Goal: Information Seeking & Learning: Learn about a topic

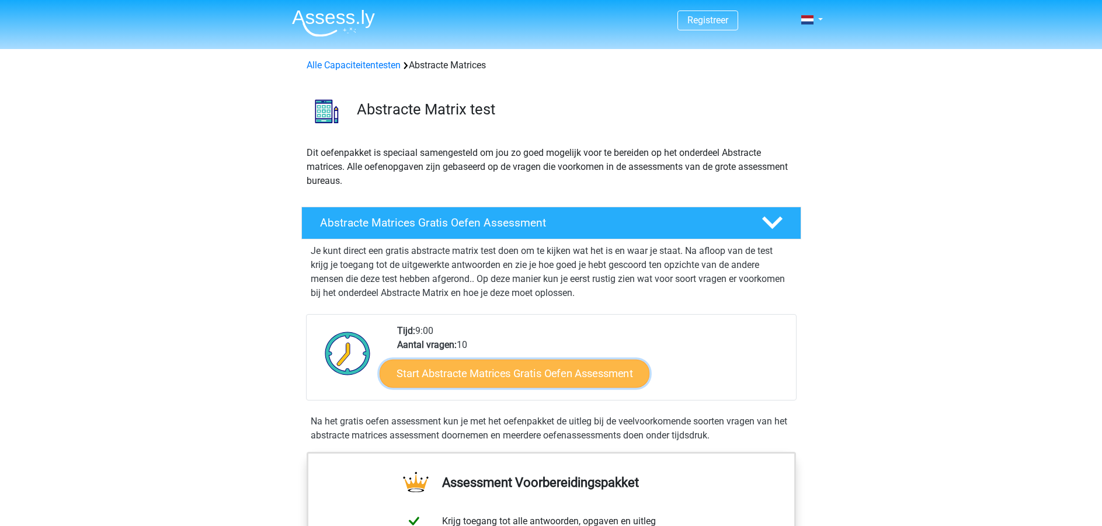
click at [499, 366] on link "Start Abstracte Matrices Gratis Oefen Assessment" at bounding box center [514, 373] width 270 height 28
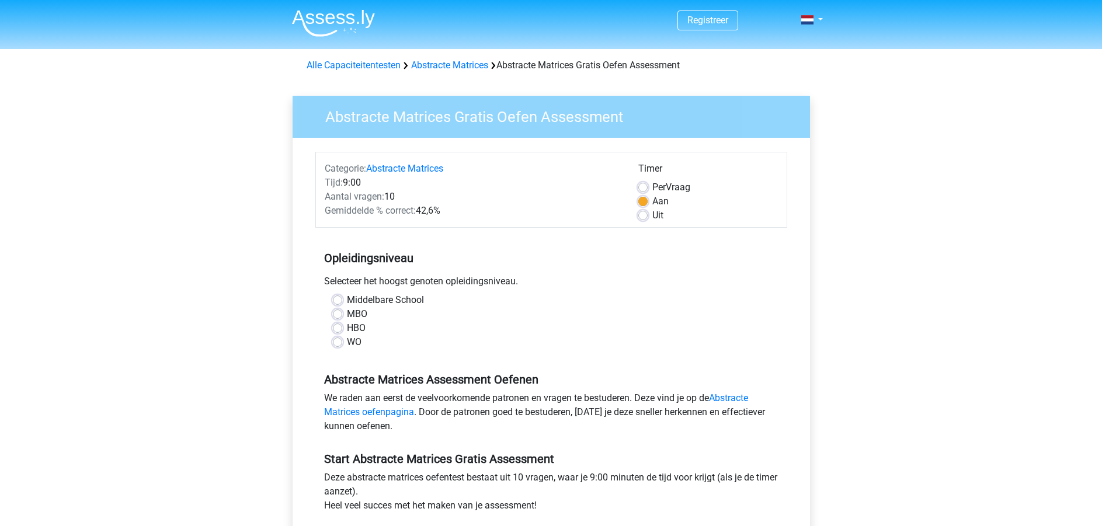
click at [343, 324] on div "HBO" at bounding box center [551, 328] width 437 height 14
click at [347, 332] on label "HBO" at bounding box center [356, 328] width 19 height 14
click at [338, 332] on input "HBO" at bounding box center [337, 327] width 9 height 12
radio input "true"
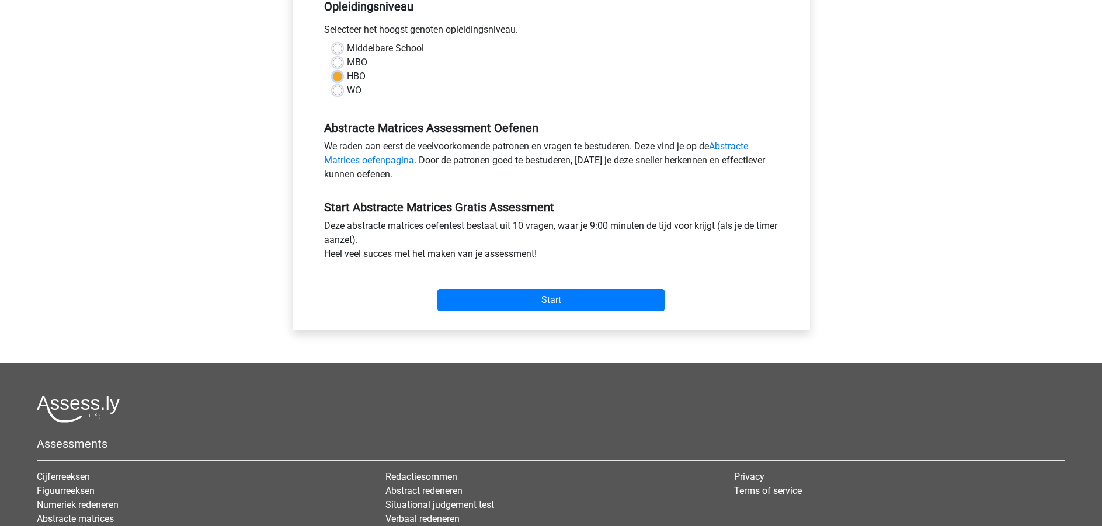
scroll to position [350, 0]
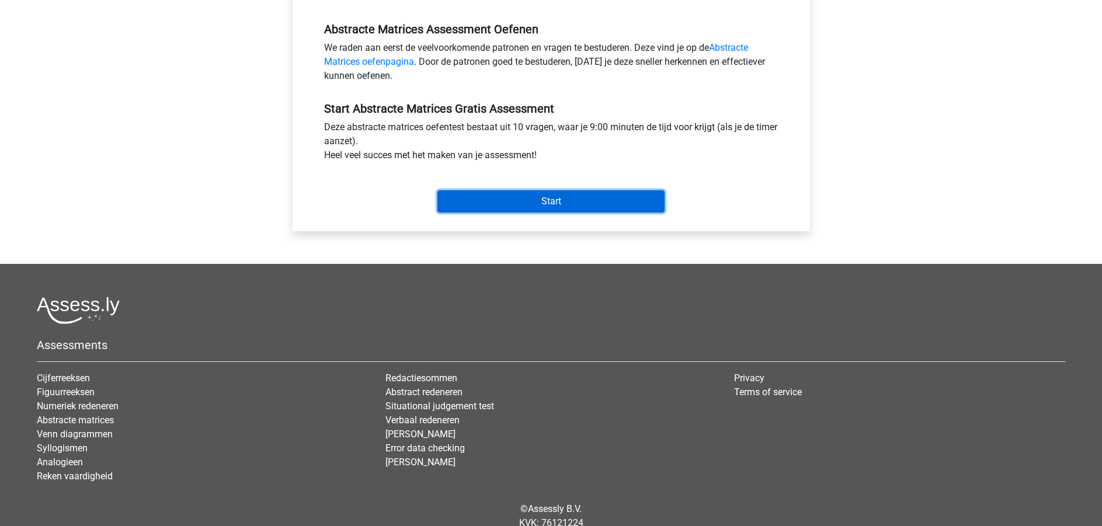
click at [558, 201] on input "Start" at bounding box center [550, 201] width 227 height 22
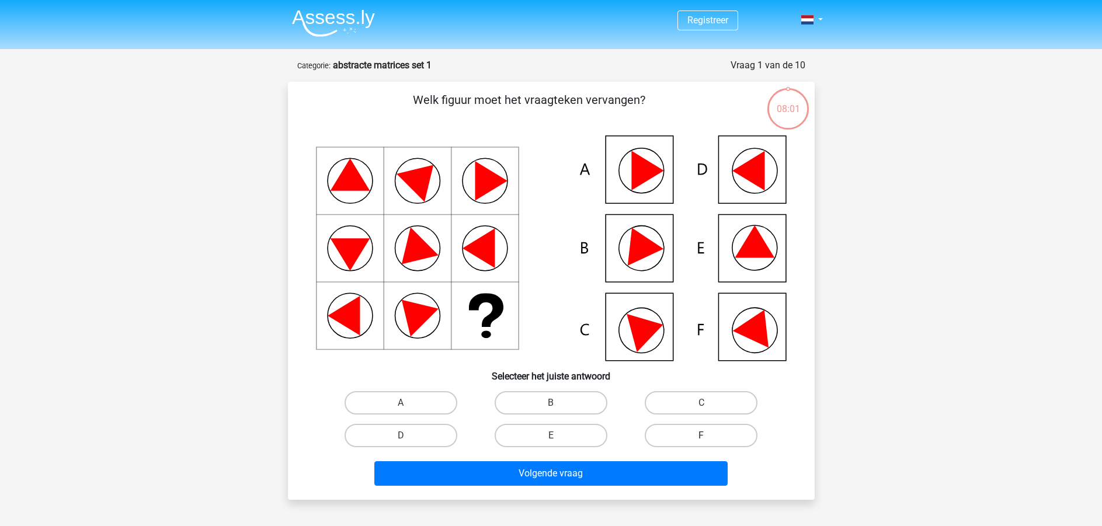
click at [715, 435] on label "F" at bounding box center [700, 435] width 113 height 23
click at [709, 435] on input "F" at bounding box center [705, 439] width 8 height 8
radio input "true"
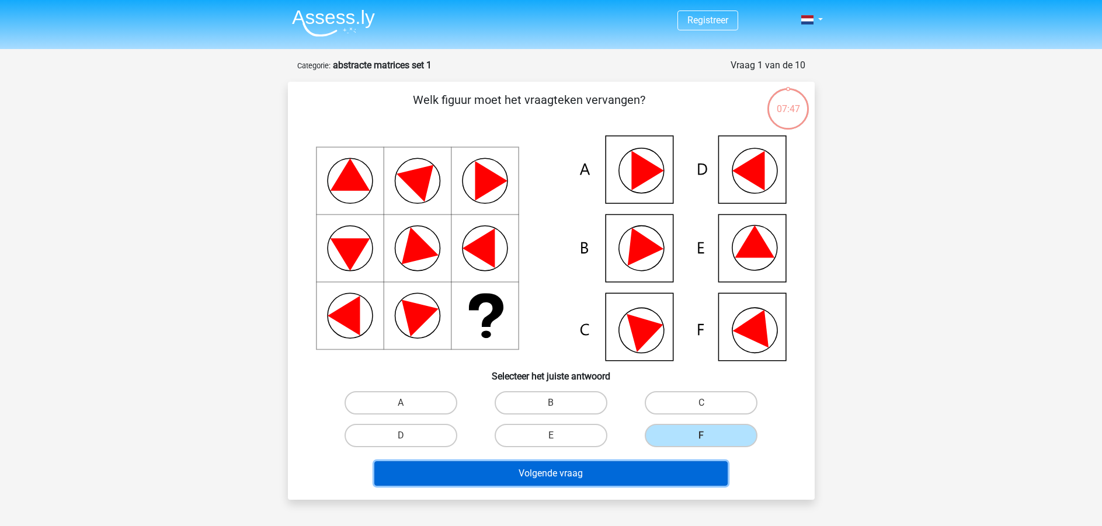
click at [645, 470] on button "Volgende vraag" at bounding box center [550, 473] width 353 height 25
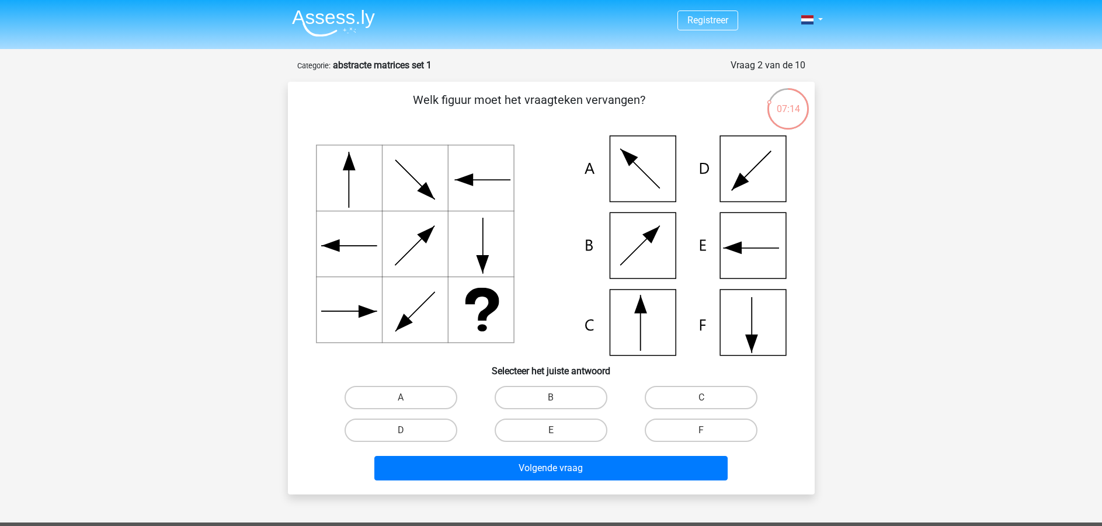
click at [703, 403] on input "C" at bounding box center [705, 402] width 8 height 8
radio input "true"
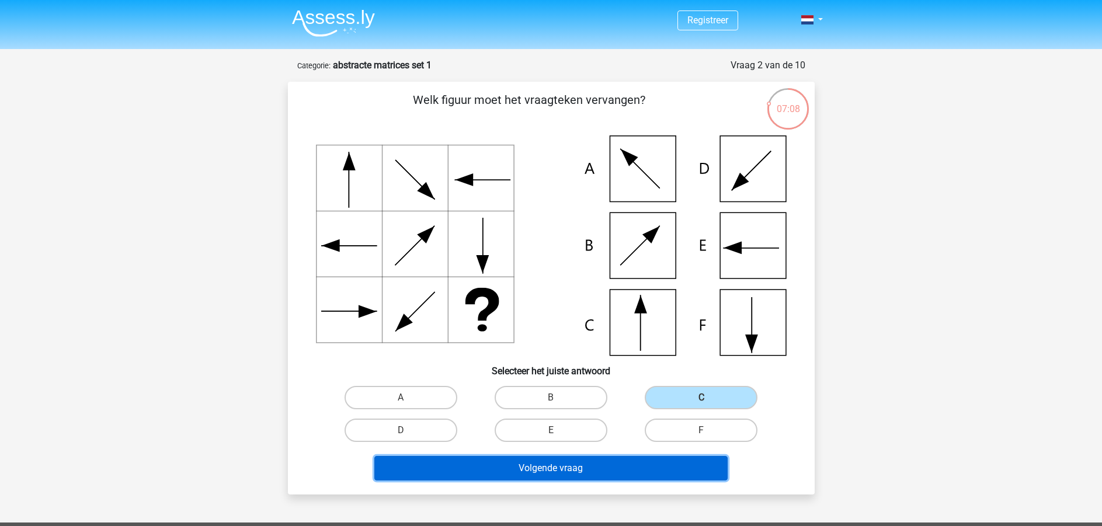
click at [563, 464] on button "Volgende vraag" at bounding box center [550, 468] width 353 height 25
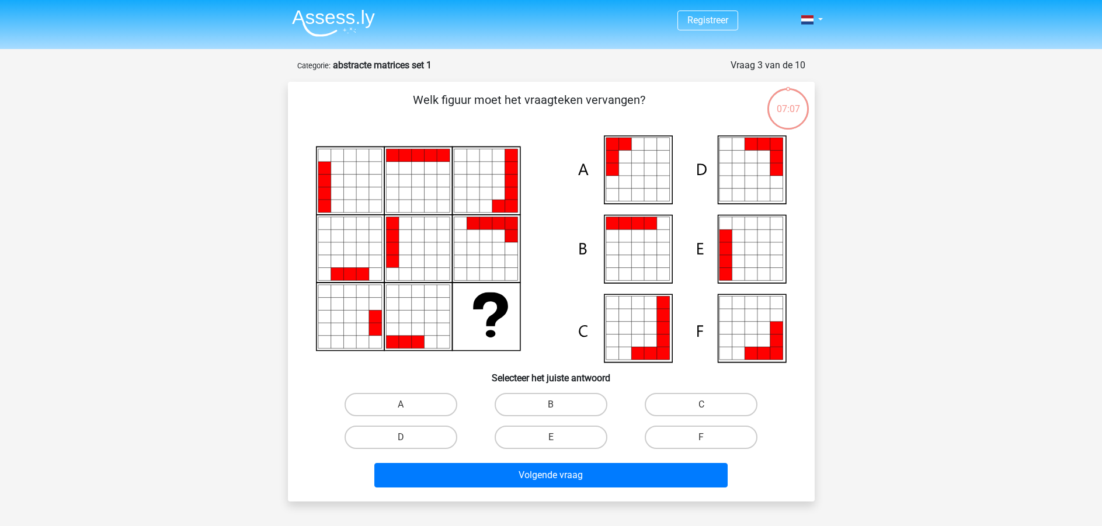
scroll to position [58, 0]
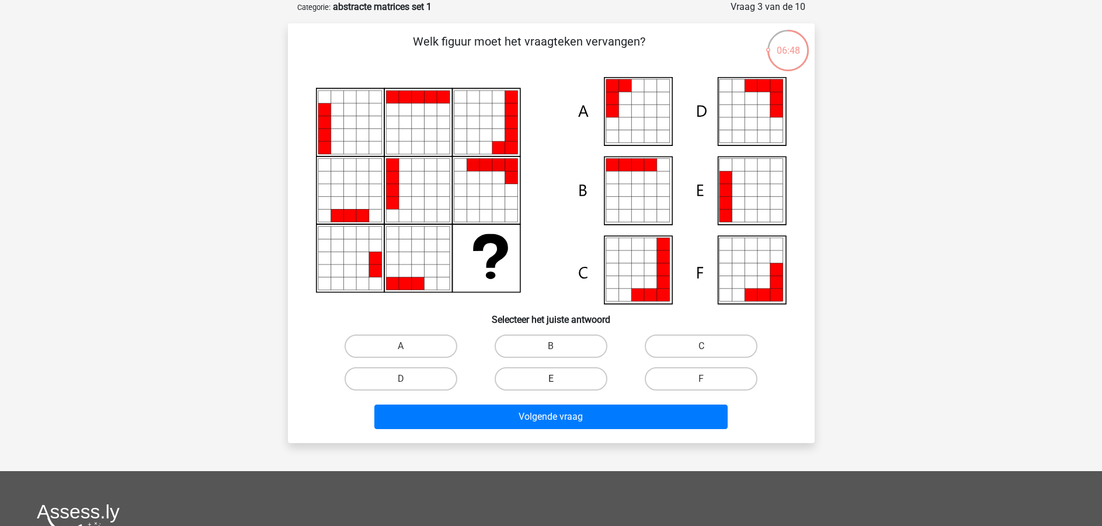
click at [547, 378] on label "E" at bounding box center [550, 378] width 113 height 23
click at [550, 379] on input "E" at bounding box center [554, 383] width 8 height 8
radio input "true"
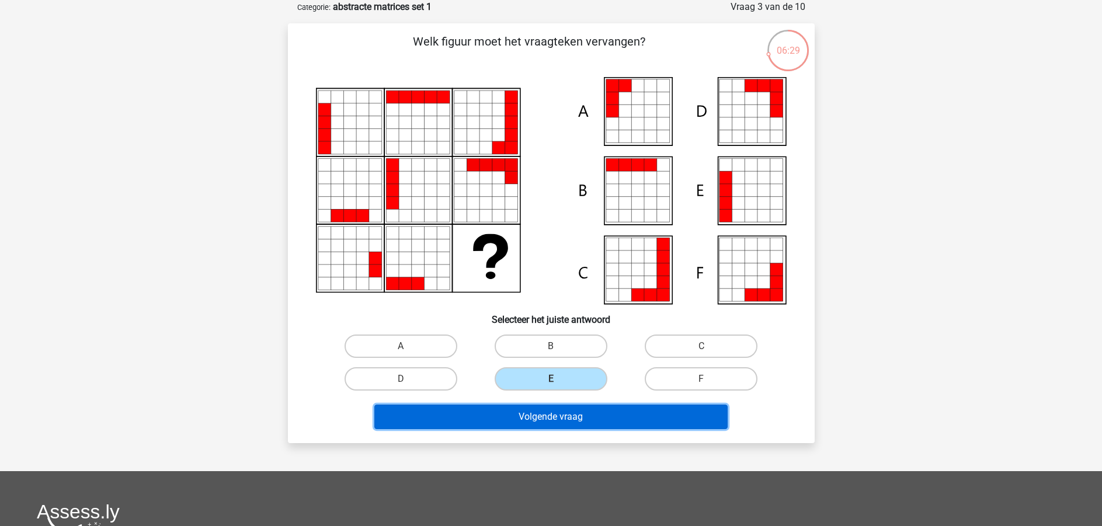
click at [585, 424] on button "Volgende vraag" at bounding box center [550, 417] width 353 height 25
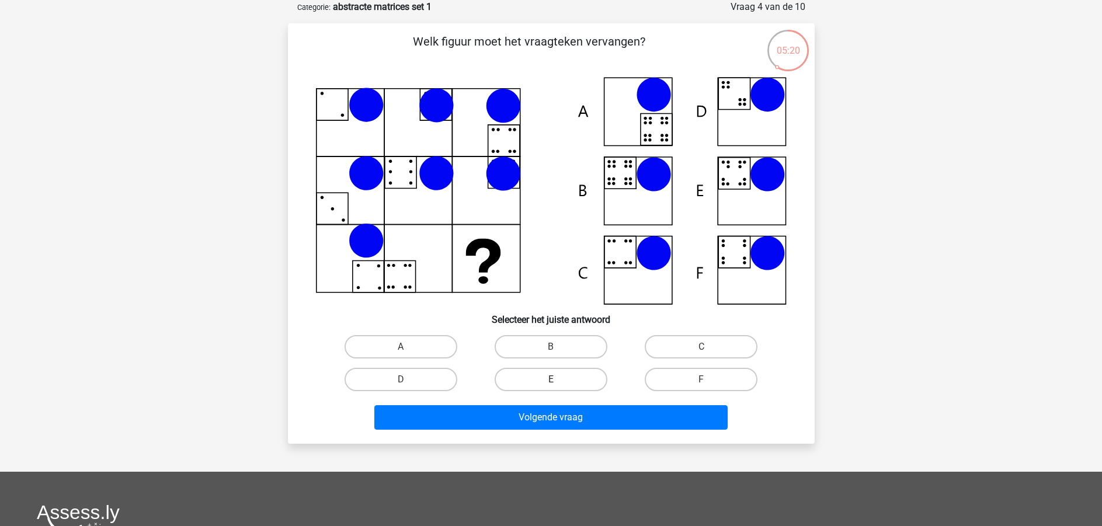
click at [563, 376] on label "E" at bounding box center [550, 379] width 113 height 23
click at [558, 379] on input "E" at bounding box center [554, 383] width 8 height 8
radio input "true"
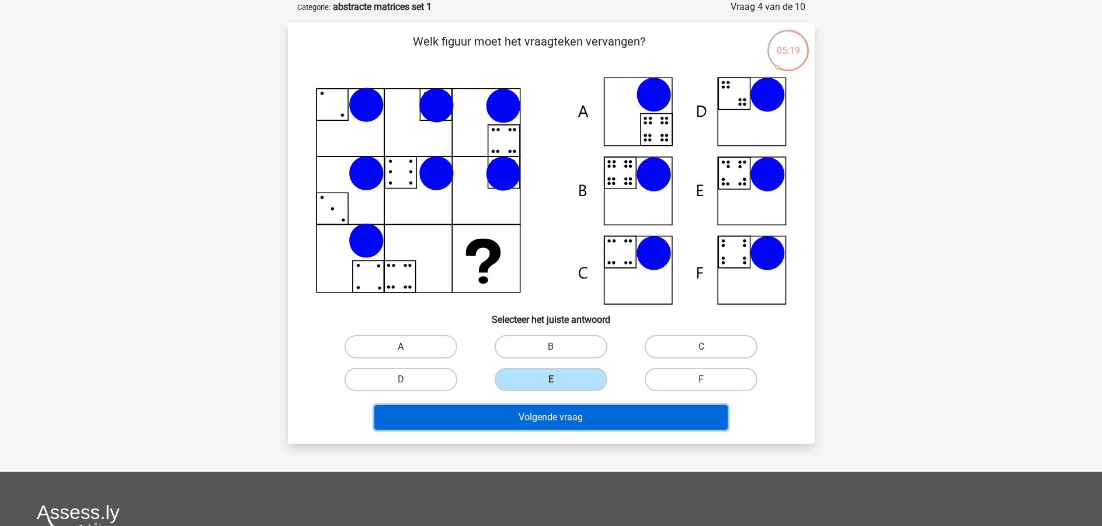
click at [569, 419] on button "Volgende vraag" at bounding box center [550, 417] width 353 height 25
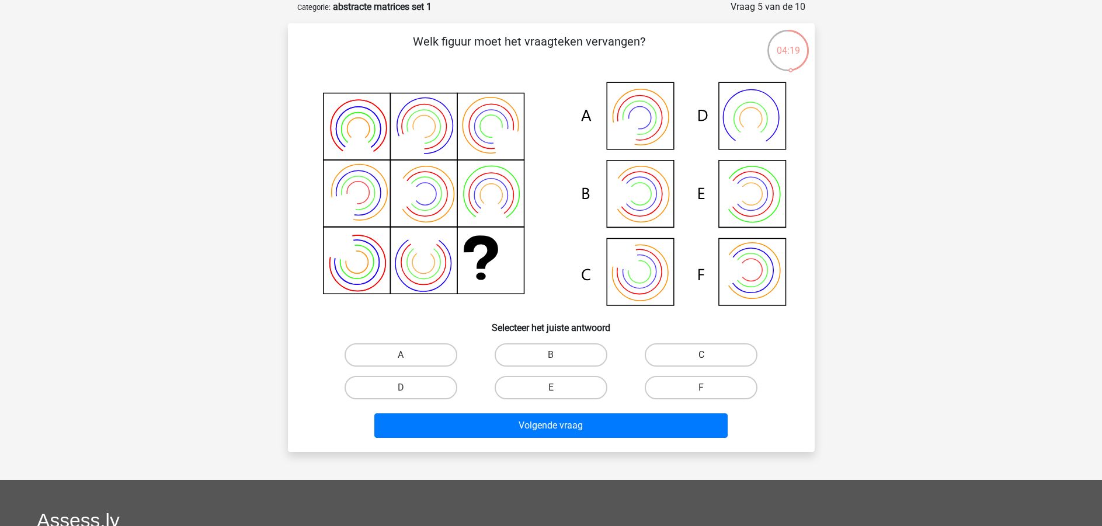
click at [698, 352] on label "C" at bounding box center [700, 354] width 113 height 23
click at [701, 355] on input "C" at bounding box center [705, 359] width 8 height 8
radio input "true"
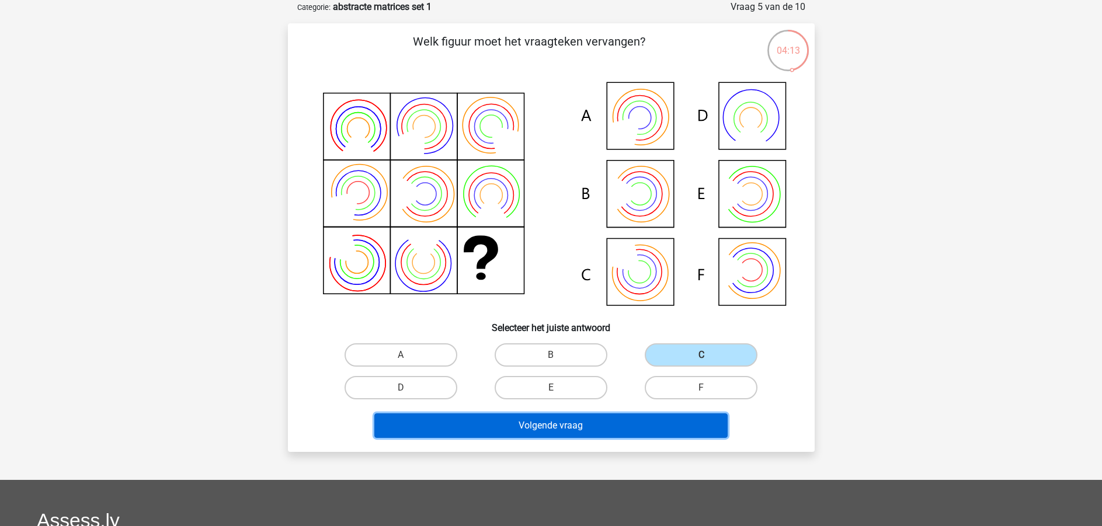
click at [538, 426] on button "Volgende vraag" at bounding box center [550, 425] width 353 height 25
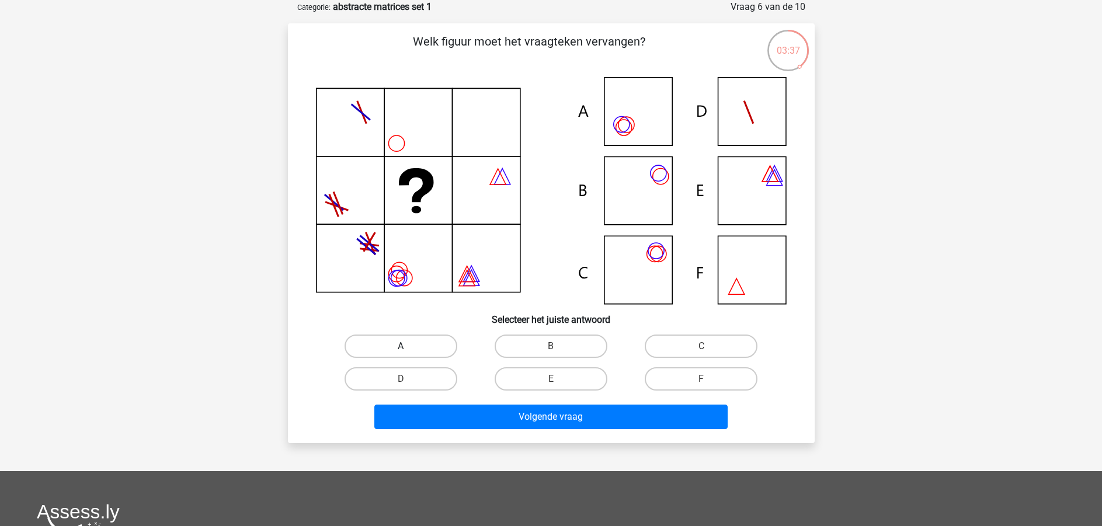
click at [385, 348] on label "A" at bounding box center [400, 345] width 113 height 23
click at [400, 348] on input "A" at bounding box center [404, 350] width 8 height 8
radio input "true"
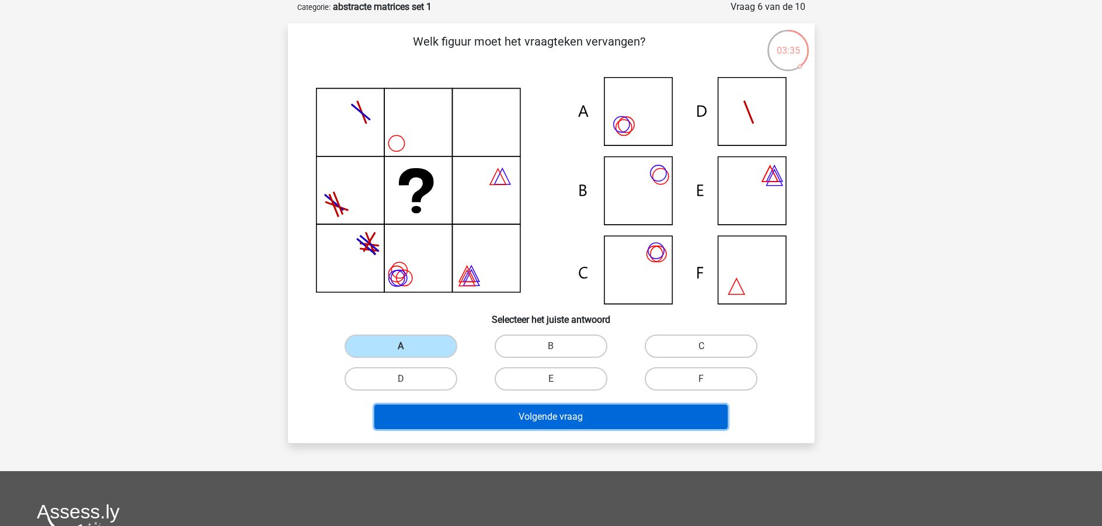
click at [580, 421] on button "Volgende vraag" at bounding box center [550, 417] width 353 height 25
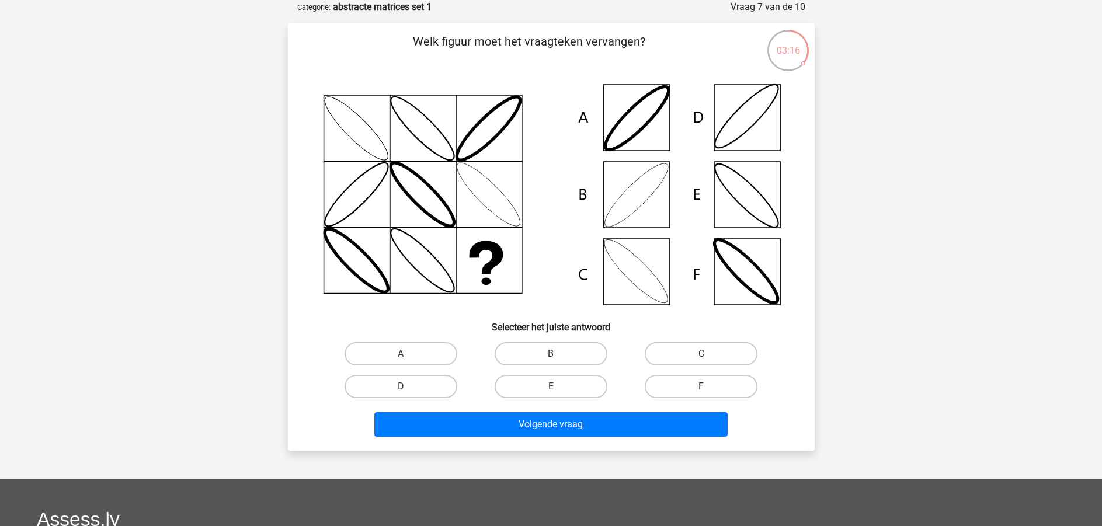
click at [522, 353] on label "B" at bounding box center [550, 353] width 113 height 23
click at [550, 354] on input "B" at bounding box center [554, 358] width 8 height 8
radio input "true"
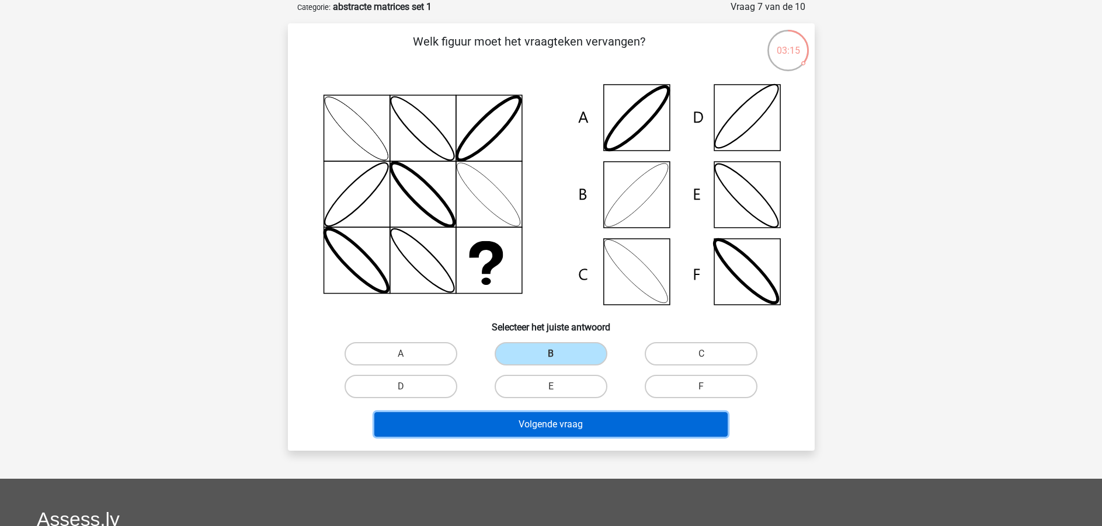
click at [555, 428] on button "Volgende vraag" at bounding box center [550, 424] width 353 height 25
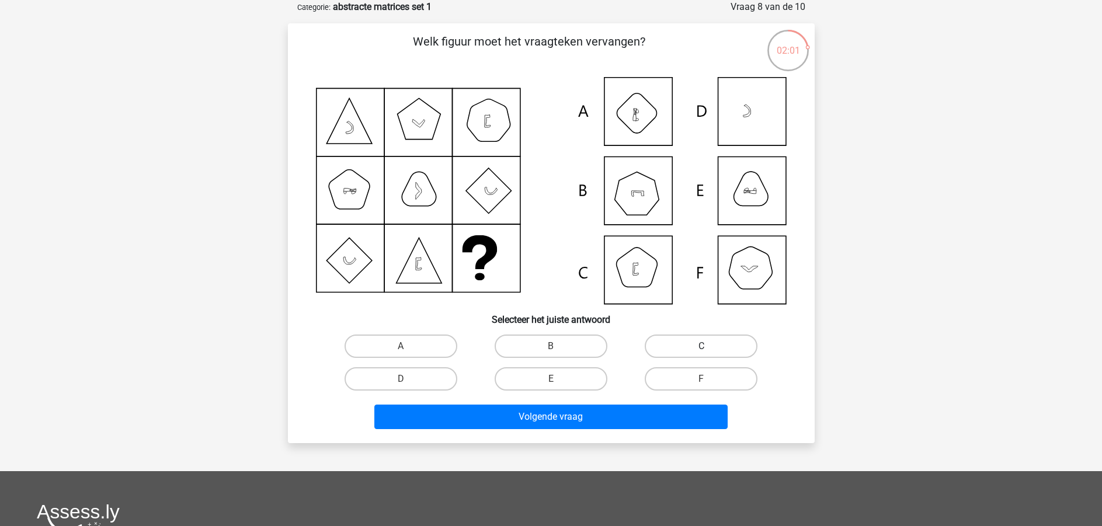
click at [698, 347] on label "C" at bounding box center [700, 345] width 113 height 23
click at [701, 347] on input "C" at bounding box center [705, 350] width 8 height 8
radio input "true"
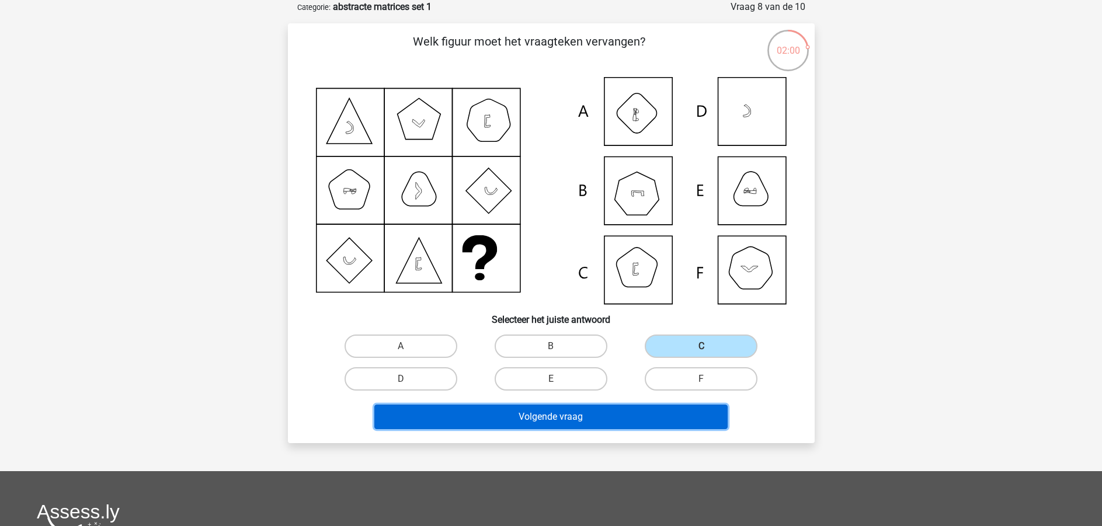
click at [537, 415] on button "Volgende vraag" at bounding box center [550, 417] width 353 height 25
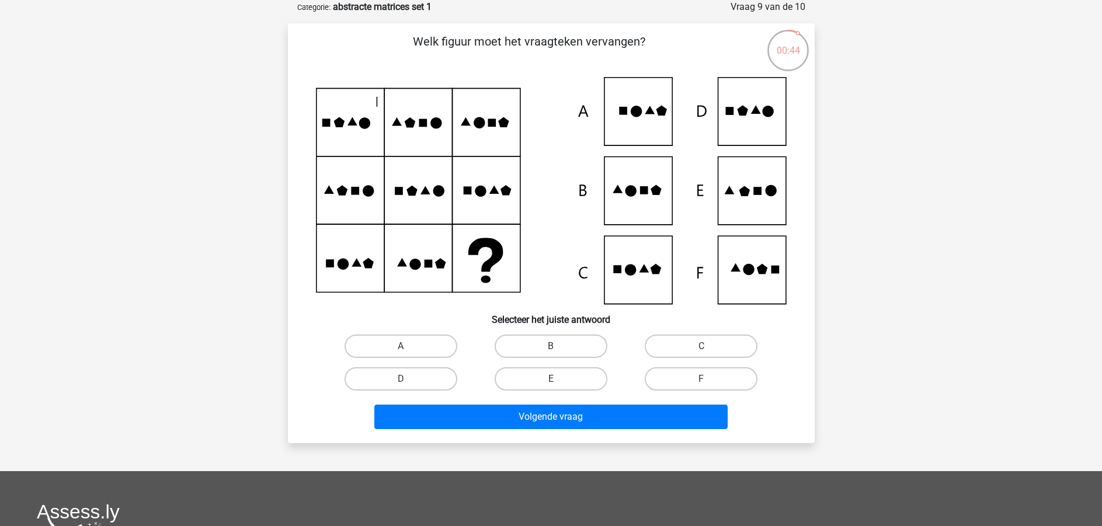
click at [754, 107] on icon at bounding box center [551, 190] width 471 height 227
click at [405, 377] on label "D" at bounding box center [400, 378] width 113 height 23
click at [405, 379] on input "D" at bounding box center [404, 383] width 8 height 8
radio input "true"
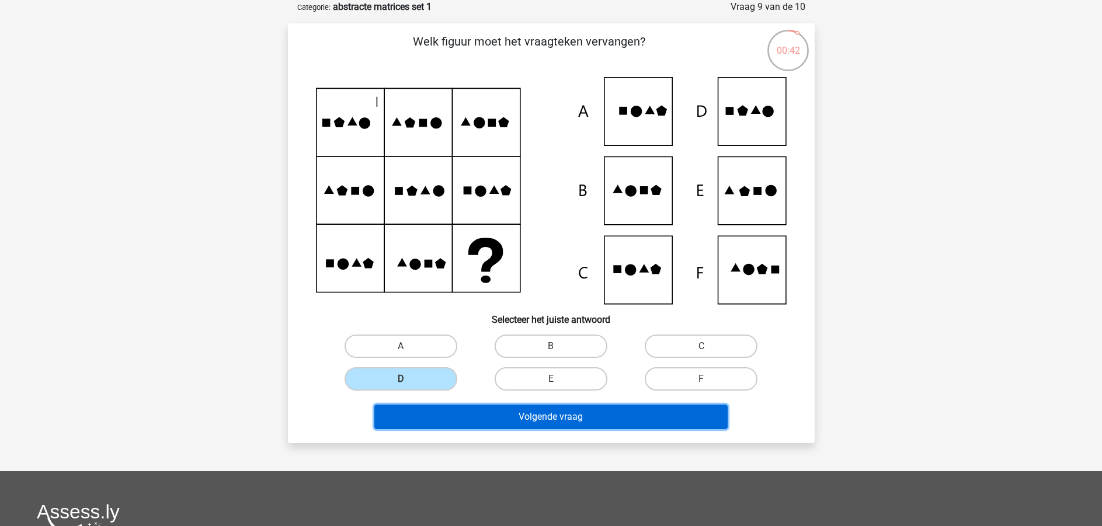
click at [506, 405] on button "Volgende vraag" at bounding box center [550, 417] width 353 height 25
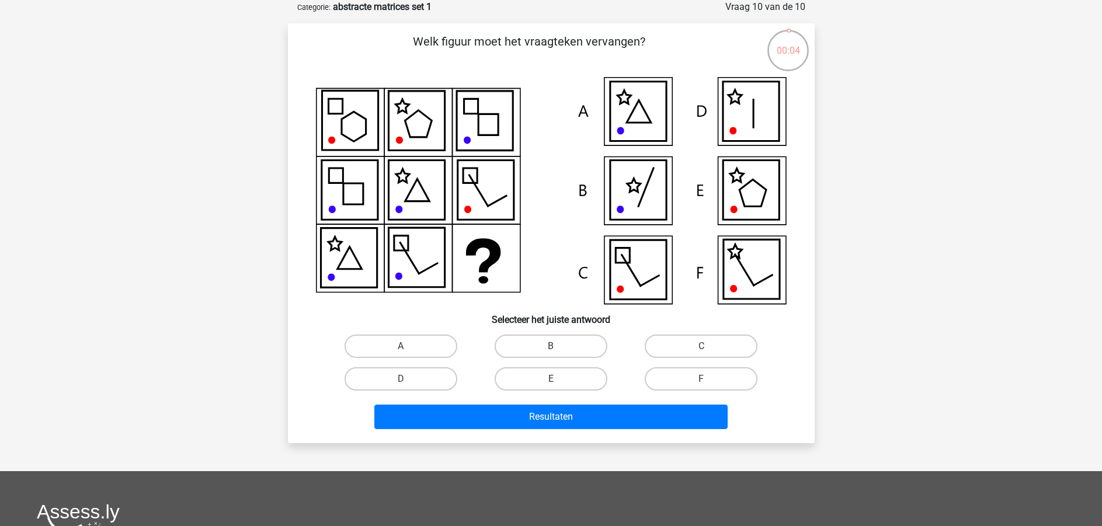
click at [553, 379] on input "E" at bounding box center [554, 383] width 8 height 8
radio input "true"
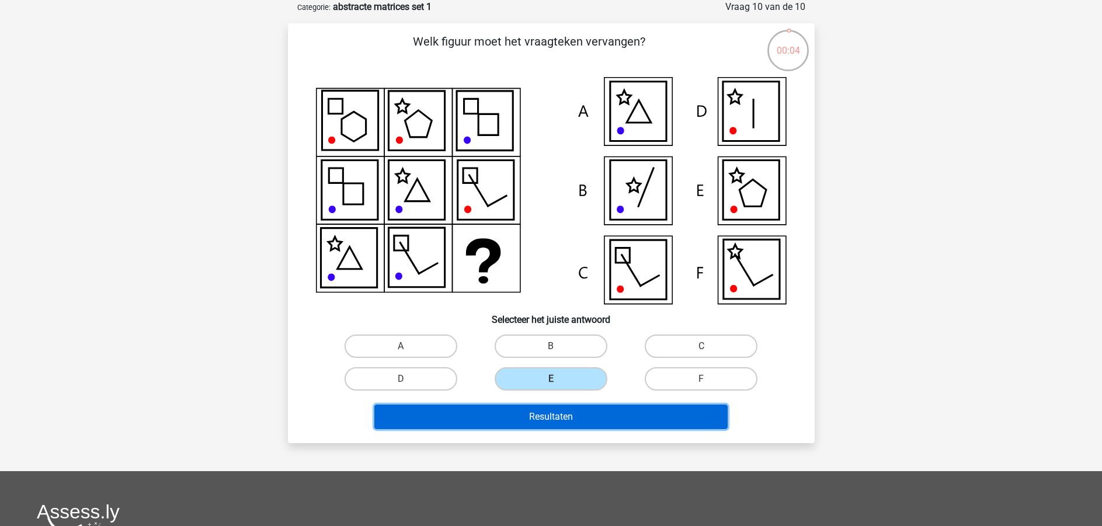
click at [564, 418] on button "Resultaten" at bounding box center [550, 417] width 353 height 25
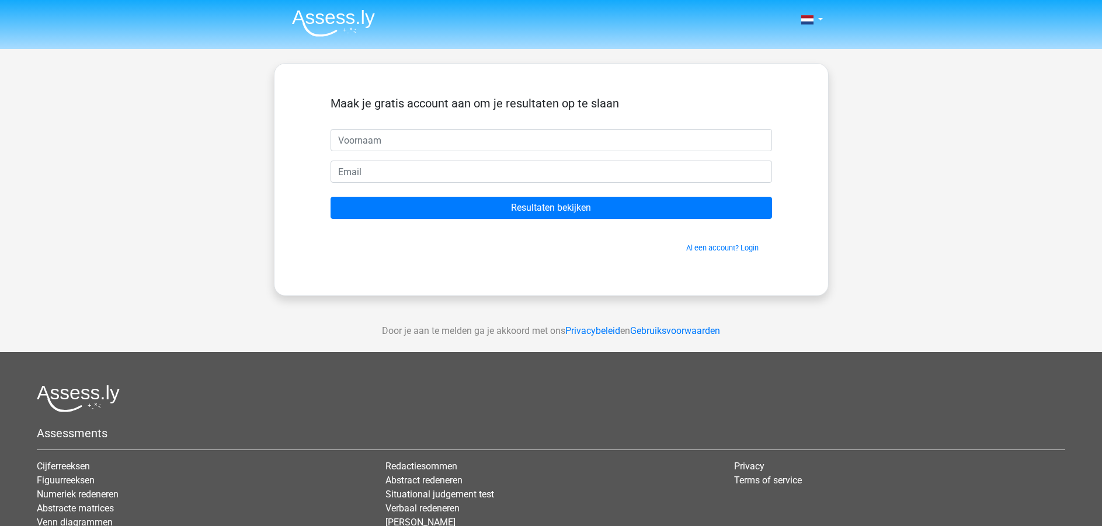
click at [371, 141] on input "text" at bounding box center [550, 140] width 441 height 22
type input "Sam"
type input "sam.hoogland@gmail.com"
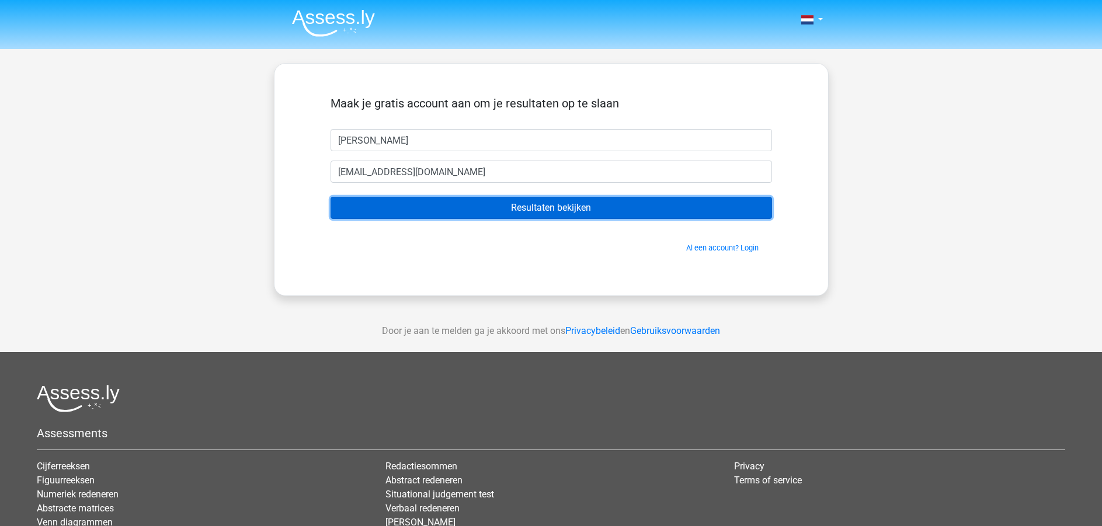
click at [572, 208] on input "Resultaten bekijken" at bounding box center [550, 208] width 441 height 22
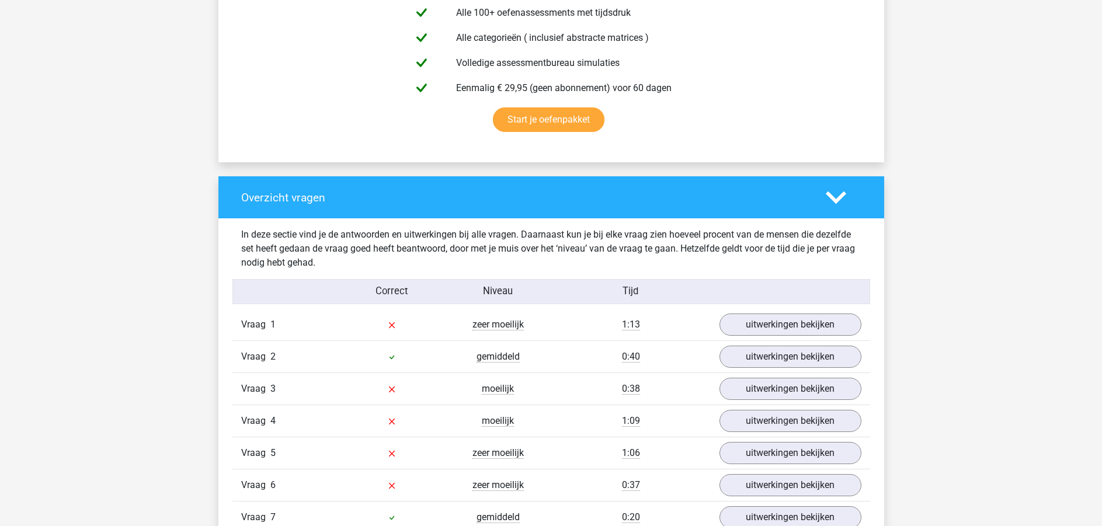
scroll to position [876, 0]
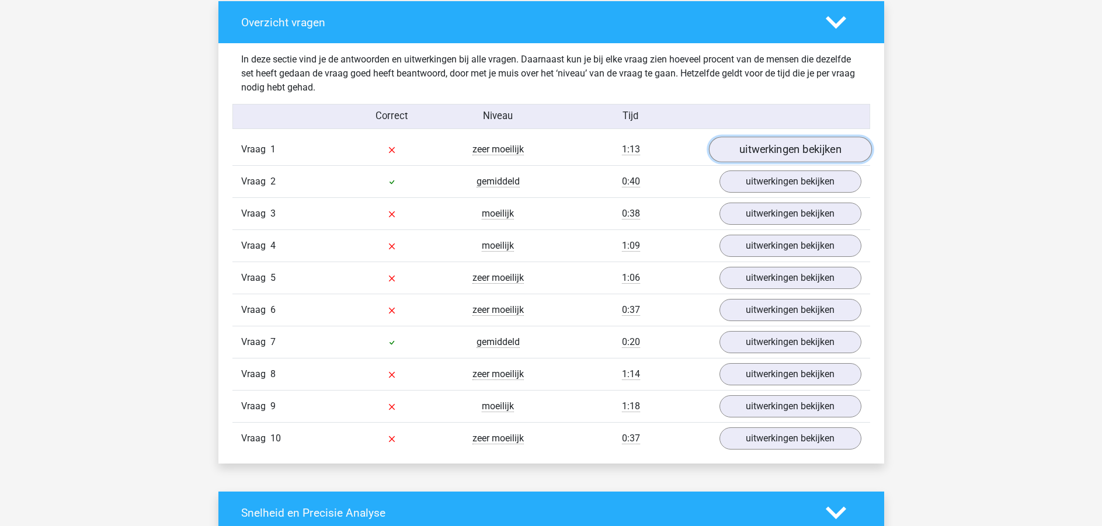
click at [785, 150] on link "uitwerkingen bekijken" at bounding box center [789, 150] width 163 height 26
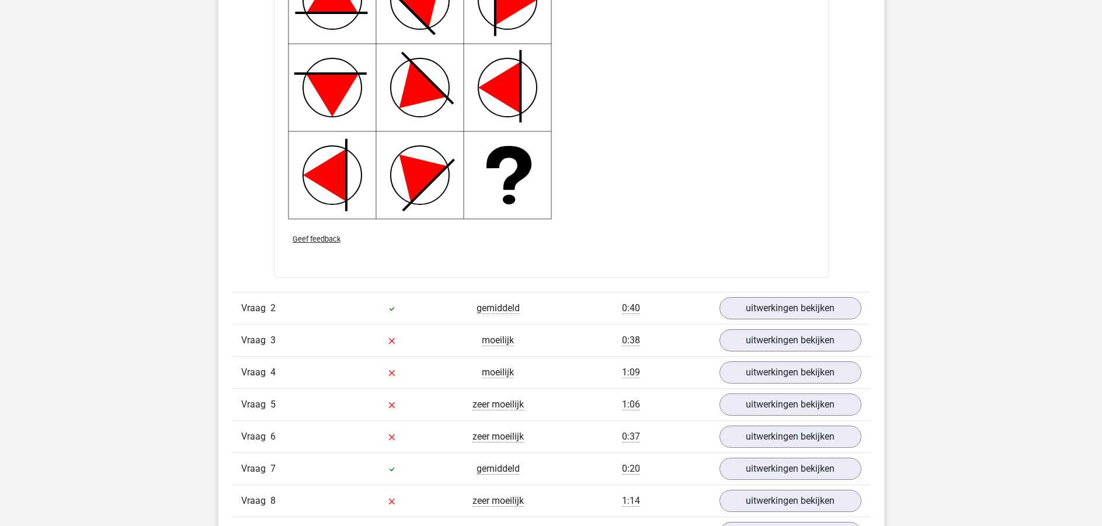
scroll to position [1751, 0]
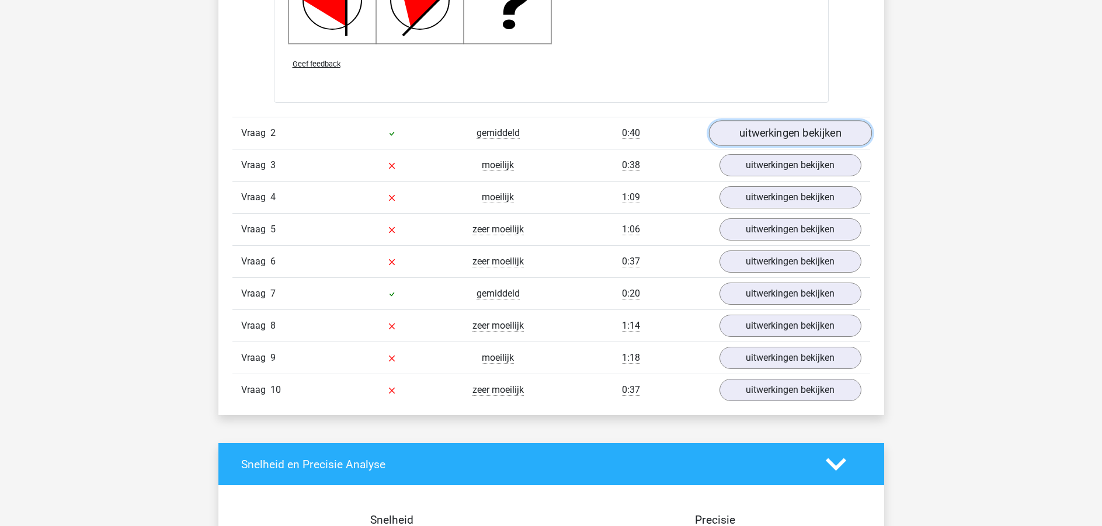
click at [785, 133] on link "uitwerkingen bekijken" at bounding box center [789, 133] width 163 height 26
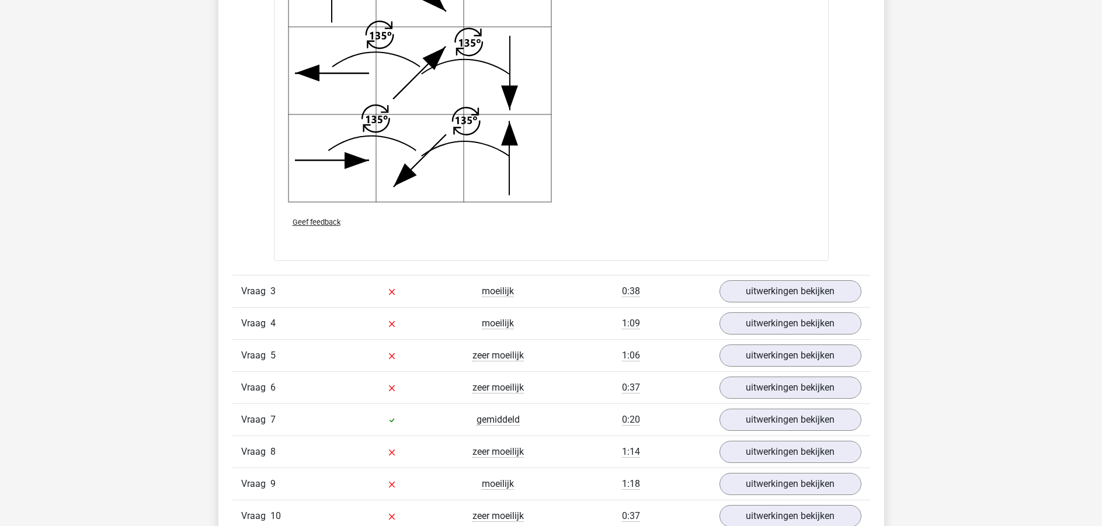
scroll to position [2452, 0]
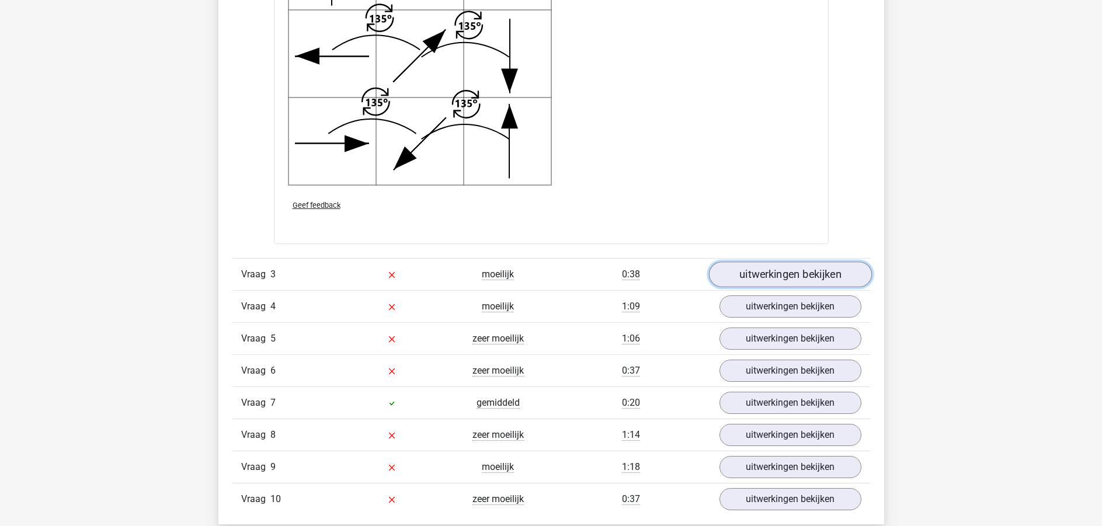
click at [779, 277] on link "uitwerkingen bekijken" at bounding box center [789, 275] width 163 height 26
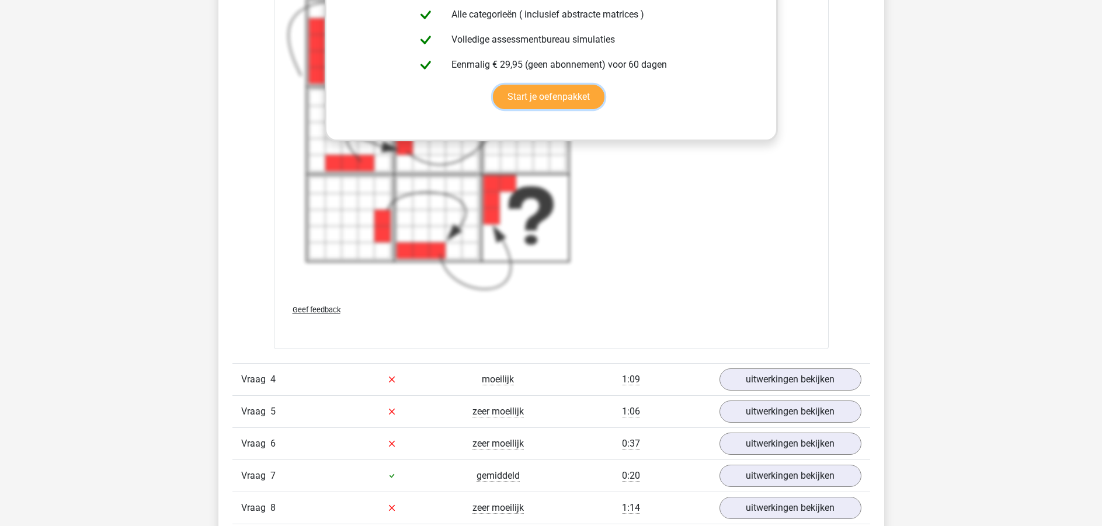
scroll to position [3327, 0]
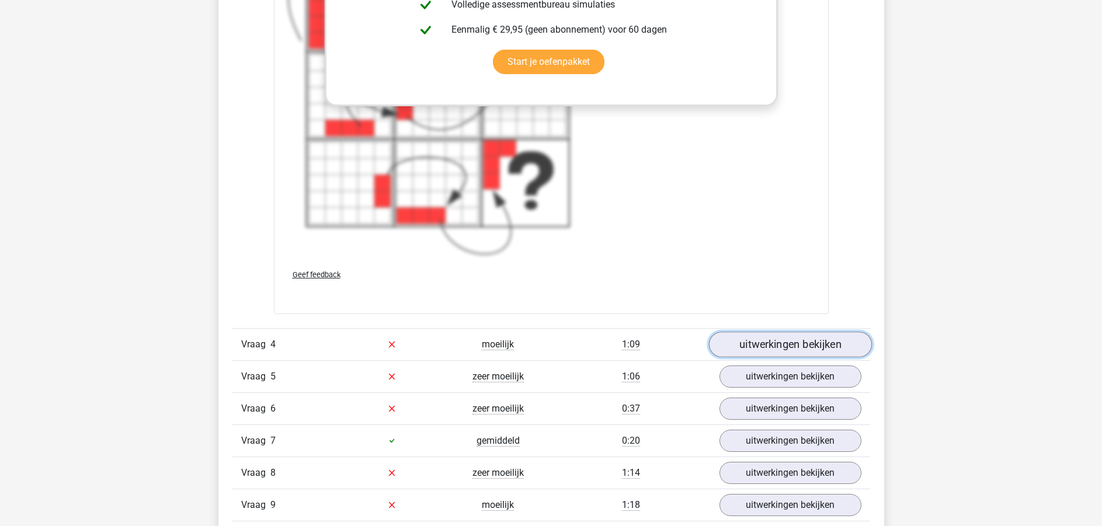
click at [776, 341] on link "uitwerkingen bekijken" at bounding box center [789, 345] width 163 height 26
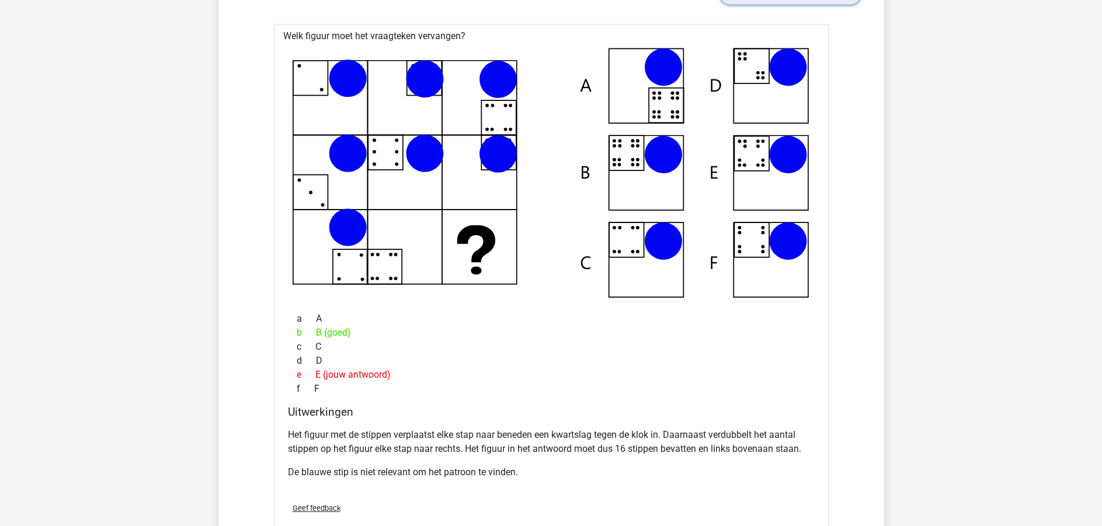
scroll to position [3853, 0]
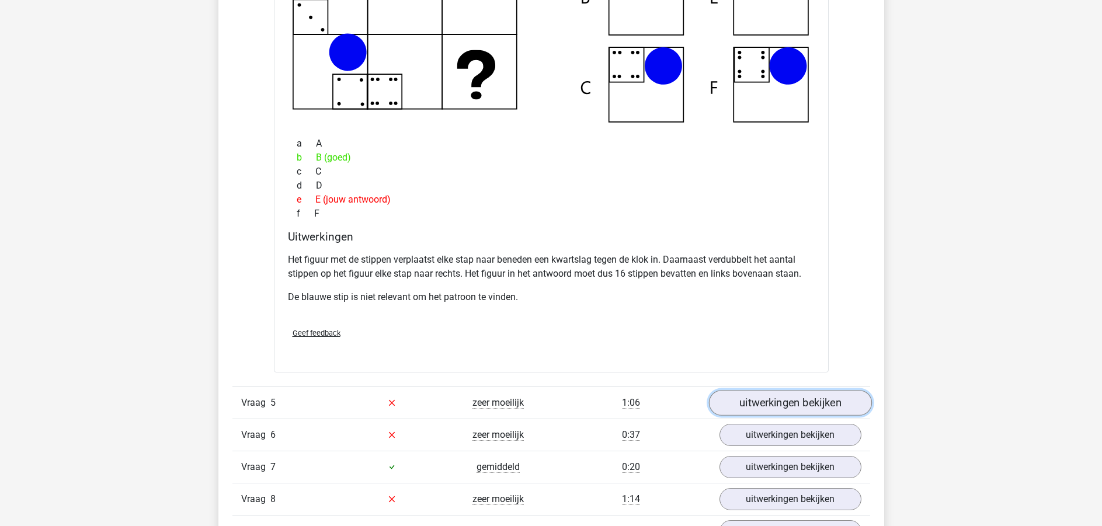
click at [779, 402] on link "uitwerkingen bekijken" at bounding box center [789, 403] width 163 height 26
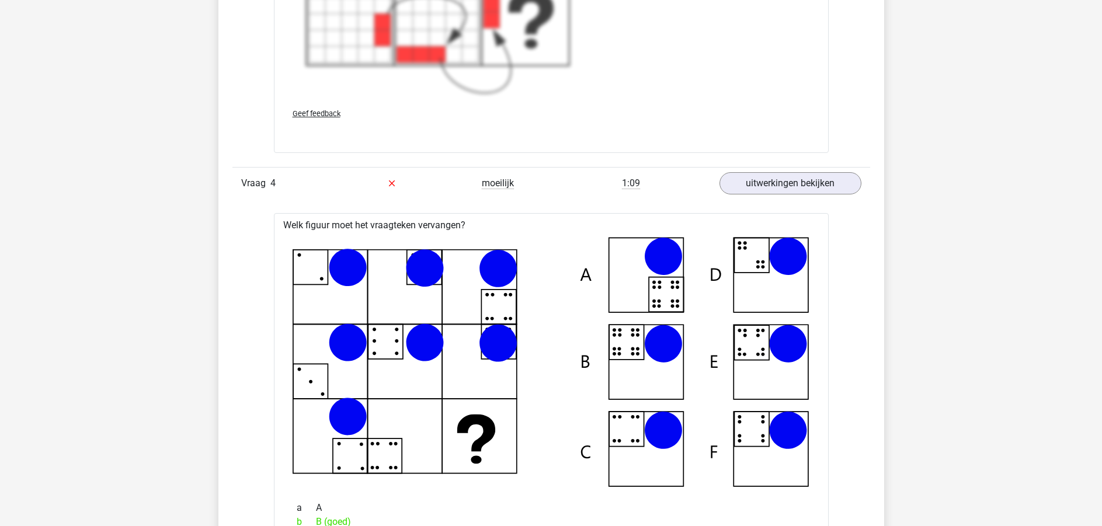
scroll to position [3327, 0]
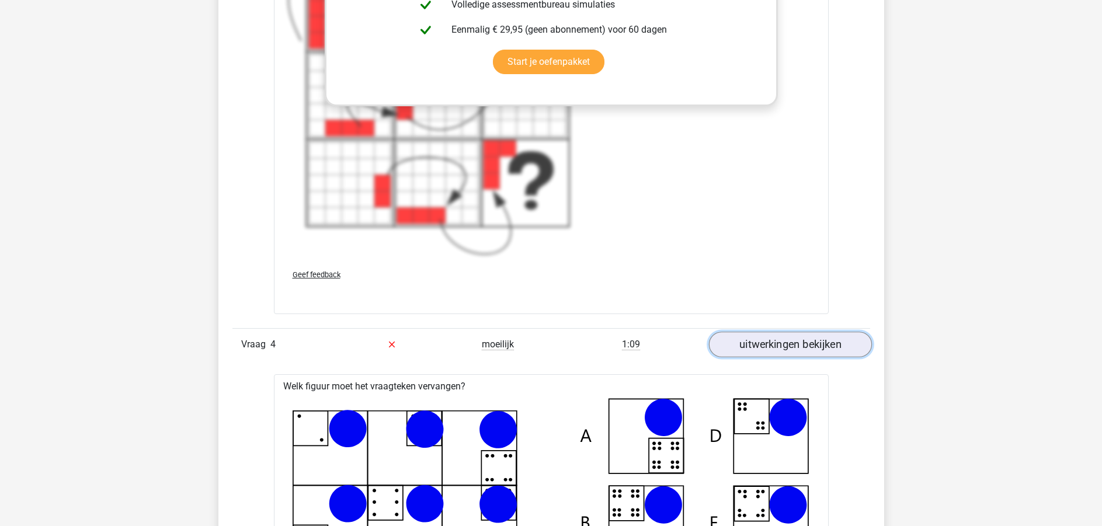
click at [783, 346] on link "uitwerkingen bekijken" at bounding box center [789, 345] width 163 height 26
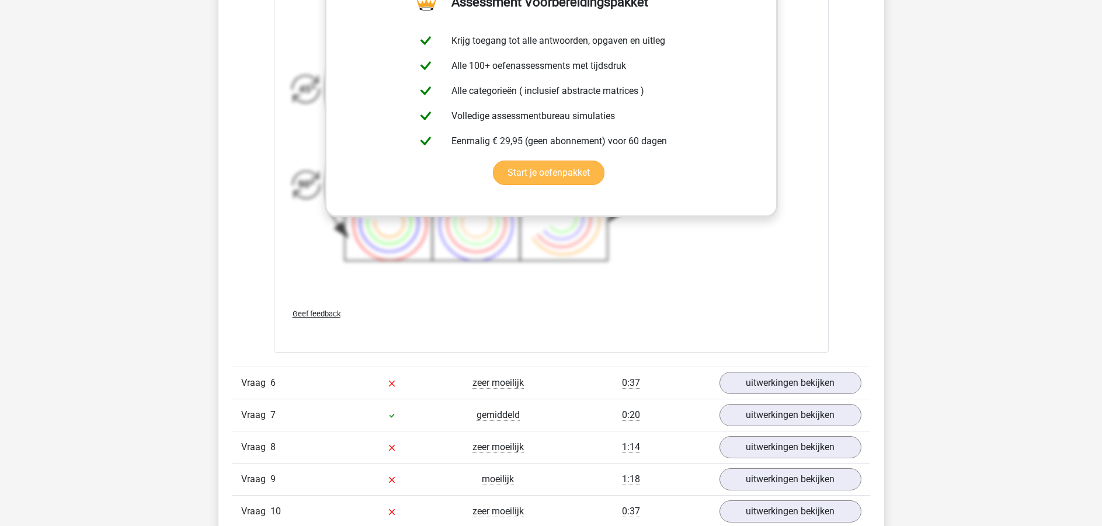
scroll to position [4378, 0]
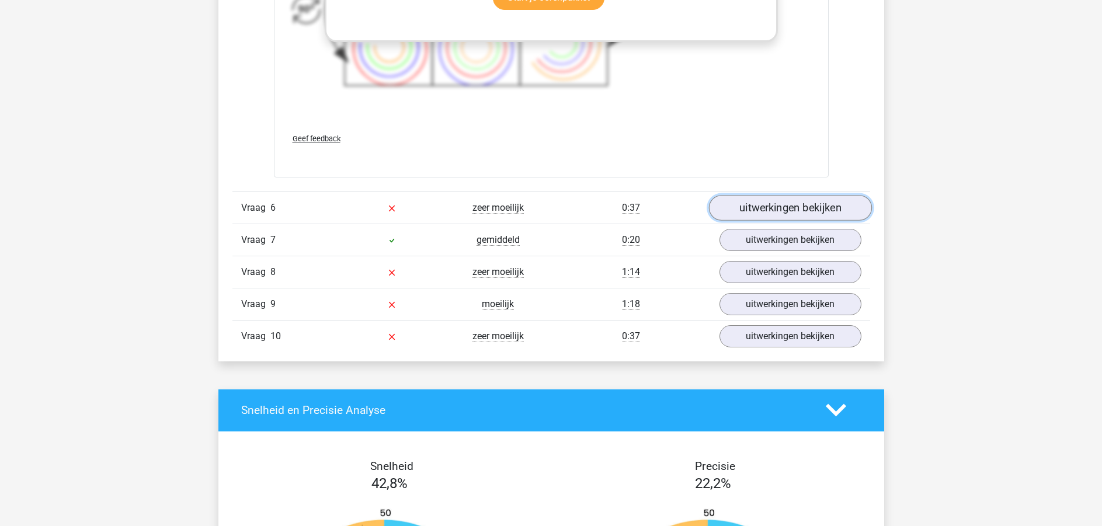
click at [757, 208] on link "uitwerkingen bekijken" at bounding box center [789, 208] width 163 height 26
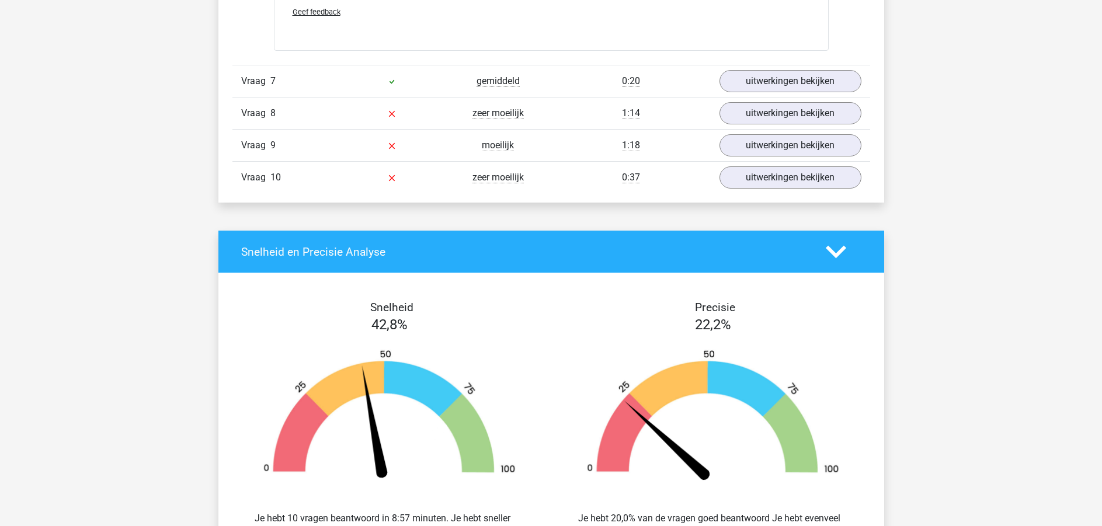
scroll to position [4904, 0]
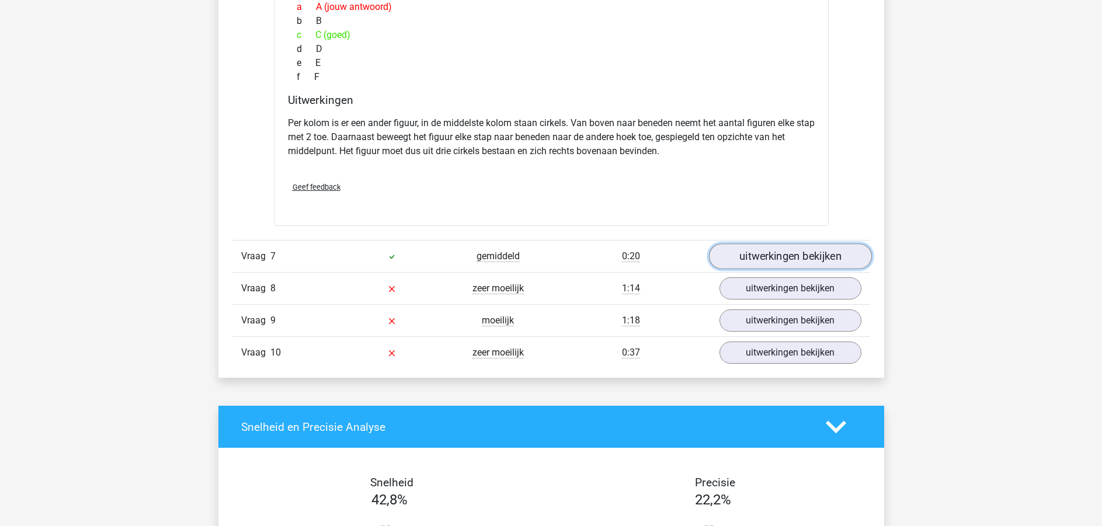
click at [783, 247] on link "uitwerkingen bekijken" at bounding box center [789, 256] width 163 height 26
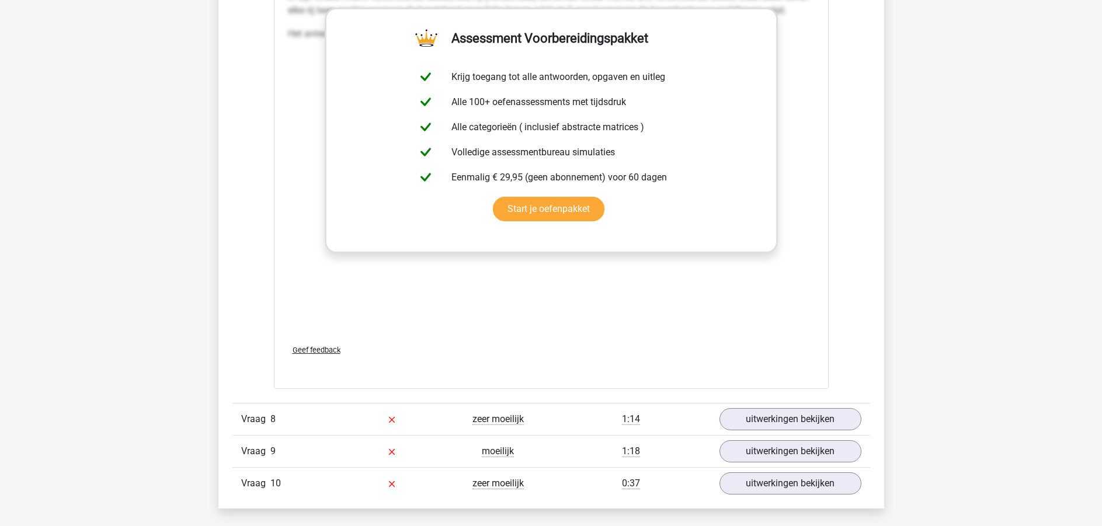
scroll to position [5779, 0]
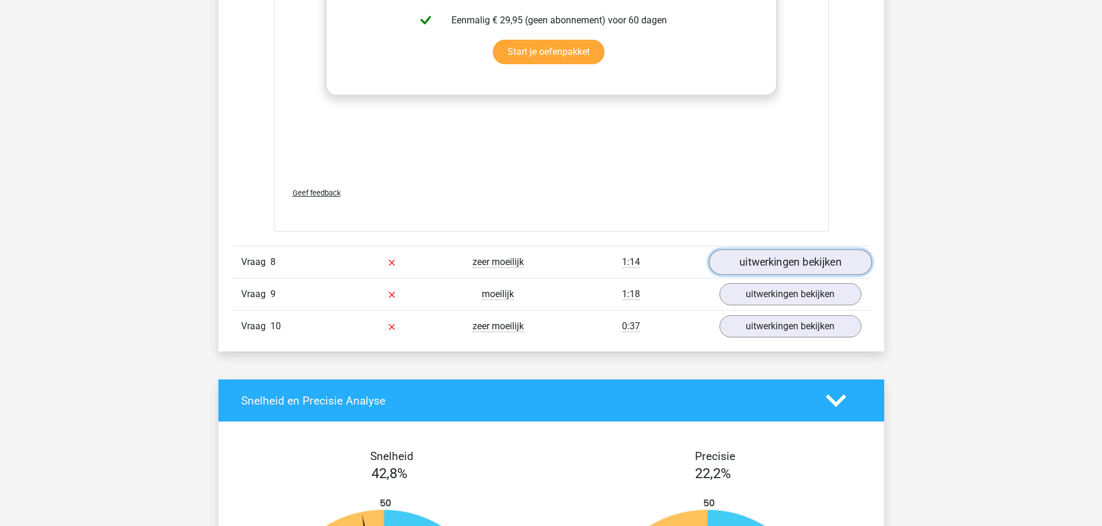
click at [741, 264] on link "uitwerkingen bekijken" at bounding box center [789, 262] width 163 height 26
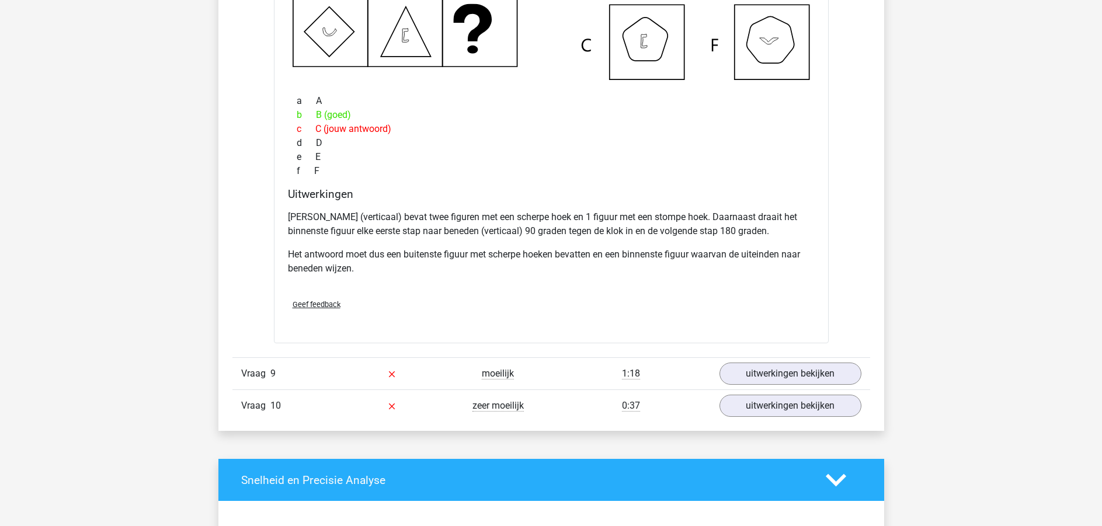
scroll to position [6305, 0]
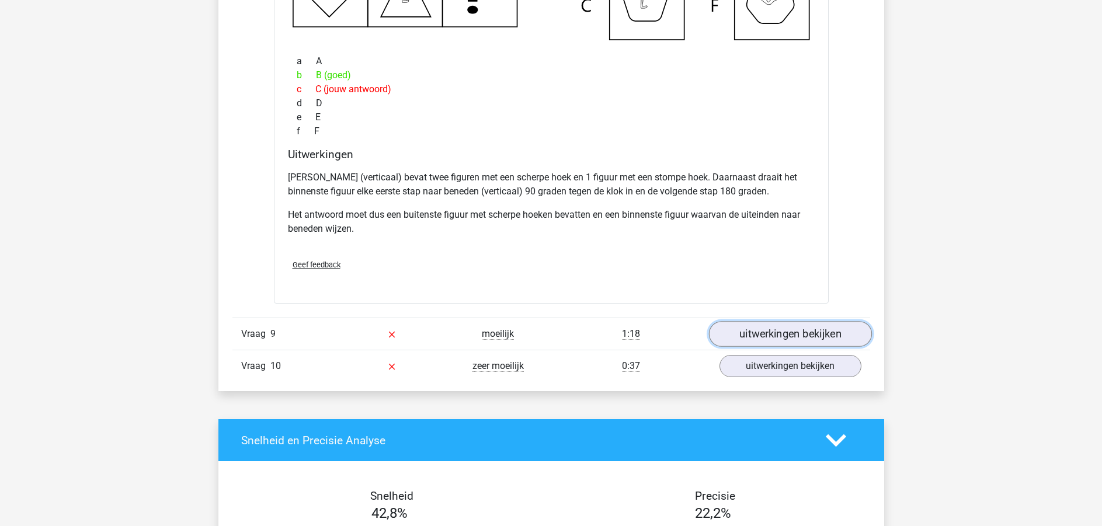
click at [834, 331] on link "uitwerkingen bekijken" at bounding box center [789, 334] width 163 height 26
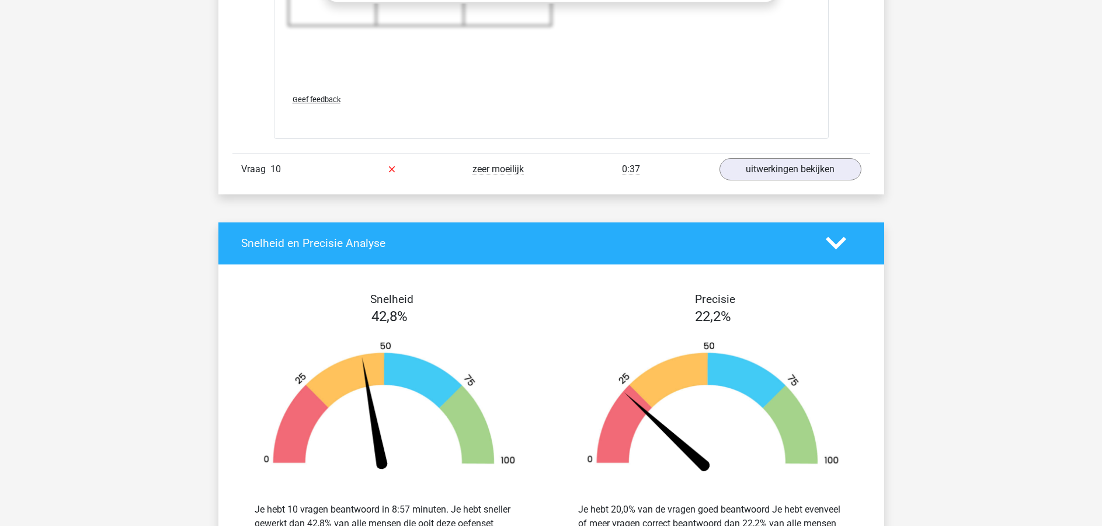
scroll to position [7355, 0]
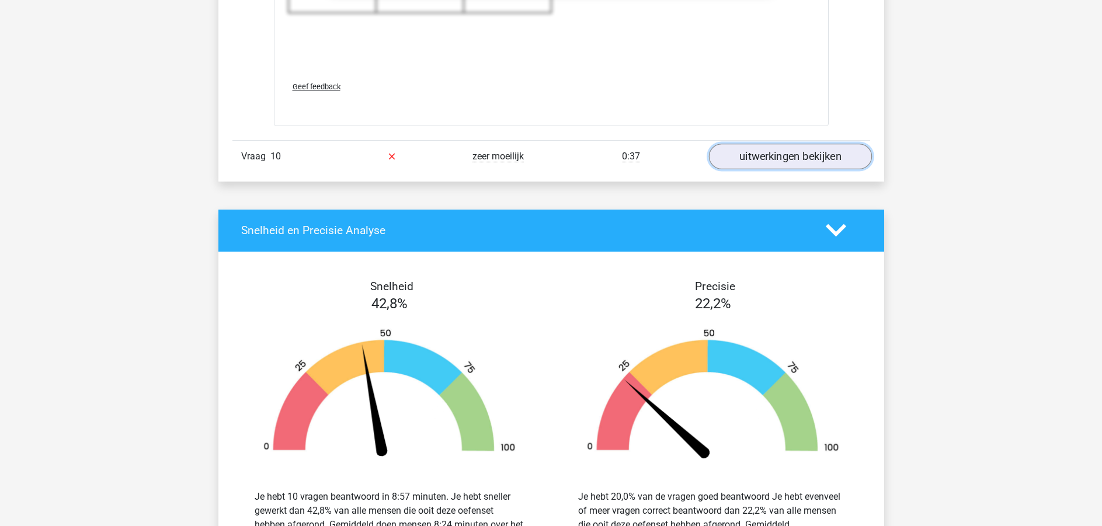
click at [796, 160] on link "uitwerkingen bekijken" at bounding box center [789, 157] width 163 height 26
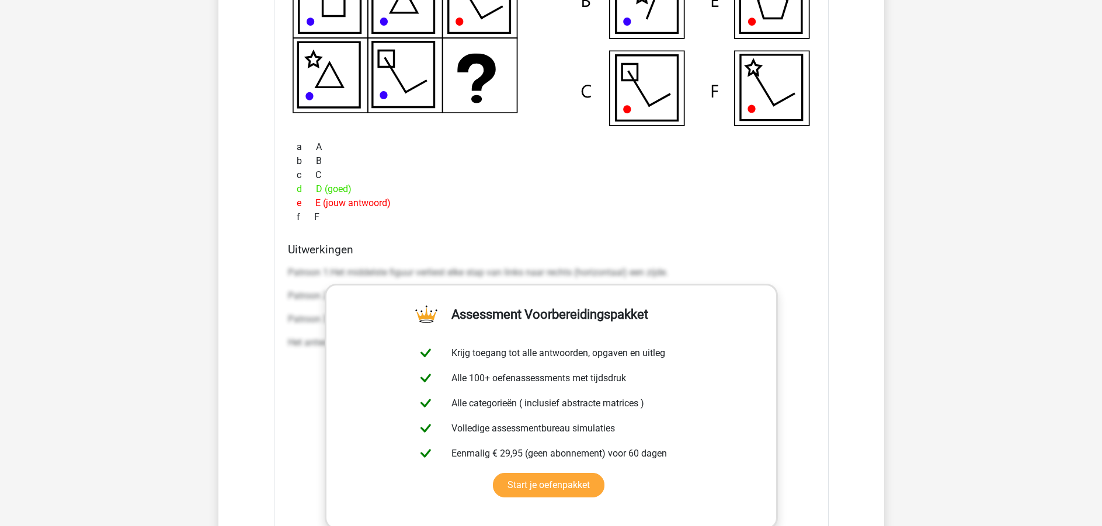
scroll to position [7706, 0]
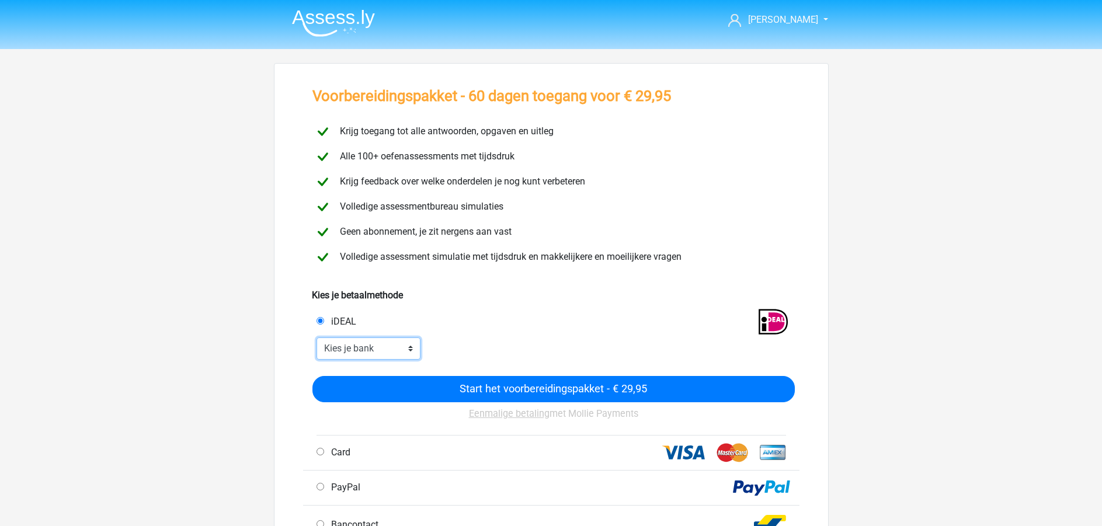
click at [358, 351] on select "Kies je bank ABN AMRO ING Rabobank ASN Bank bunq Knab N26 NN Regiobank Revolut …" at bounding box center [368, 348] width 104 height 22
select select "ideal_ASNBNL21"
click at [316, 337] on select "Kies je bank ABN AMRO ING Rabobank ASN Bank bunq Knab N26 NN Regiobank Revolut …" at bounding box center [368, 348] width 104 height 22
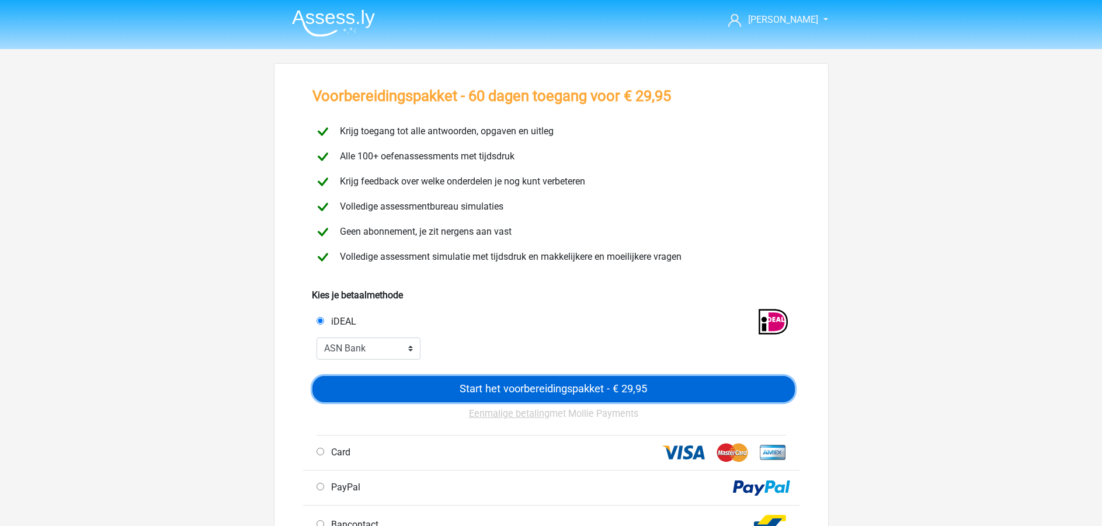
click at [650, 389] on input "Start het voorbereidingspakket - € 29,95" at bounding box center [553, 389] width 482 height 26
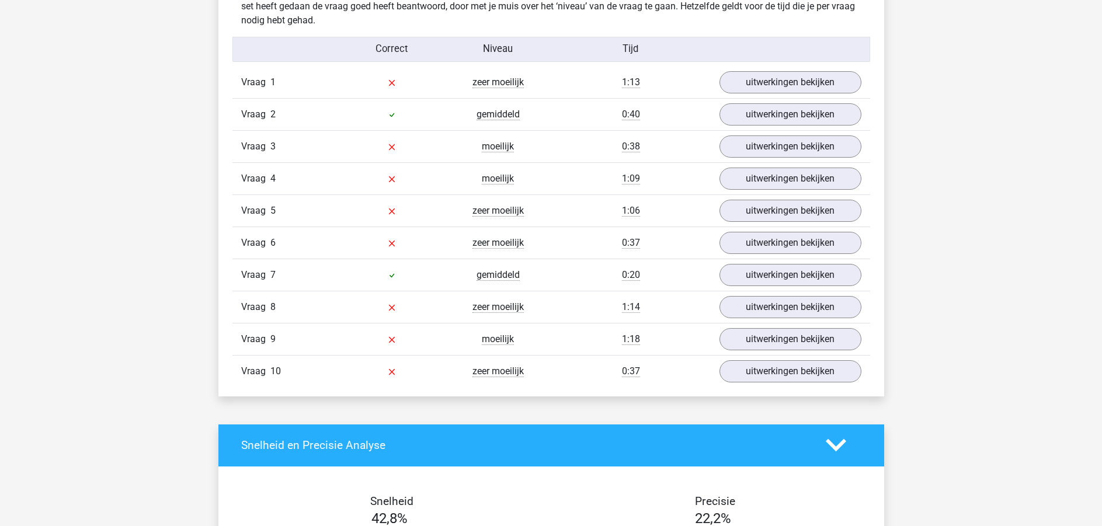
scroll to position [1051, 0]
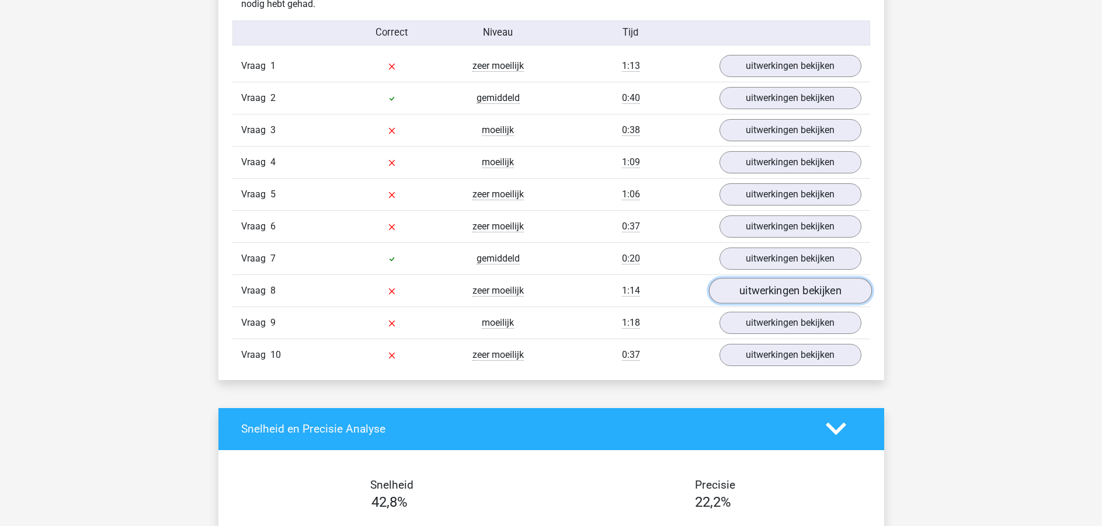
click at [786, 291] on link "uitwerkingen bekijken" at bounding box center [789, 291] width 163 height 26
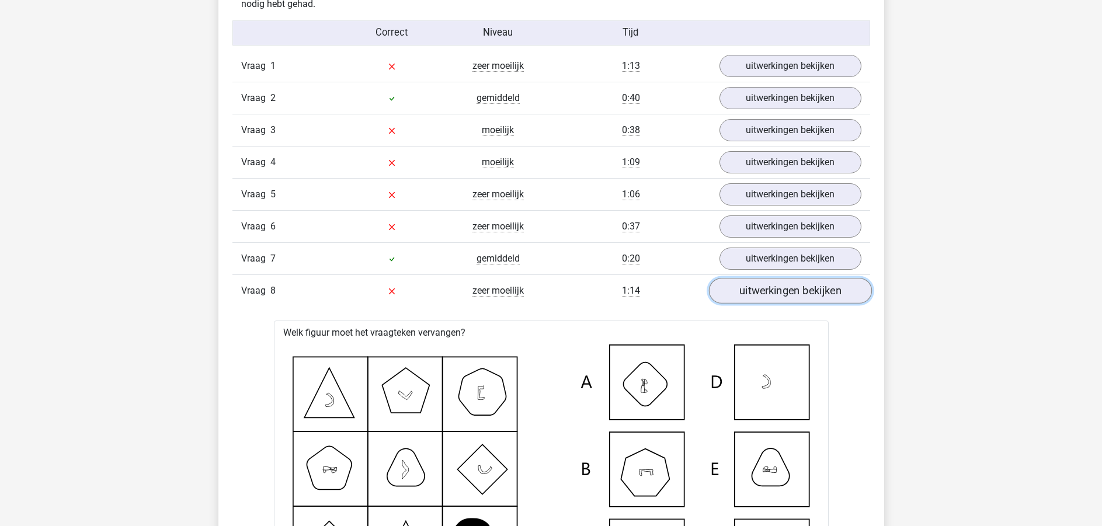
click at [785, 290] on link "uitwerkingen bekijken" at bounding box center [789, 291] width 163 height 26
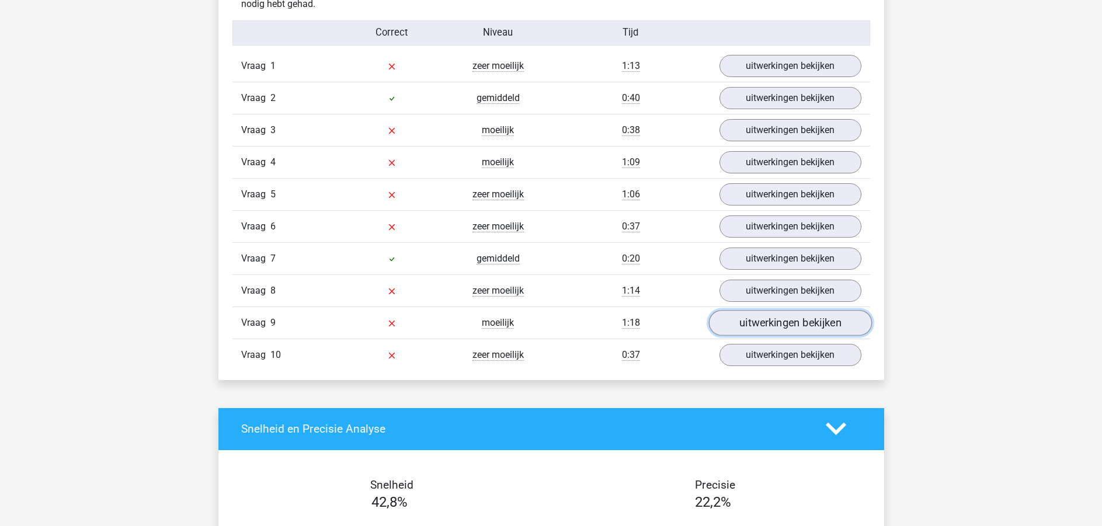
click at [787, 312] on link "uitwerkingen bekijken" at bounding box center [789, 323] width 163 height 26
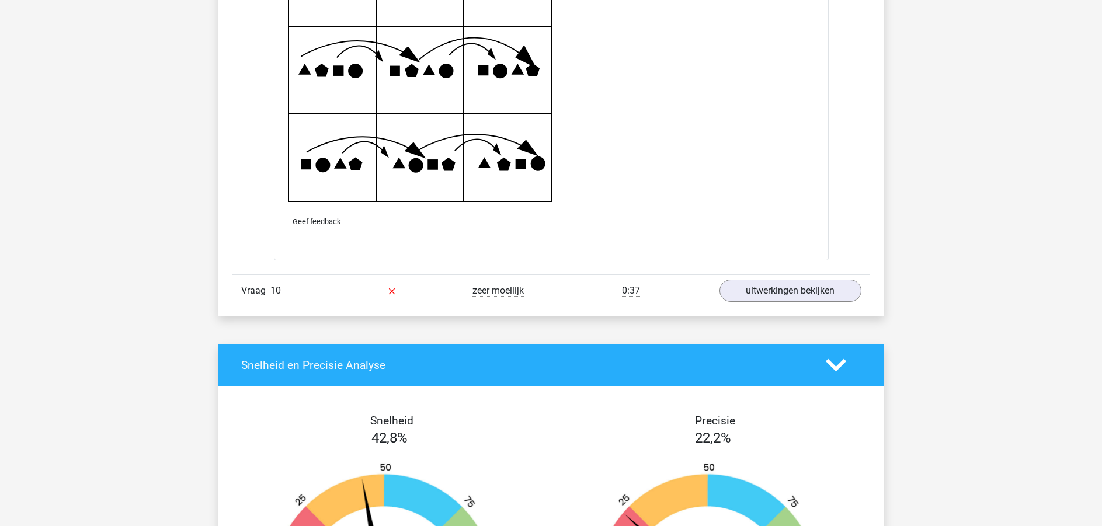
scroll to position [1926, 0]
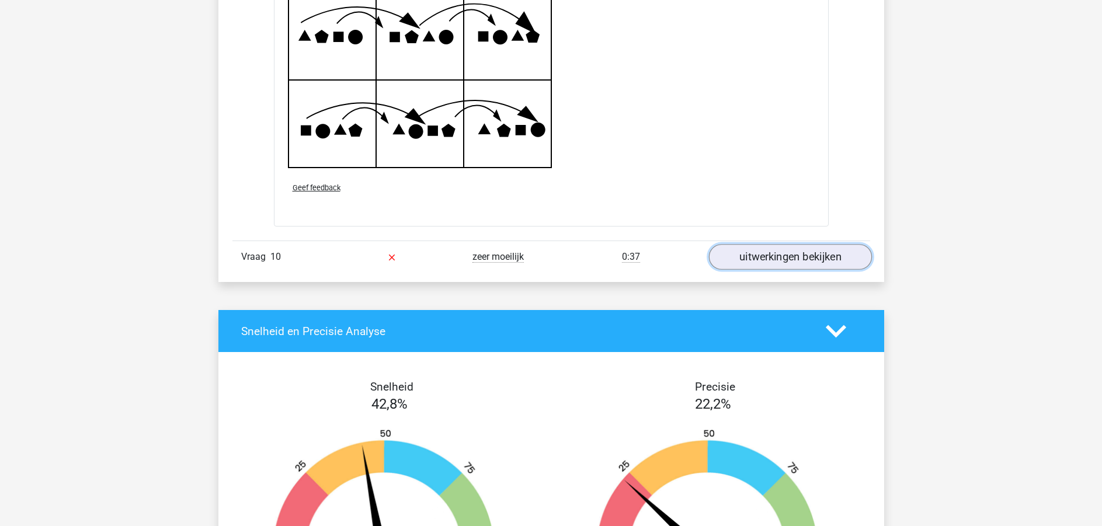
click at [779, 249] on link "uitwerkingen bekijken" at bounding box center [789, 257] width 163 height 26
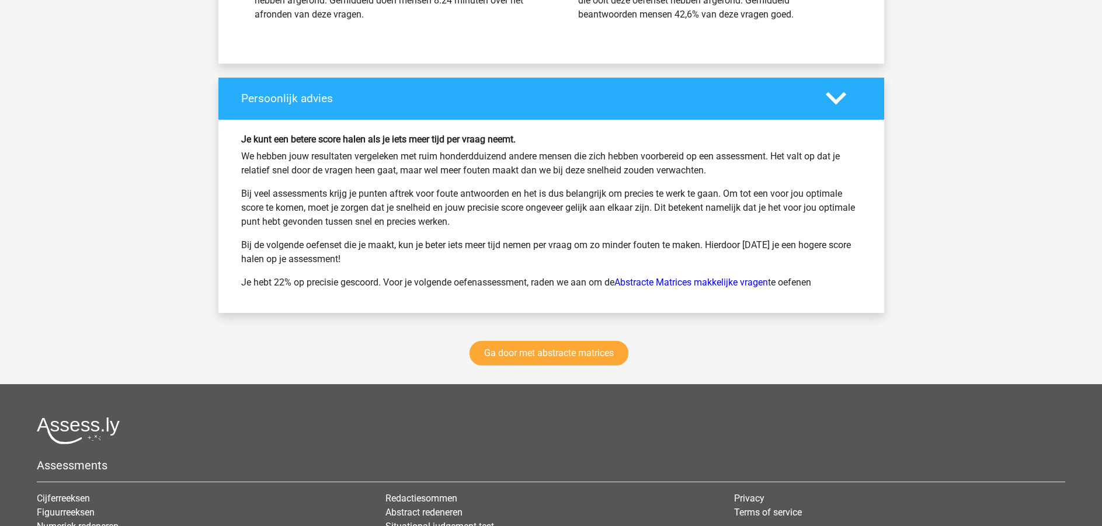
scroll to position [3152, 0]
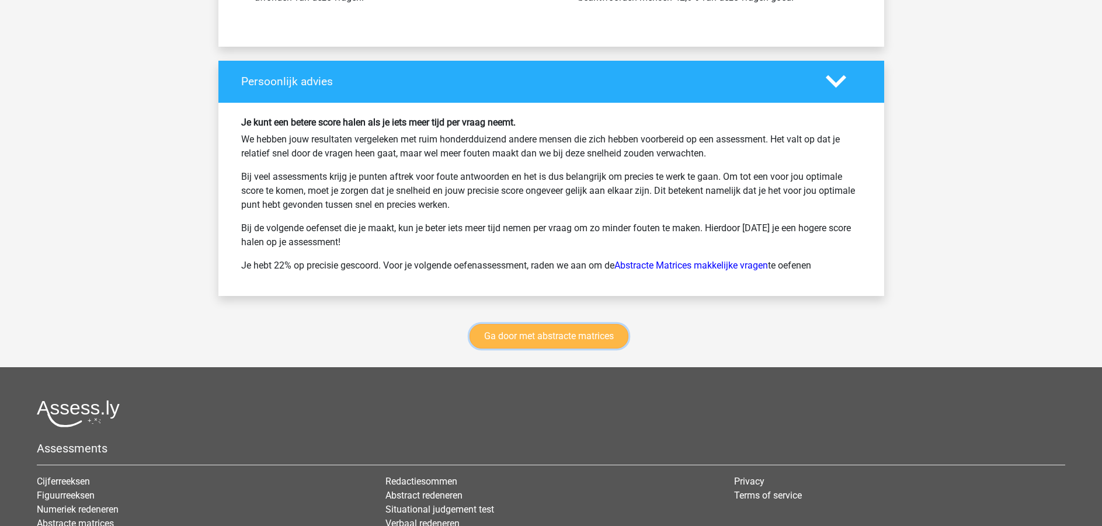
click at [580, 338] on link "Ga door met abstracte matrices" at bounding box center [548, 336] width 159 height 25
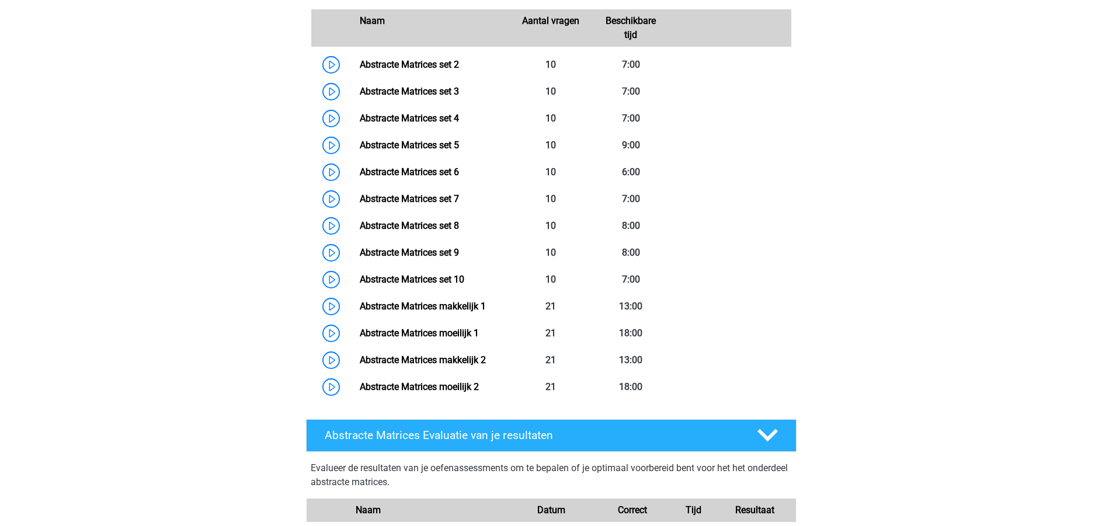
scroll to position [521, 0]
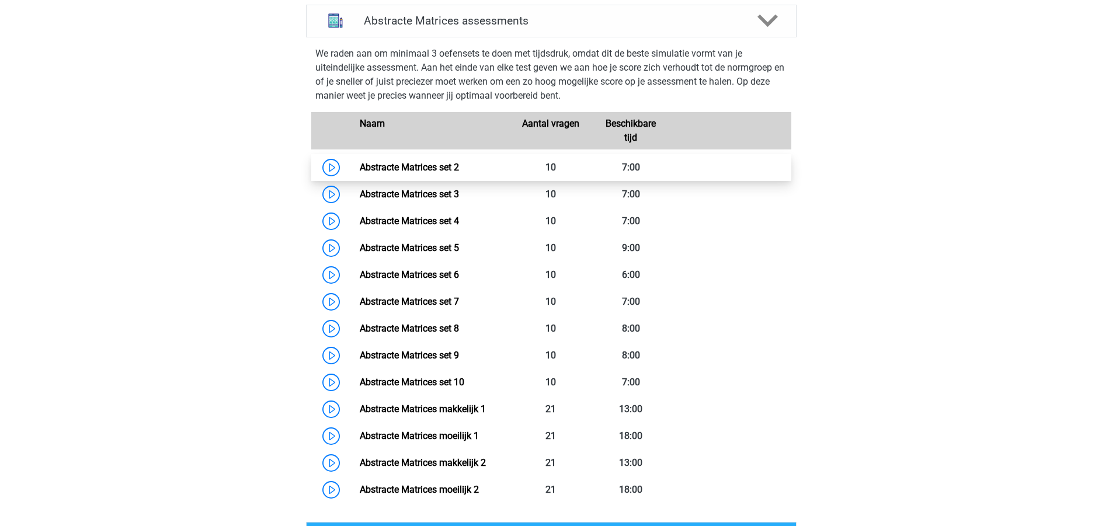
click at [396, 168] on link "Abstracte Matrices set 2" at bounding box center [409, 167] width 99 height 11
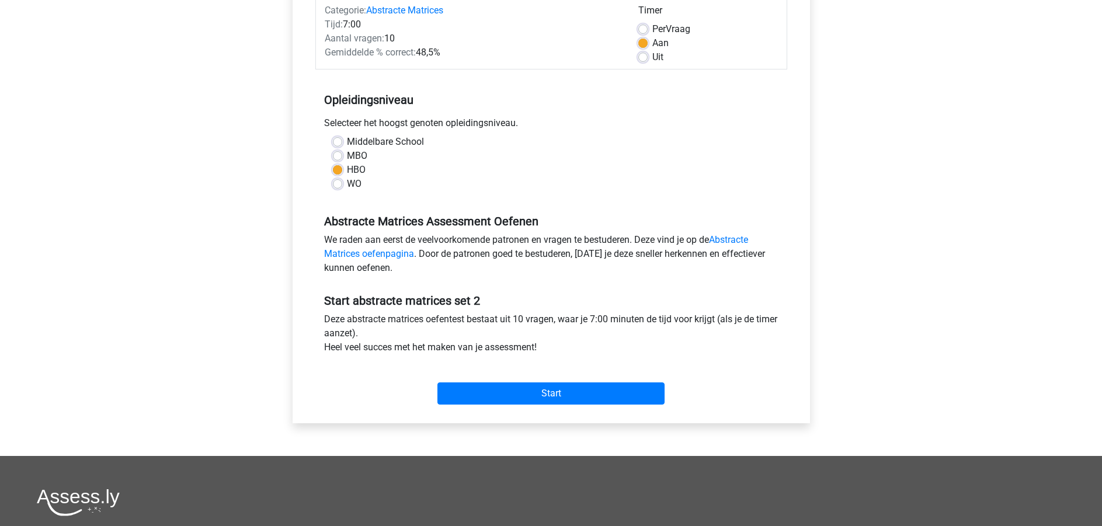
scroll to position [175, 0]
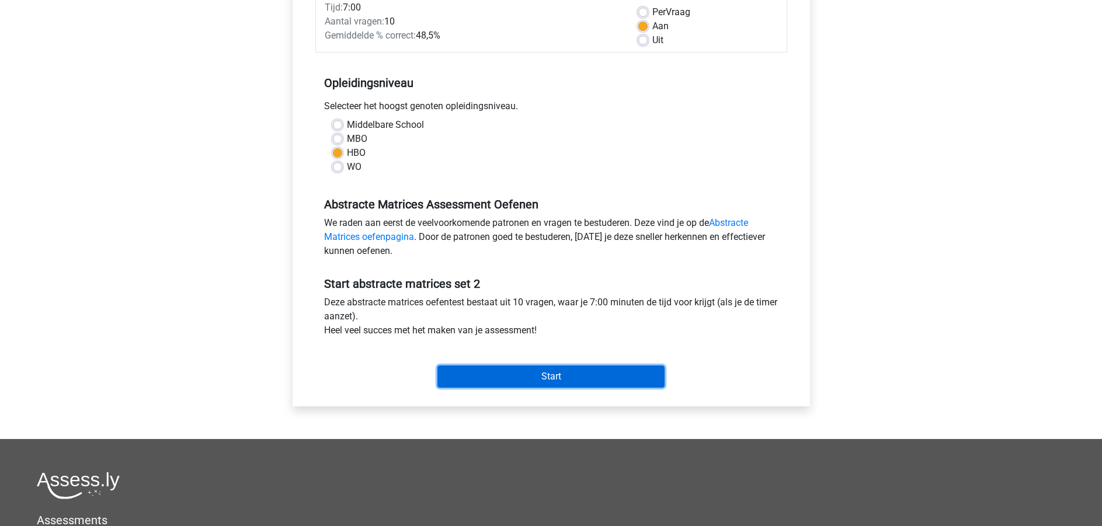
click at [552, 377] on input "Start" at bounding box center [550, 376] width 227 height 22
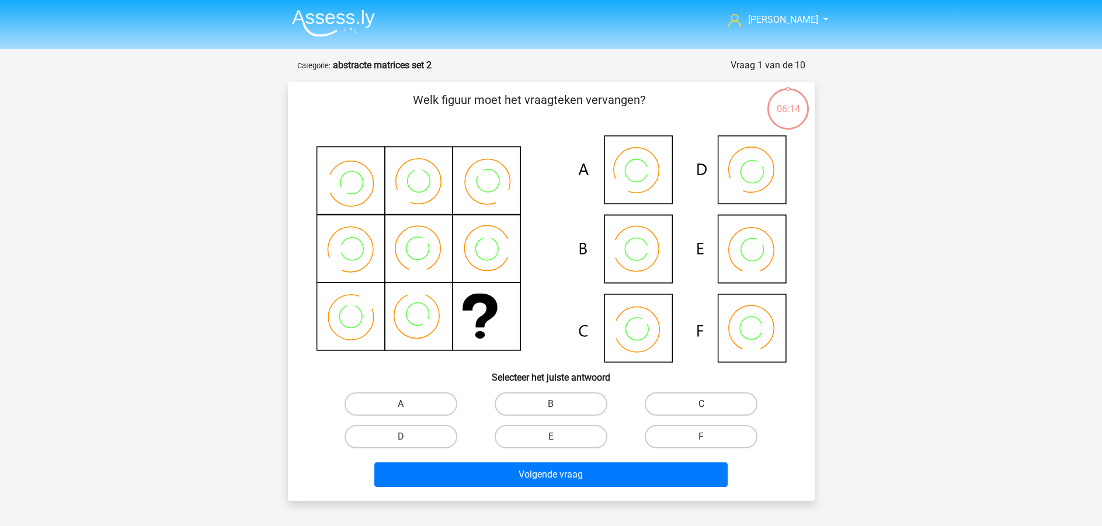
click at [683, 404] on label "C" at bounding box center [700, 403] width 113 height 23
click at [701, 404] on input "C" at bounding box center [705, 408] width 8 height 8
radio input "true"
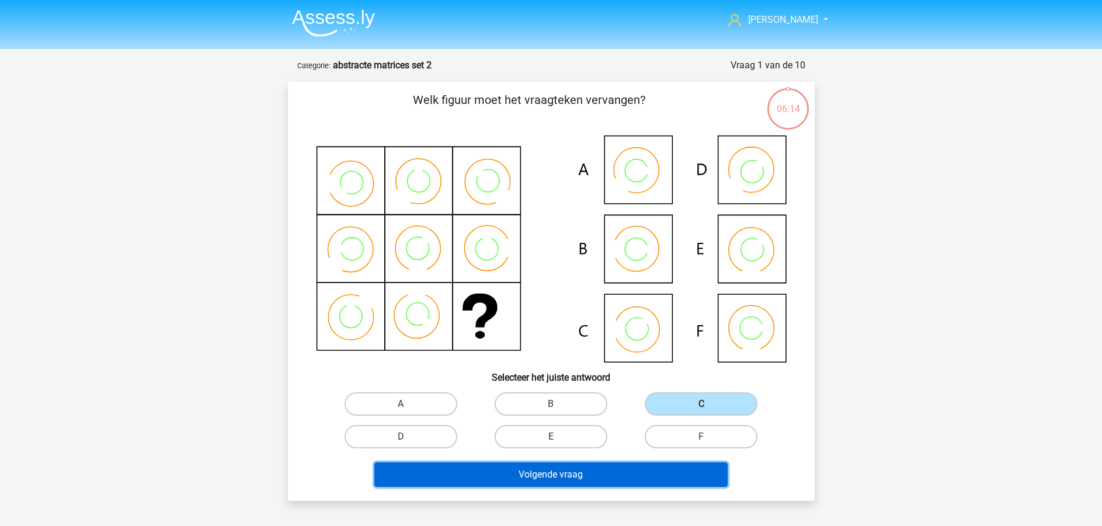
click at [583, 485] on button "Volgende vraag" at bounding box center [550, 474] width 353 height 25
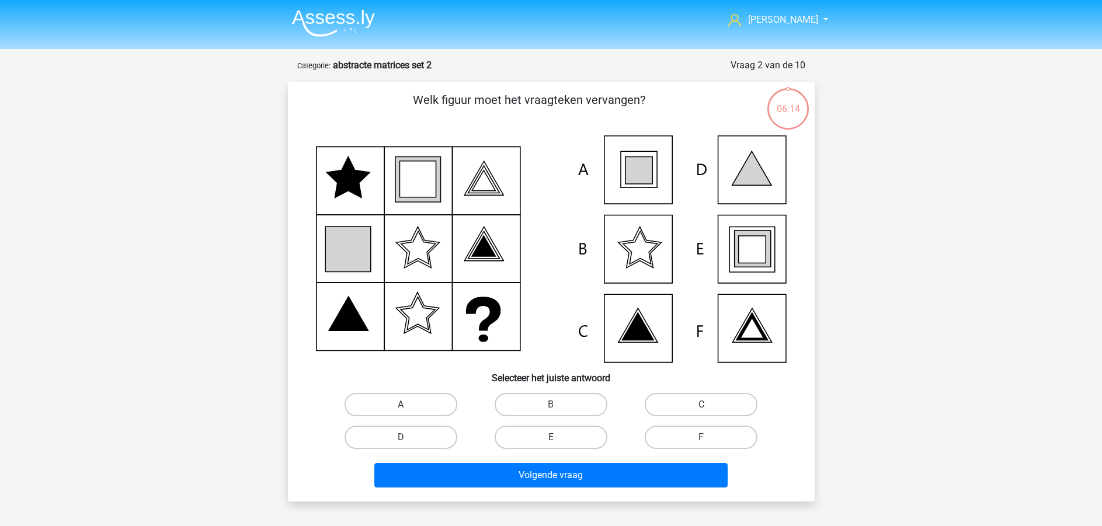
scroll to position [58, 0]
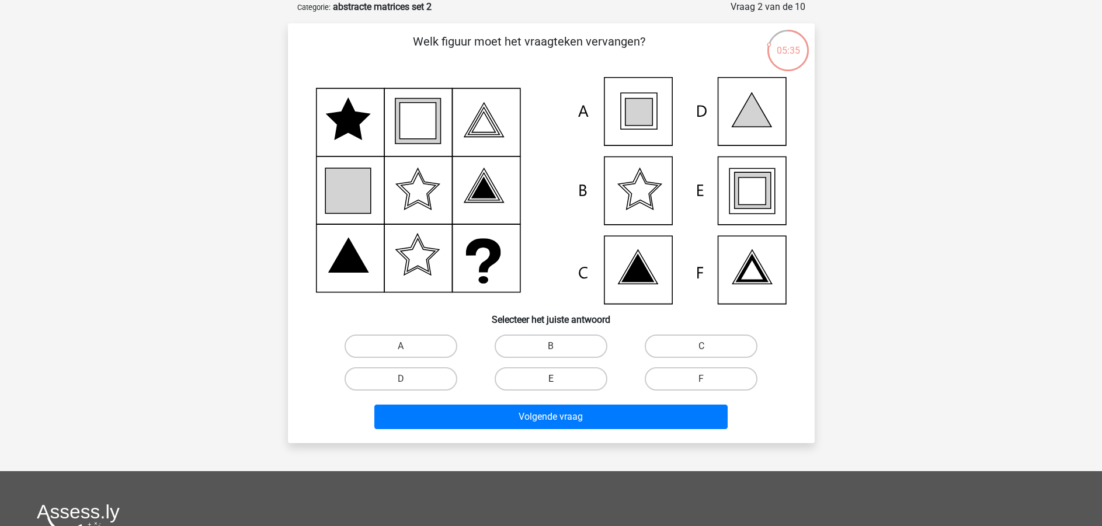
click at [532, 375] on label "E" at bounding box center [550, 378] width 113 height 23
click at [550, 379] on input "E" at bounding box center [554, 383] width 8 height 8
radio input "true"
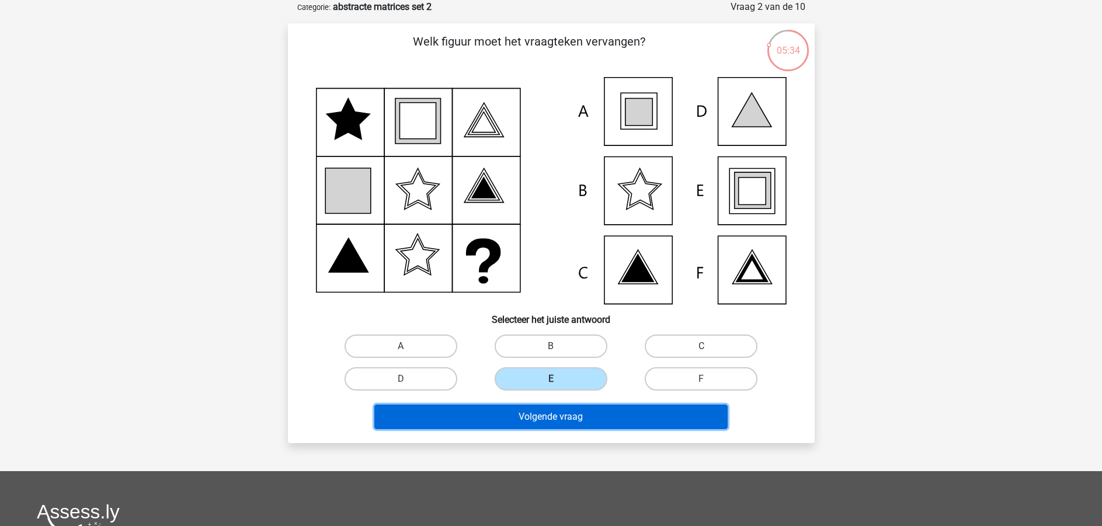
click at [595, 412] on button "Volgende vraag" at bounding box center [550, 417] width 353 height 25
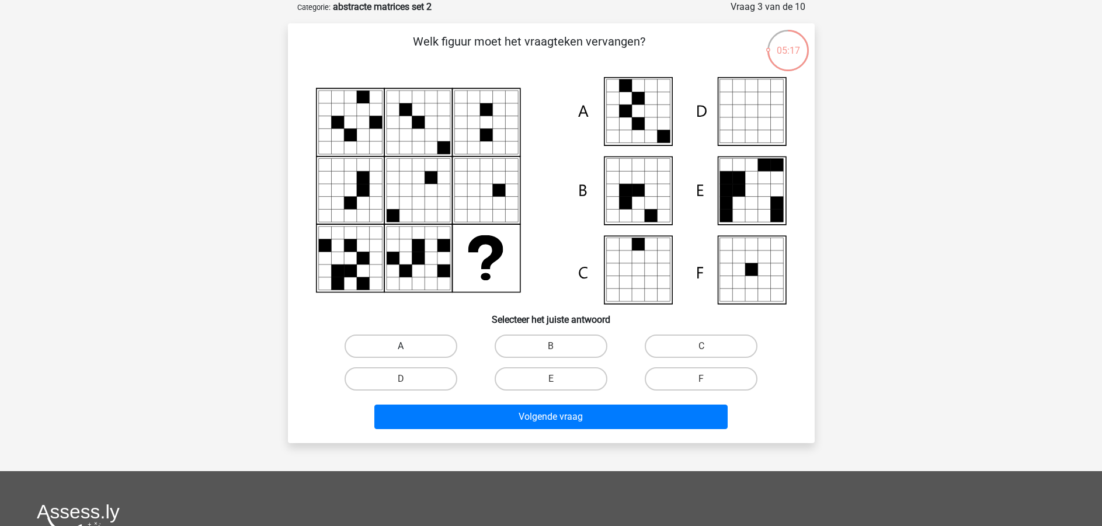
click at [384, 340] on label "A" at bounding box center [400, 345] width 113 height 23
click at [400, 346] on input "A" at bounding box center [404, 350] width 8 height 8
radio input "true"
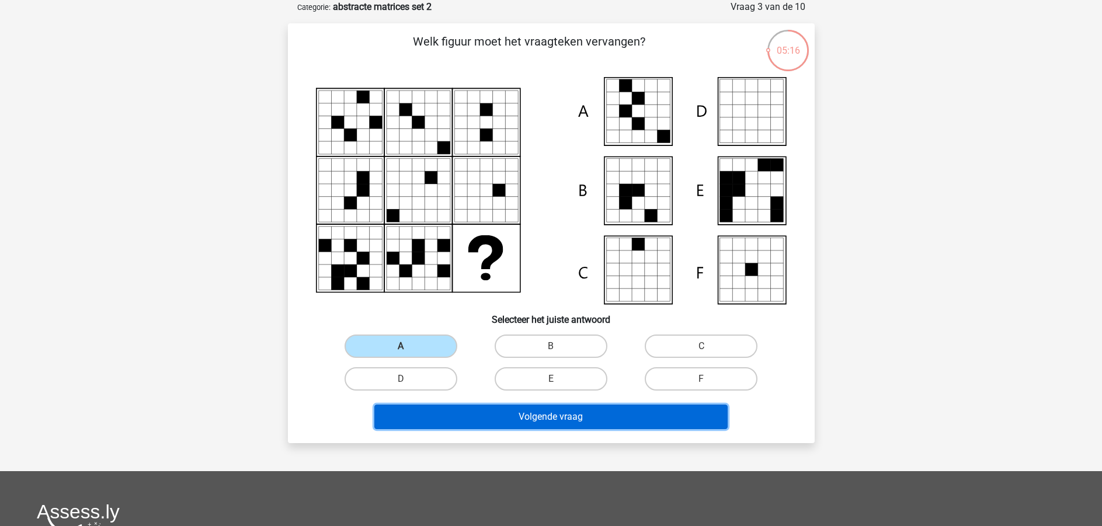
click at [569, 416] on button "Volgende vraag" at bounding box center [550, 417] width 353 height 25
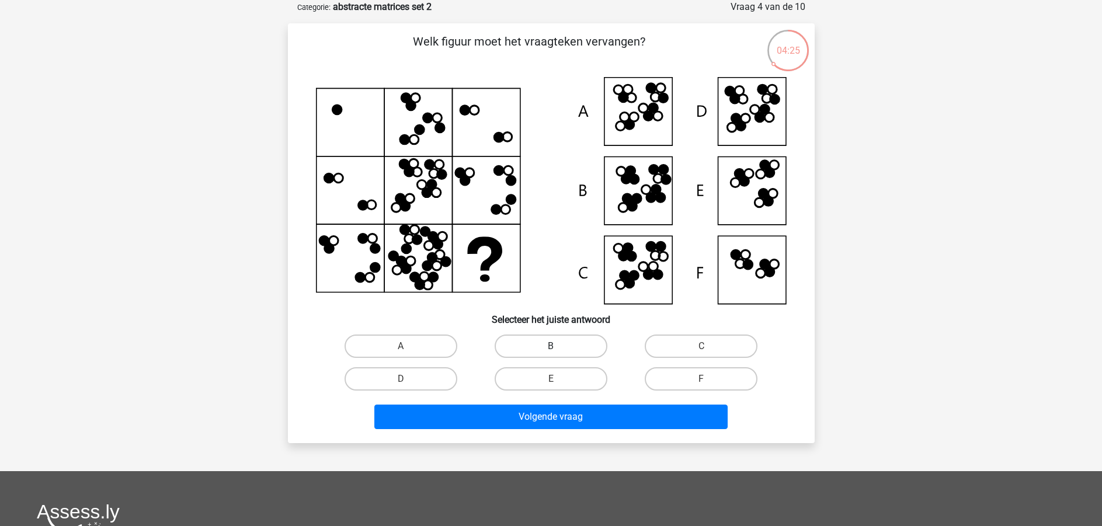
click at [557, 339] on label "B" at bounding box center [550, 345] width 113 height 23
click at [557, 346] on input "B" at bounding box center [554, 350] width 8 height 8
radio input "true"
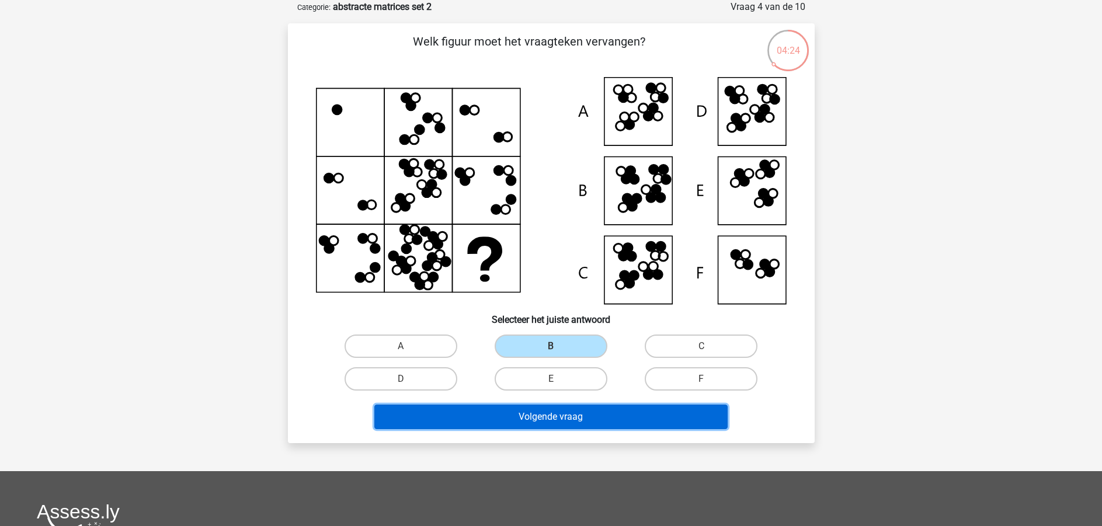
click at [540, 411] on button "Volgende vraag" at bounding box center [550, 417] width 353 height 25
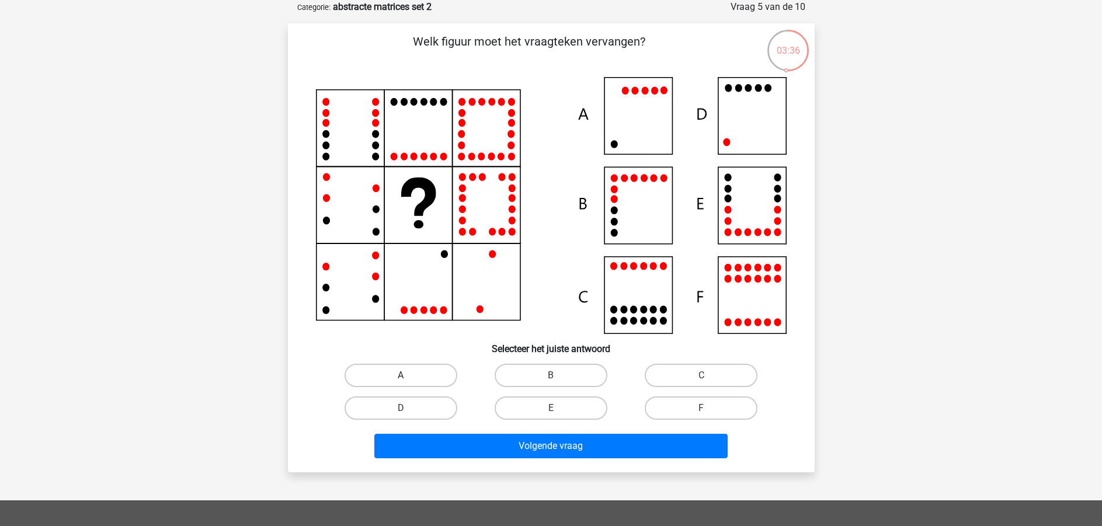
click at [402, 367] on label "A" at bounding box center [400, 375] width 113 height 23
click at [402, 375] on input "A" at bounding box center [404, 379] width 8 height 8
radio input "true"
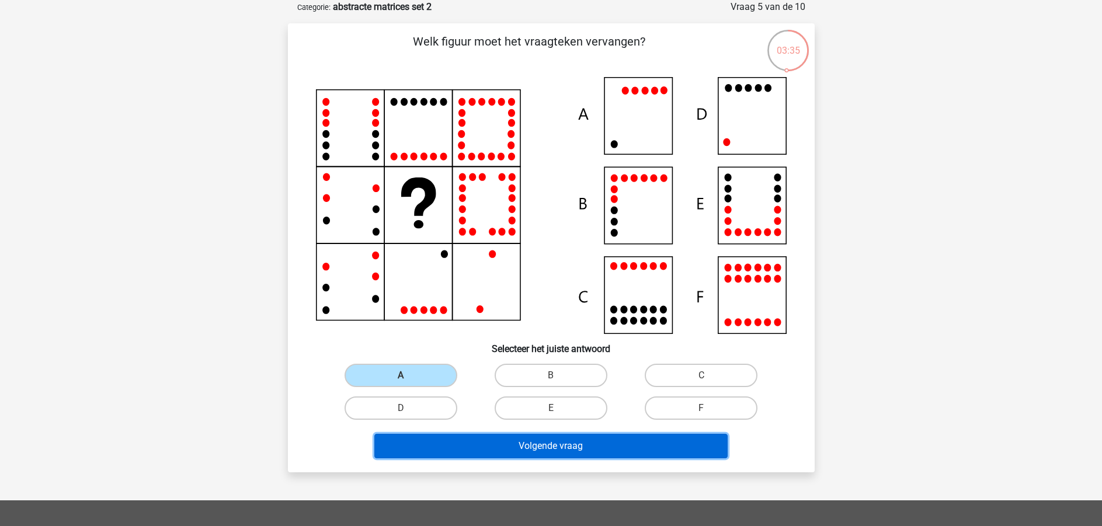
click at [506, 454] on button "Volgende vraag" at bounding box center [550, 446] width 353 height 25
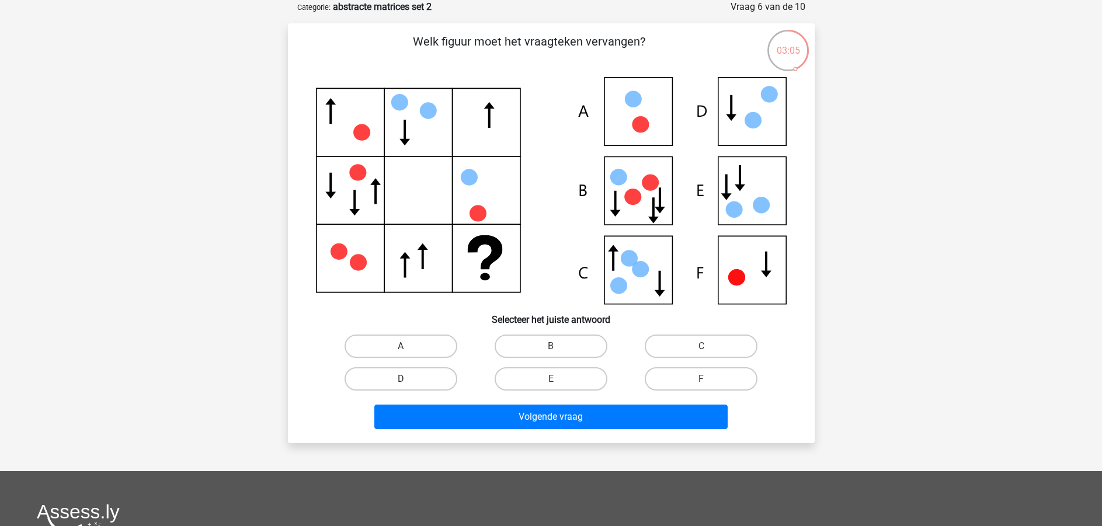
click at [414, 381] on label "D" at bounding box center [400, 378] width 113 height 23
click at [408, 381] on input "D" at bounding box center [404, 383] width 8 height 8
radio input "true"
click at [769, 268] on icon at bounding box center [551, 191] width 471 height 228
click at [701, 378] on label "F" at bounding box center [700, 378] width 113 height 23
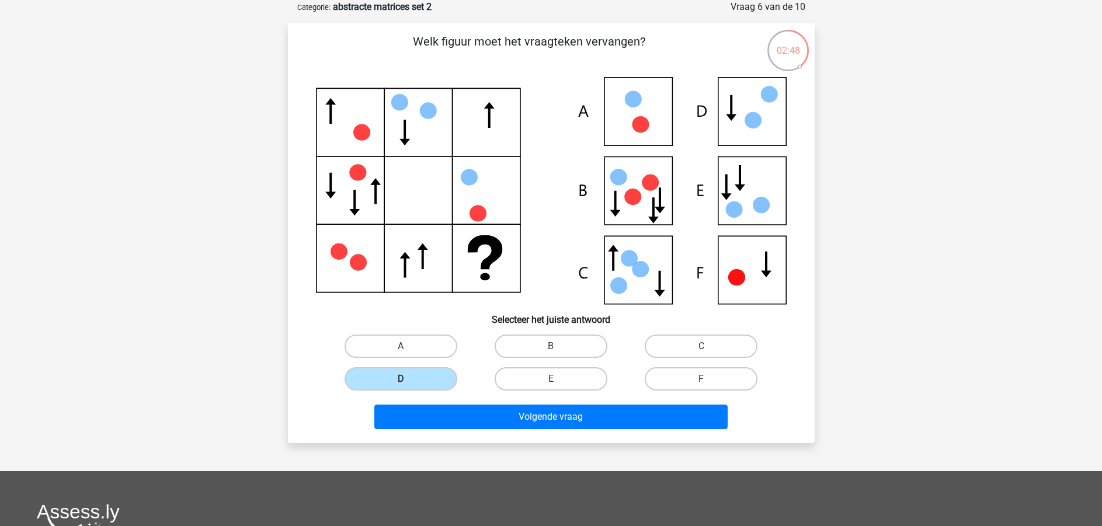
click at [701, 379] on input "F" at bounding box center [705, 383] width 8 height 8
radio input "true"
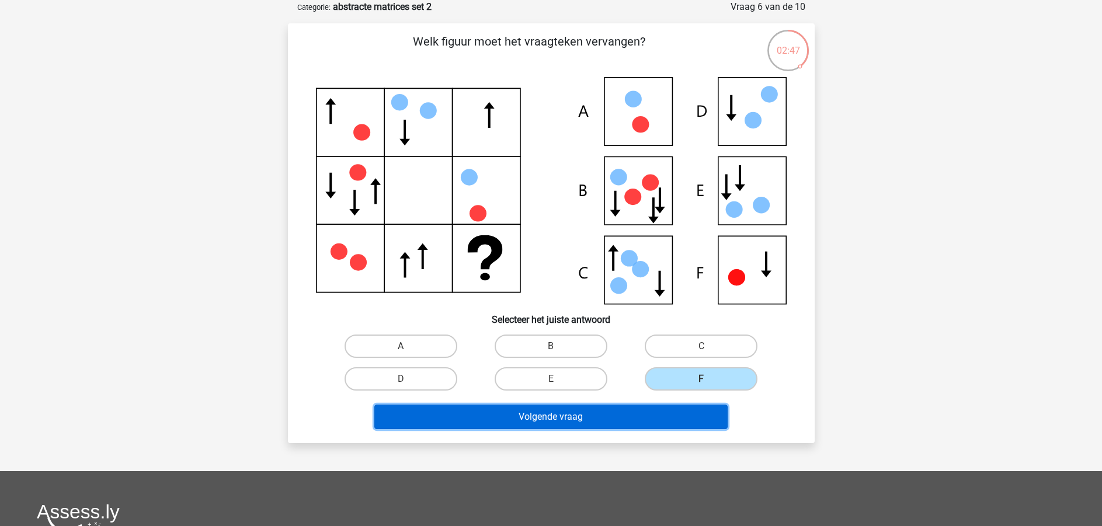
click at [562, 416] on button "Volgende vraag" at bounding box center [550, 417] width 353 height 25
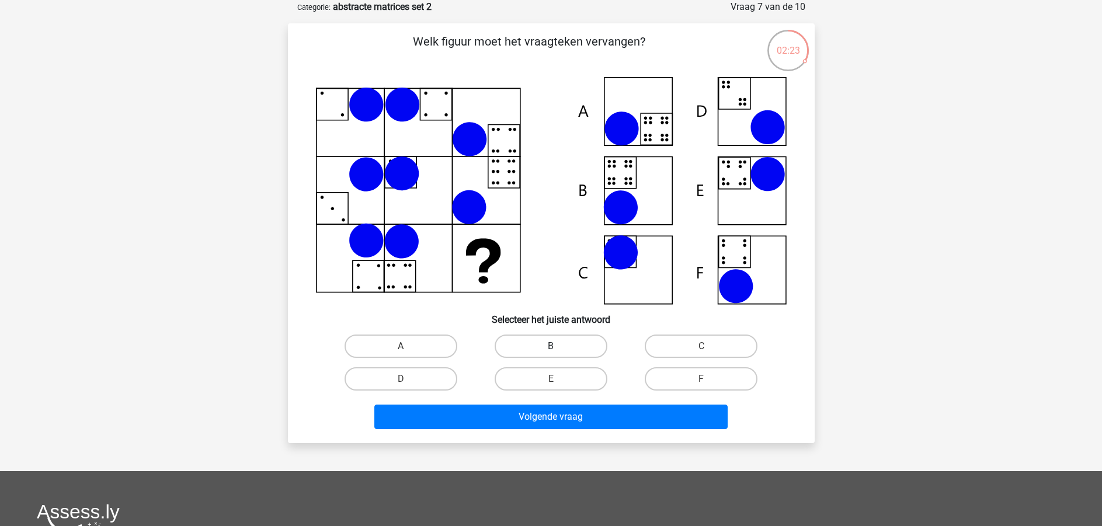
click at [546, 339] on label "B" at bounding box center [550, 345] width 113 height 23
click at [550, 346] on input "B" at bounding box center [554, 350] width 8 height 8
radio input "true"
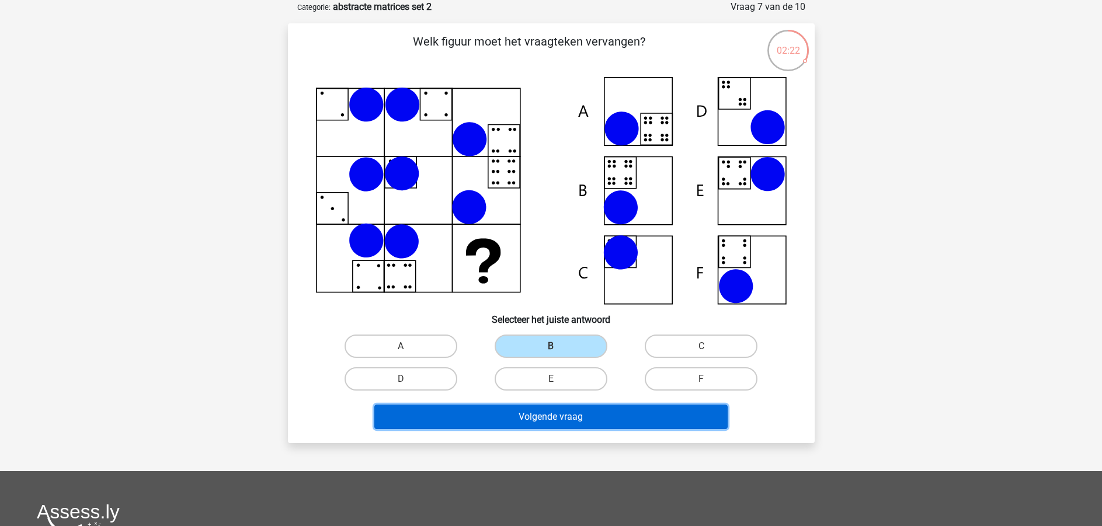
click at [557, 413] on button "Volgende vraag" at bounding box center [550, 417] width 353 height 25
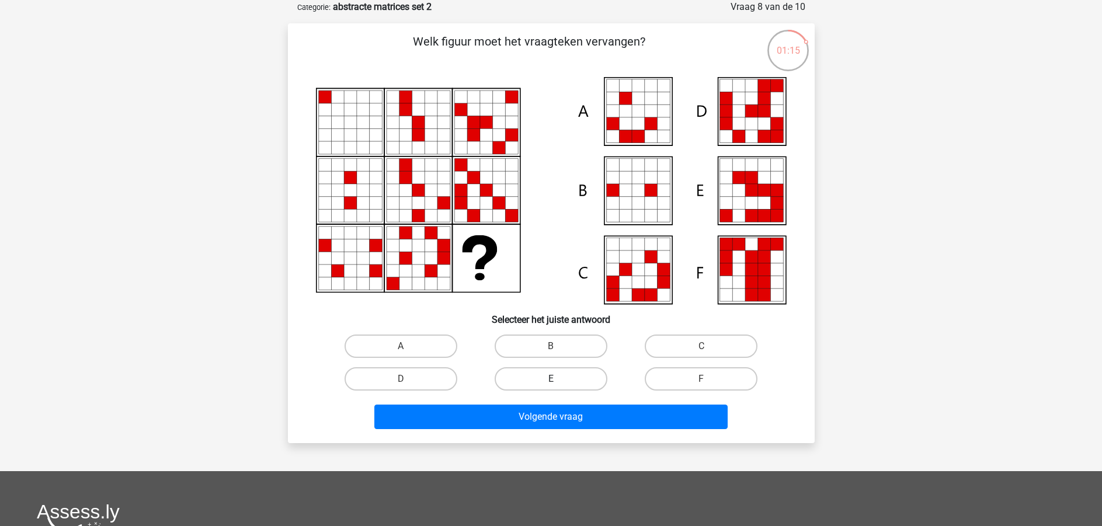
click at [555, 372] on label "E" at bounding box center [550, 378] width 113 height 23
click at [555, 379] on input "E" at bounding box center [554, 383] width 8 height 8
radio input "true"
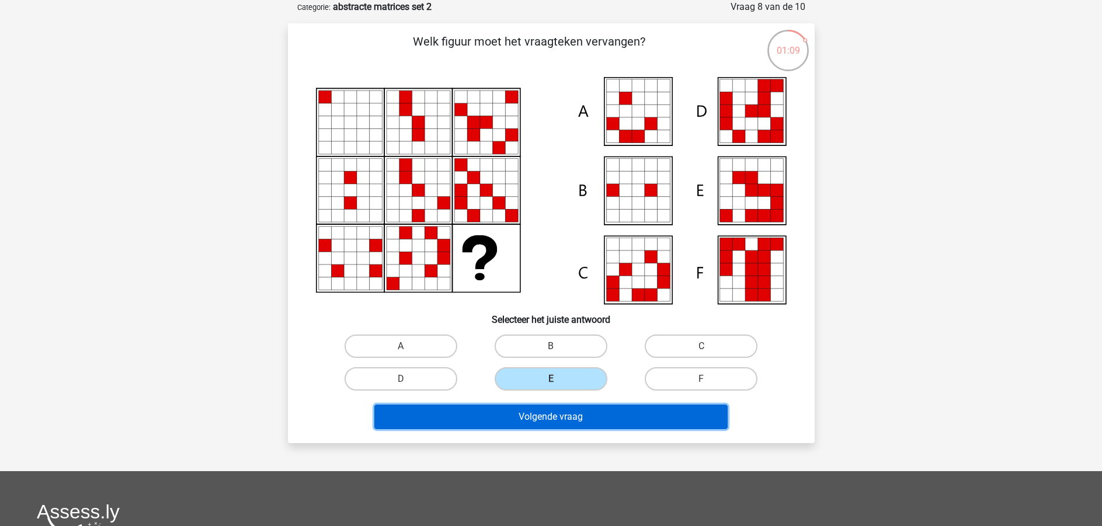
click at [545, 424] on button "Volgende vraag" at bounding box center [550, 417] width 353 height 25
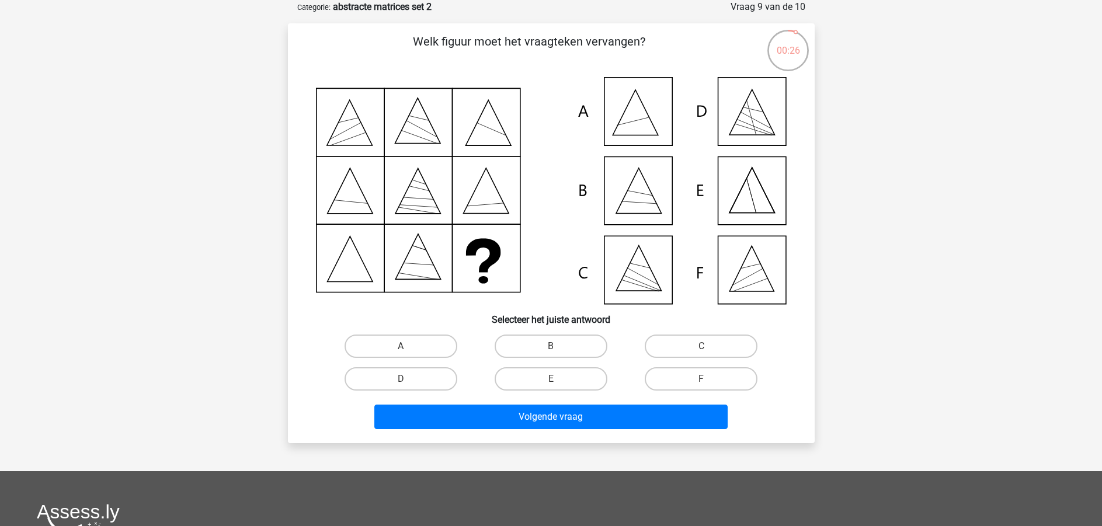
click at [712, 391] on div "F" at bounding box center [701, 379] width 150 height 33
click at [712, 381] on label "F" at bounding box center [700, 378] width 113 height 23
click at [709, 381] on input "F" at bounding box center [705, 383] width 8 height 8
radio input "true"
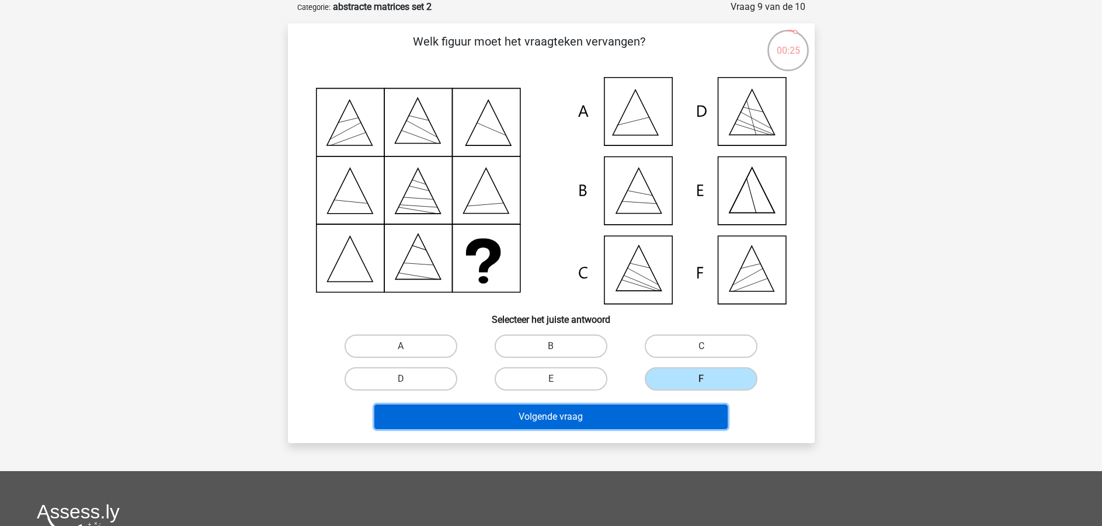
click at [639, 411] on button "Volgende vraag" at bounding box center [550, 417] width 353 height 25
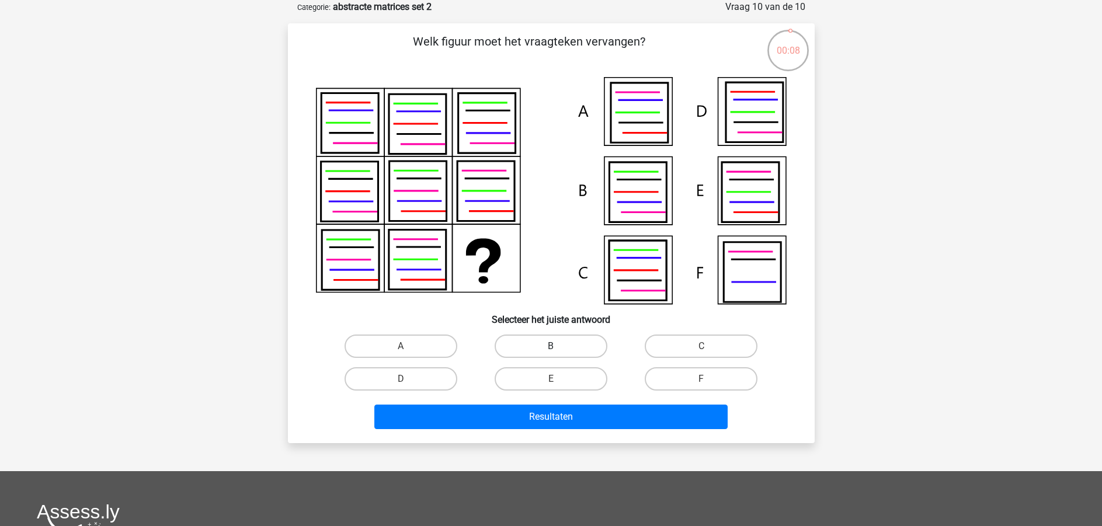
click at [572, 350] on label "B" at bounding box center [550, 345] width 113 height 23
click at [558, 350] on input "B" at bounding box center [554, 350] width 8 height 8
radio input "true"
click at [560, 382] on label "E" at bounding box center [550, 378] width 113 height 23
click at [558, 382] on input "E" at bounding box center [554, 383] width 8 height 8
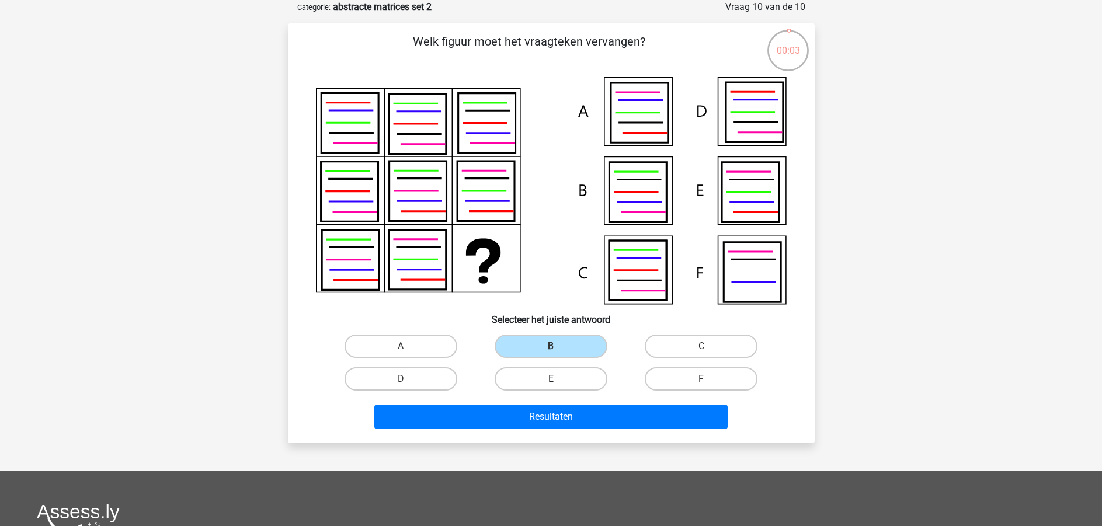
radio input "true"
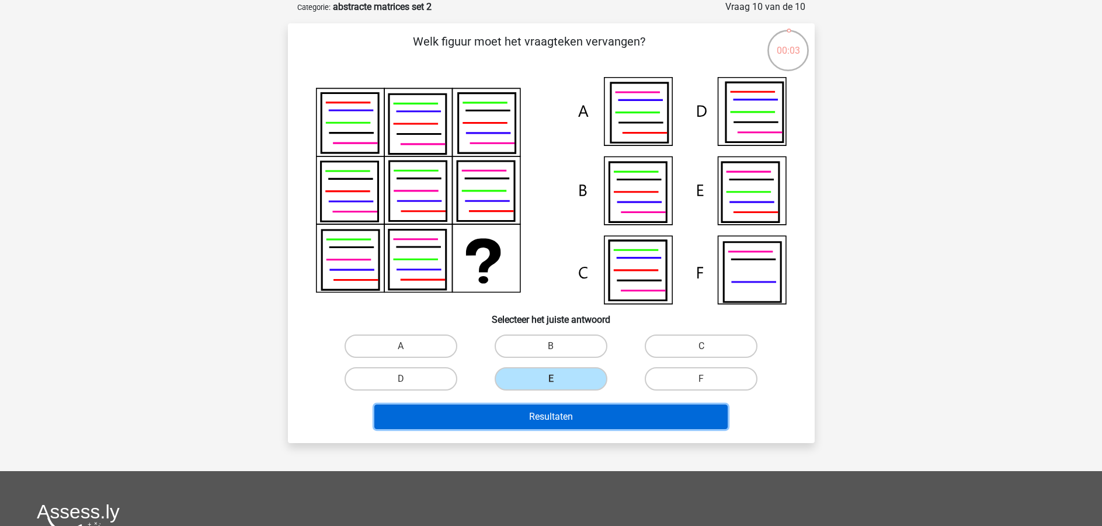
click at [562, 409] on button "Resultaten" at bounding box center [550, 417] width 353 height 25
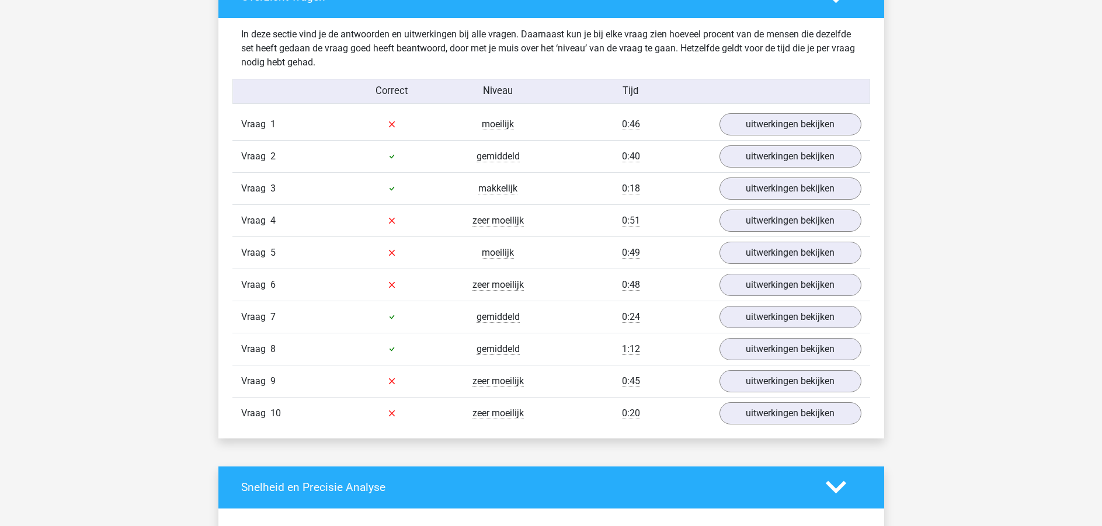
scroll to position [701, 0]
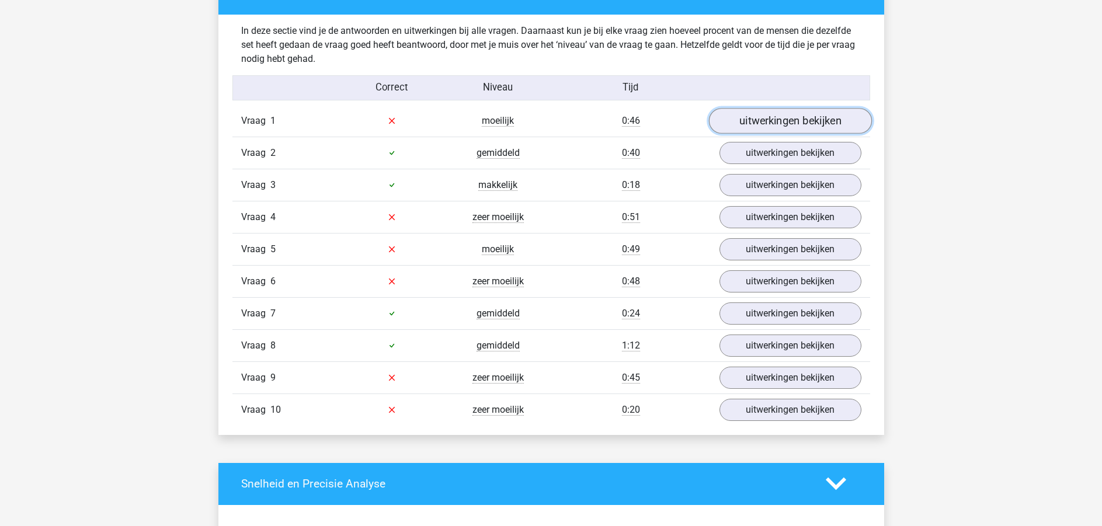
click at [785, 111] on link "uitwerkingen bekijken" at bounding box center [789, 121] width 163 height 26
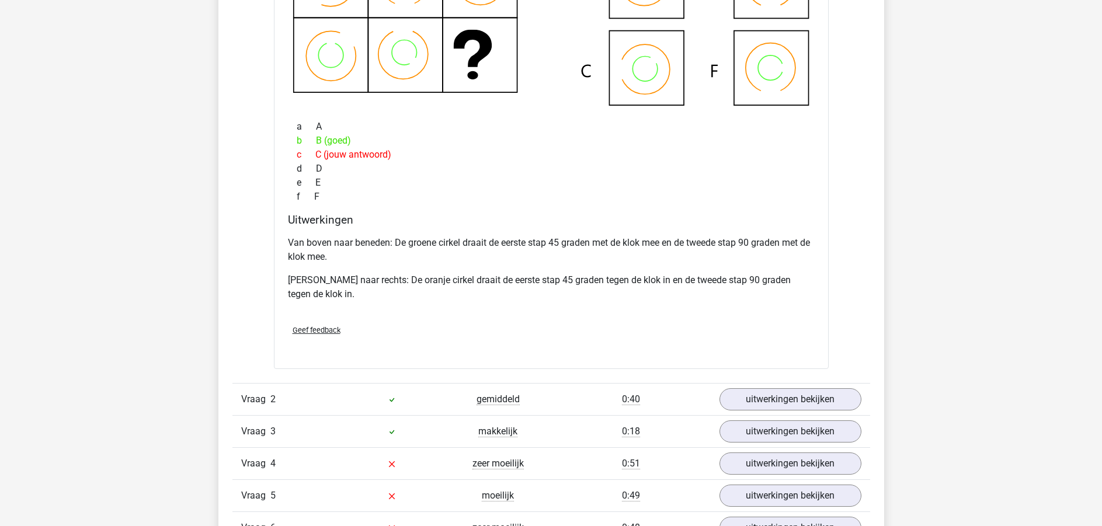
scroll to position [1051, 0]
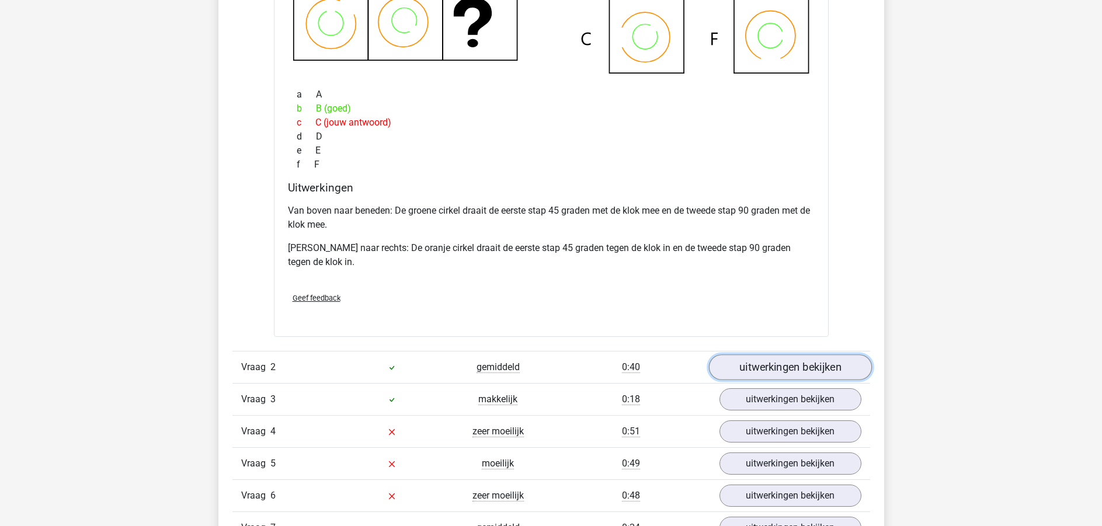
click at [784, 365] on link "uitwerkingen bekijken" at bounding box center [789, 368] width 163 height 26
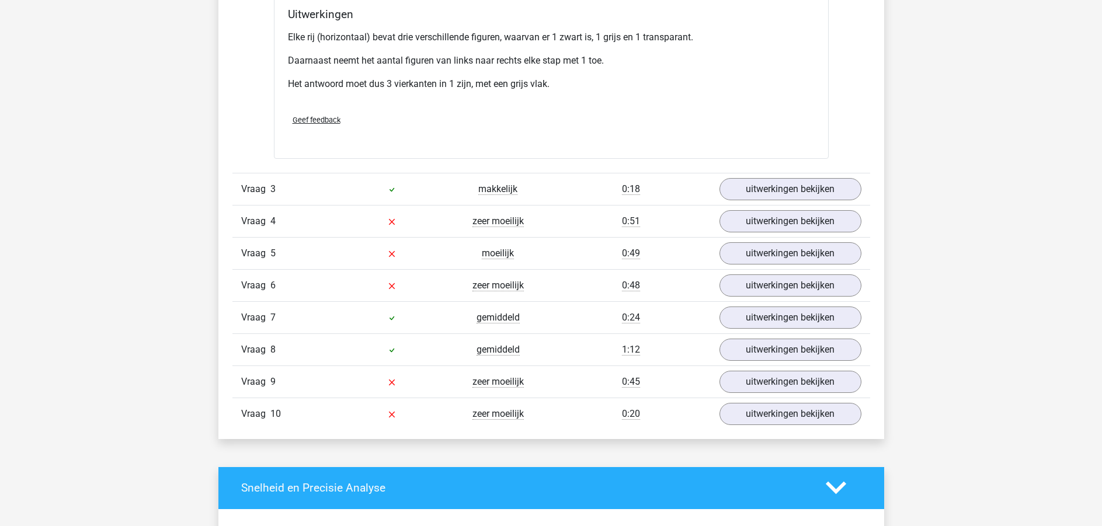
scroll to position [1751, 0]
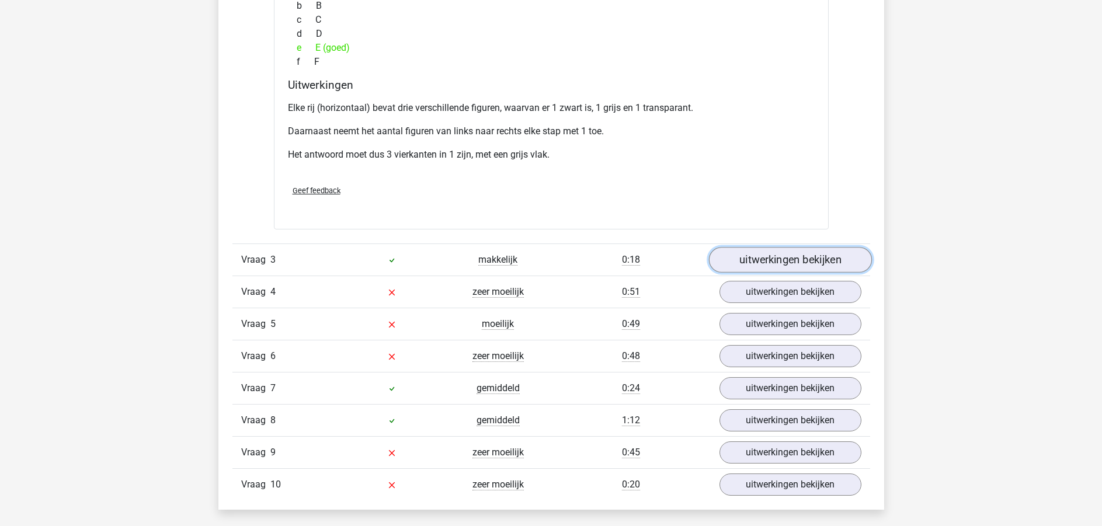
click at [799, 270] on link "uitwerkingen bekijken" at bounding box center [789, 260] width 163 height 26
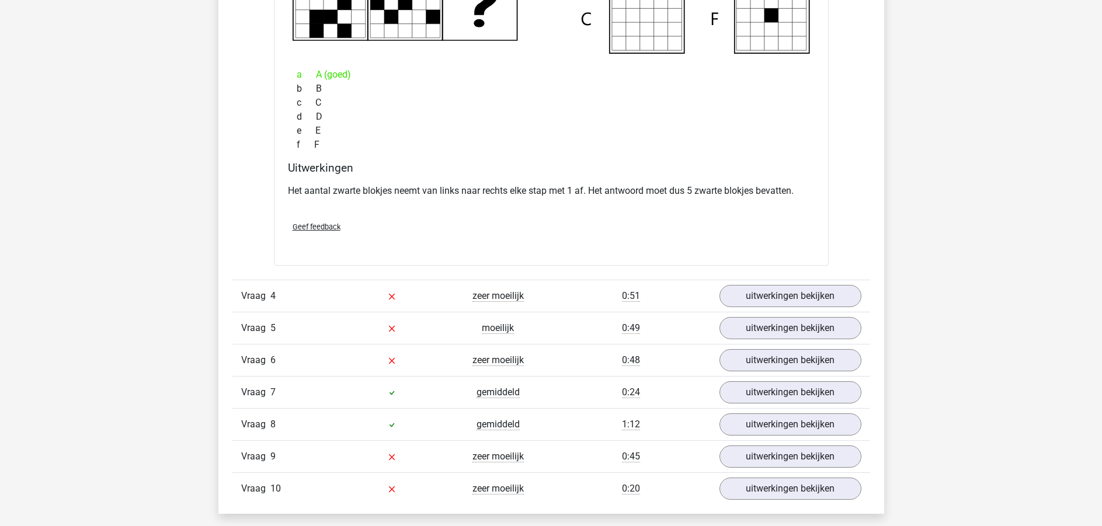
scroll to position [2277, 0]
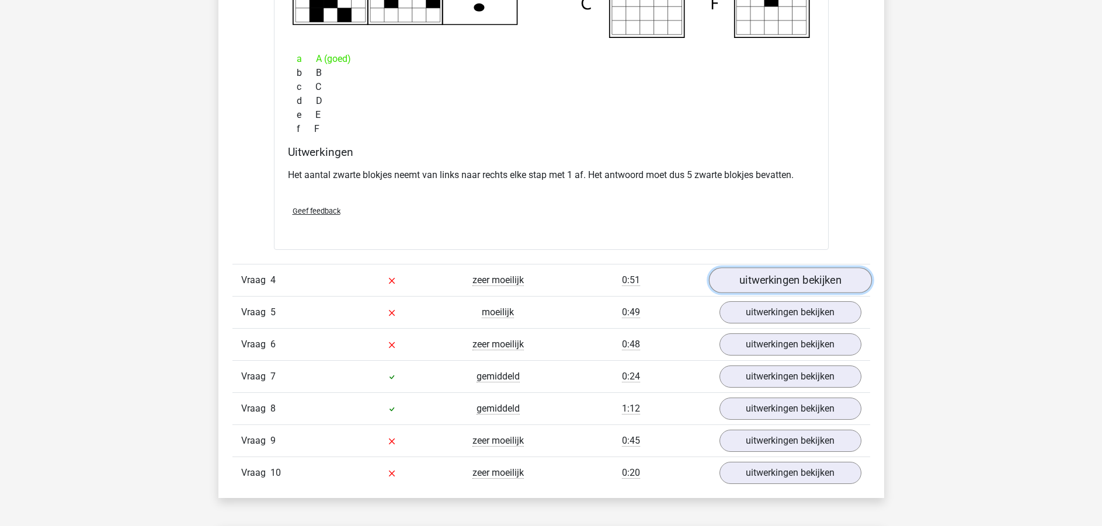
click at [802, 282] on link "uitwerkingen bekijken" at bounding box center [789, 280] width 163 height 26
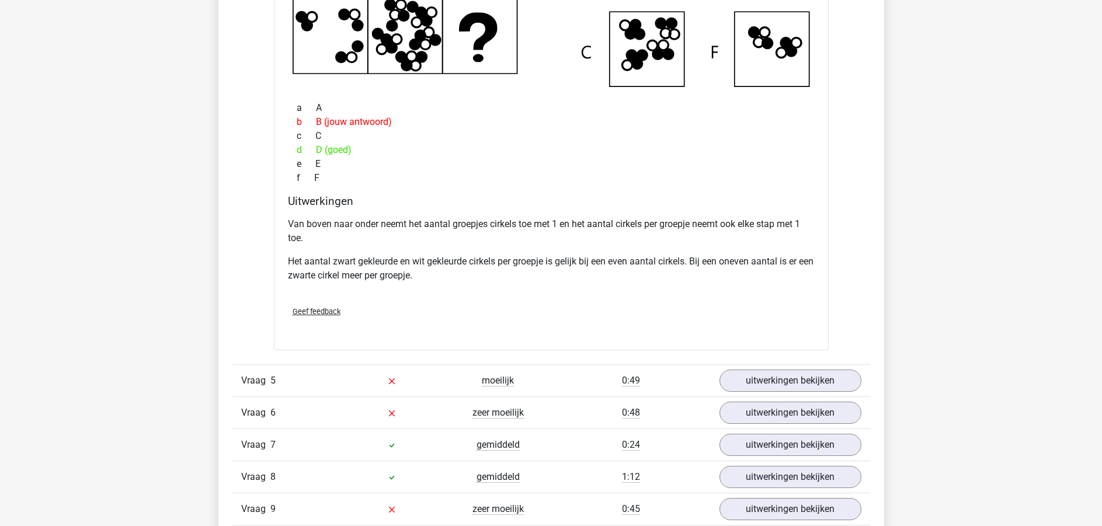
scroll to position [2802, 0]
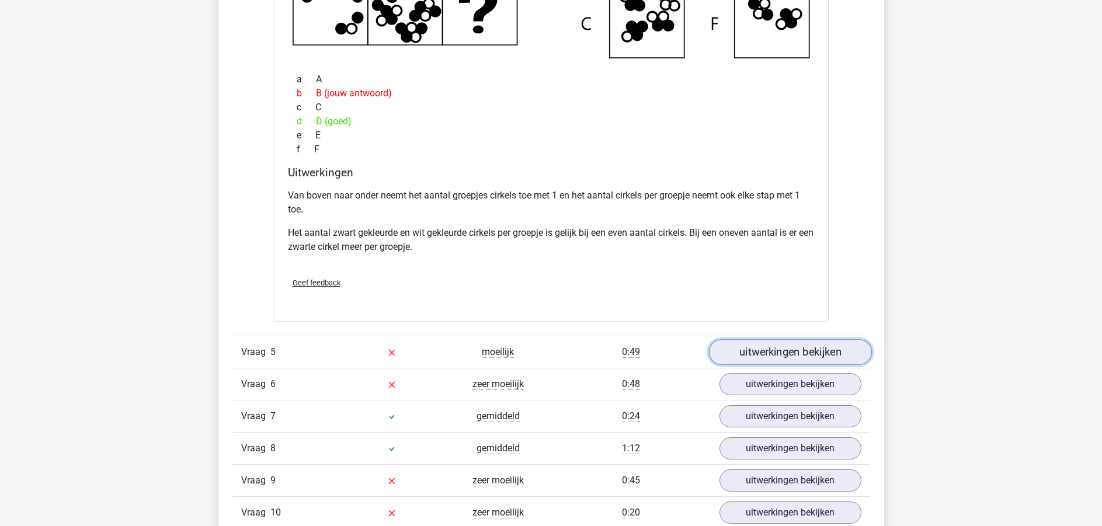
click at [790, 346] on link "uitwerkingen bekijken" at bounding box center [789, 352] width 163 height 26
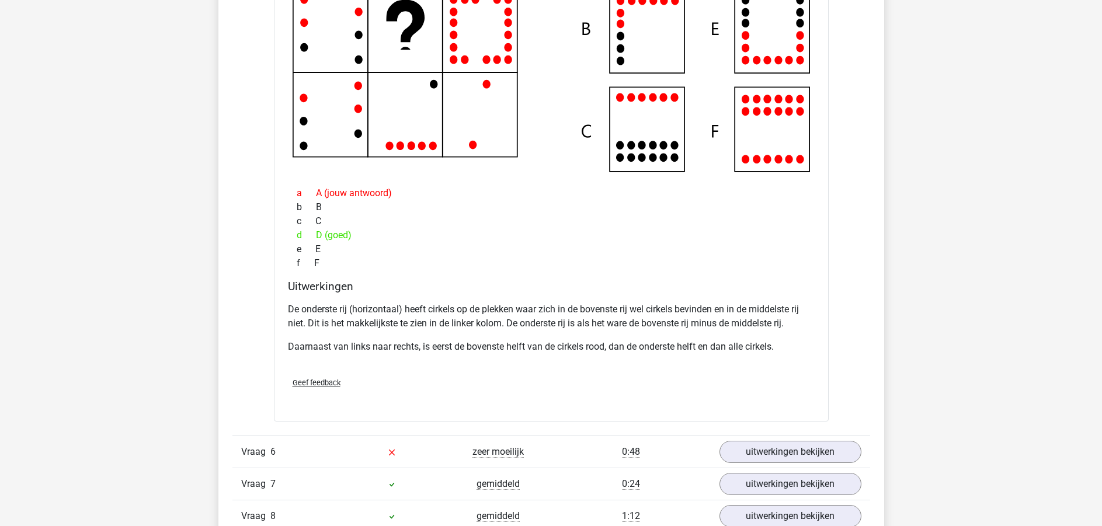
scroll to position [3413, 0]
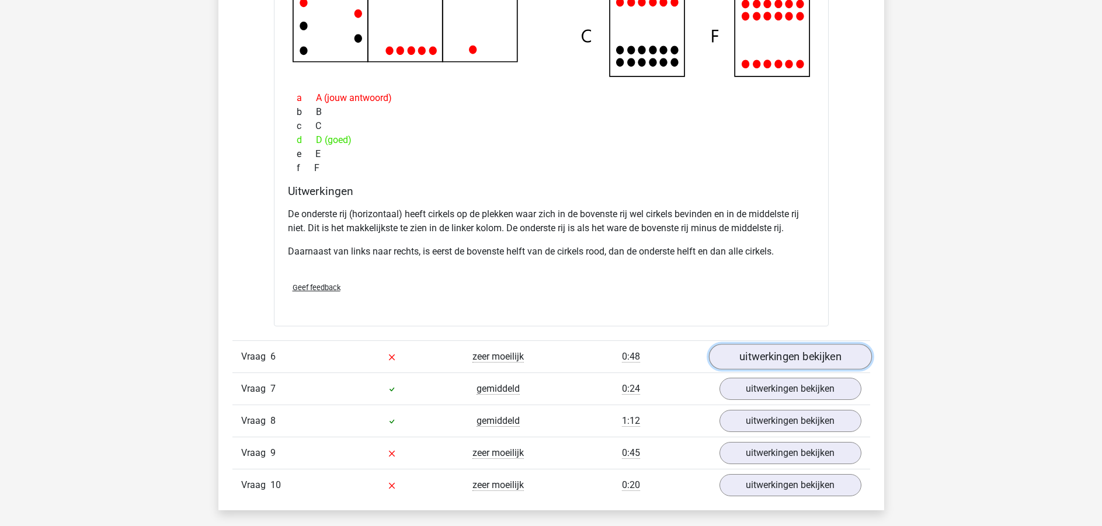
click at [779, 364] on link "uitwerkingen bekijken" at bounding box center [789, 357] width 163 height 26
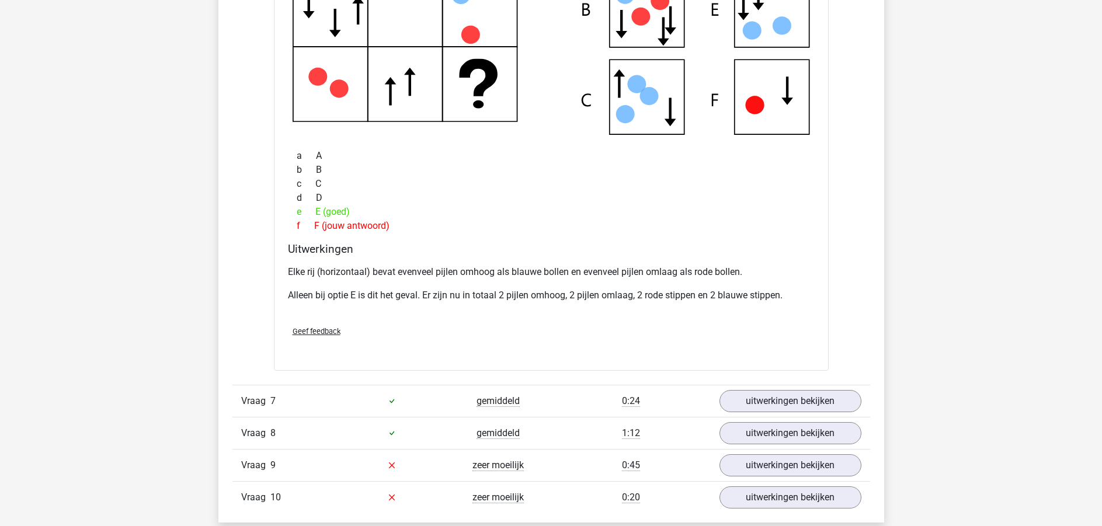
scroll to position [4114, 0]
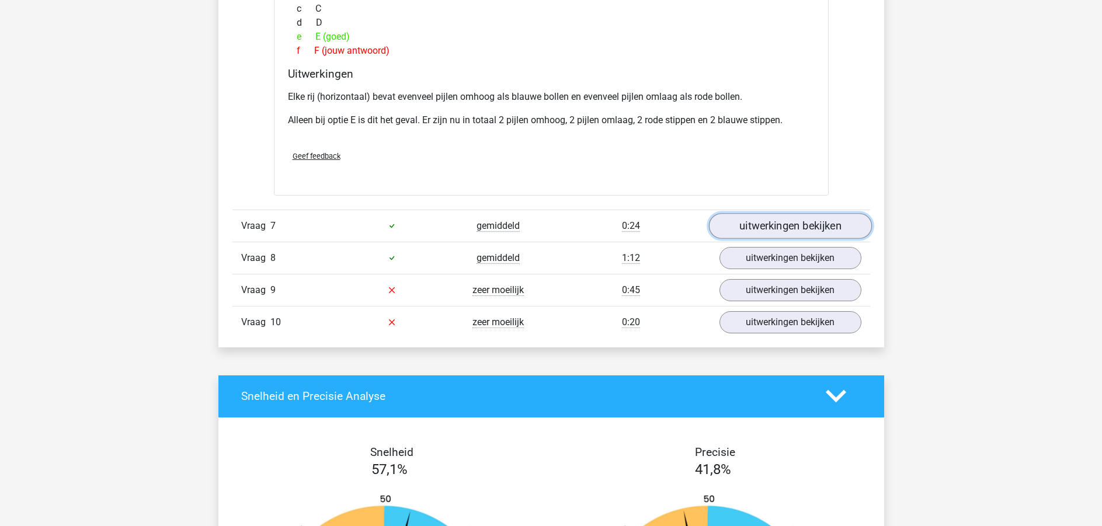
click at [805, 219] on link "uitwerkingen bekijken" at bounding box center [789, 226] width 163 height 26
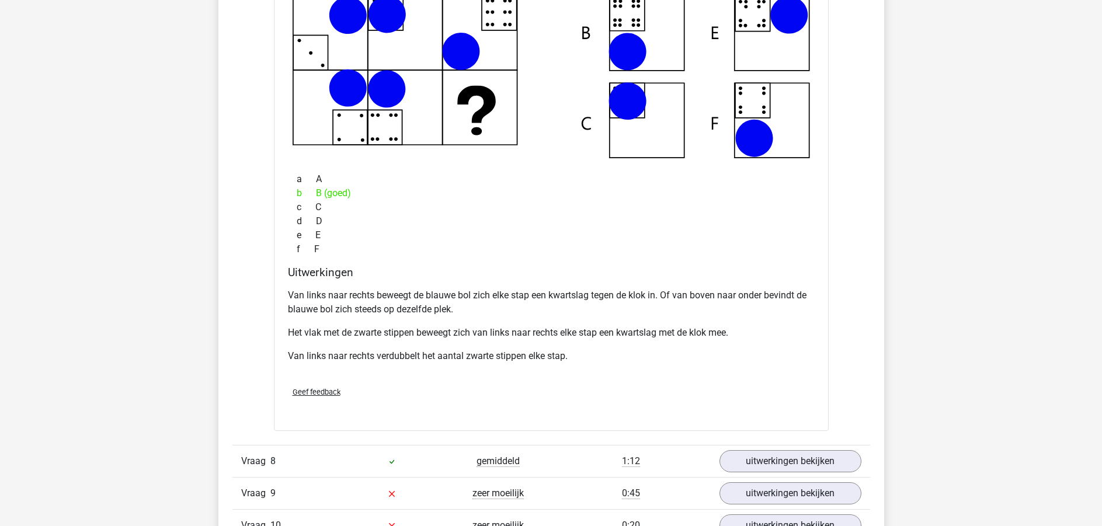
scroll to position [4639, 0]
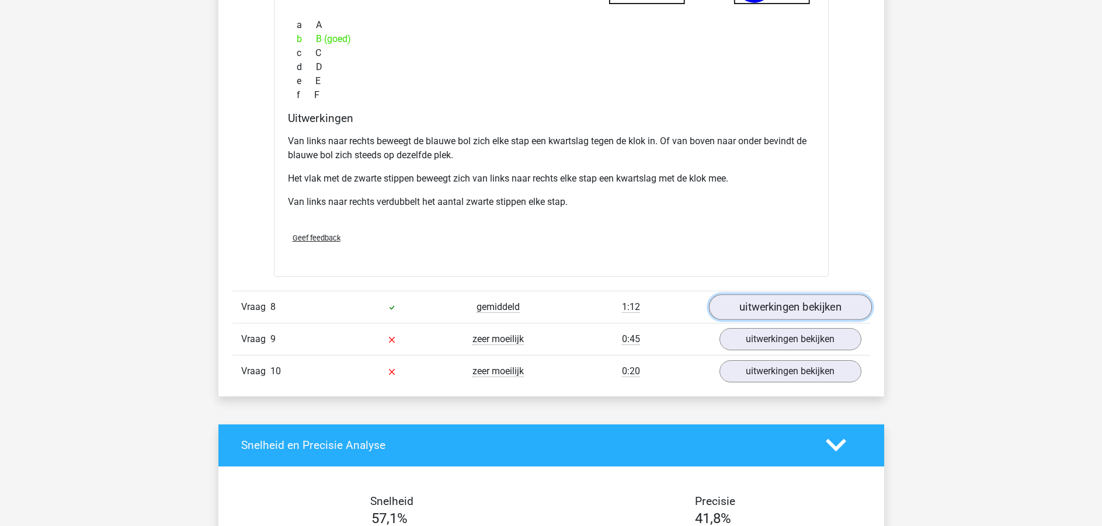
click at [800, 306] on link "uitwerkingen bekijken" at bounding box center [789, 307] width 163 height 26
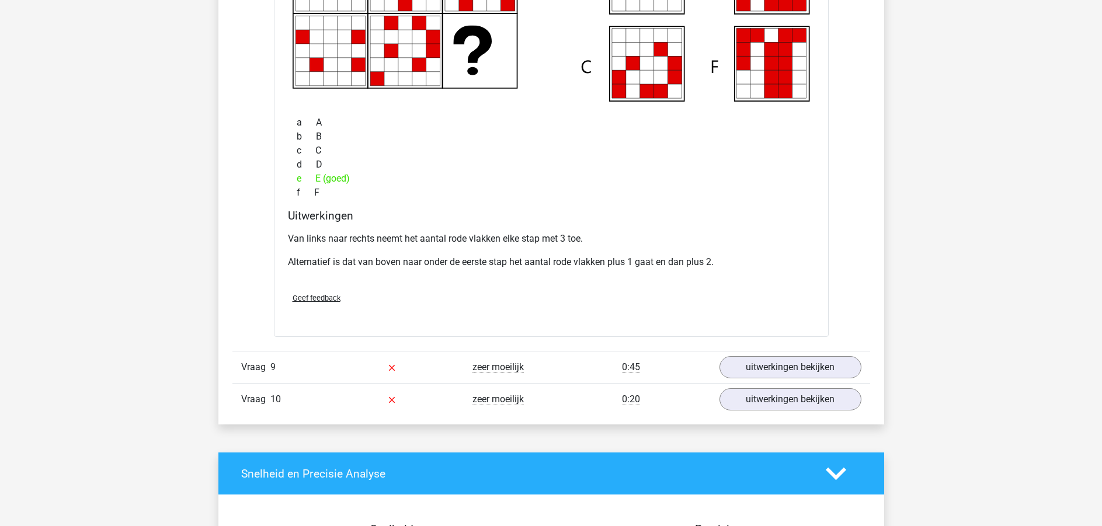
scroll to position [5165, 0]
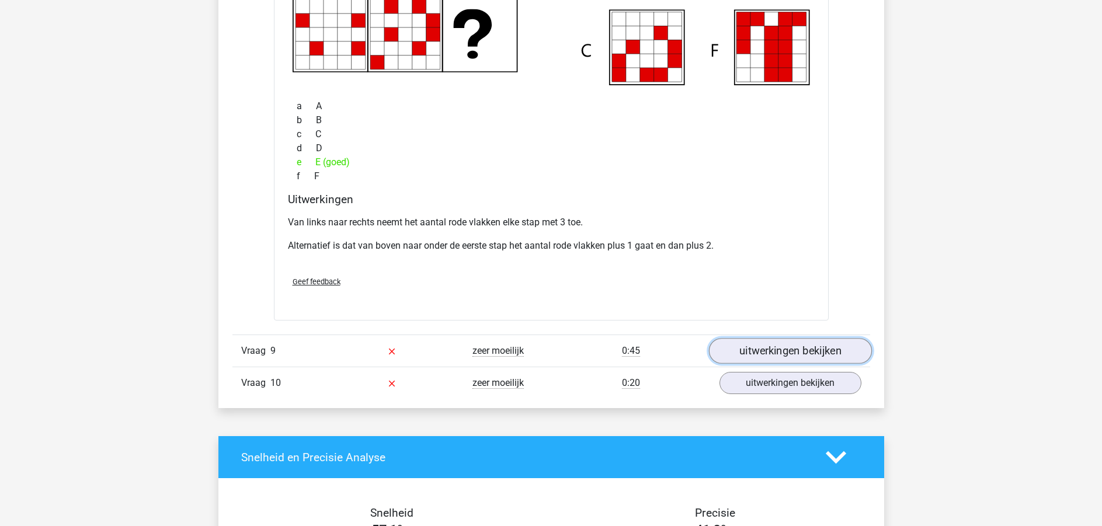
click at [780, 352] on link "uitwerkingen bekijken" at bounding box center [789, 351] width 163 height 26
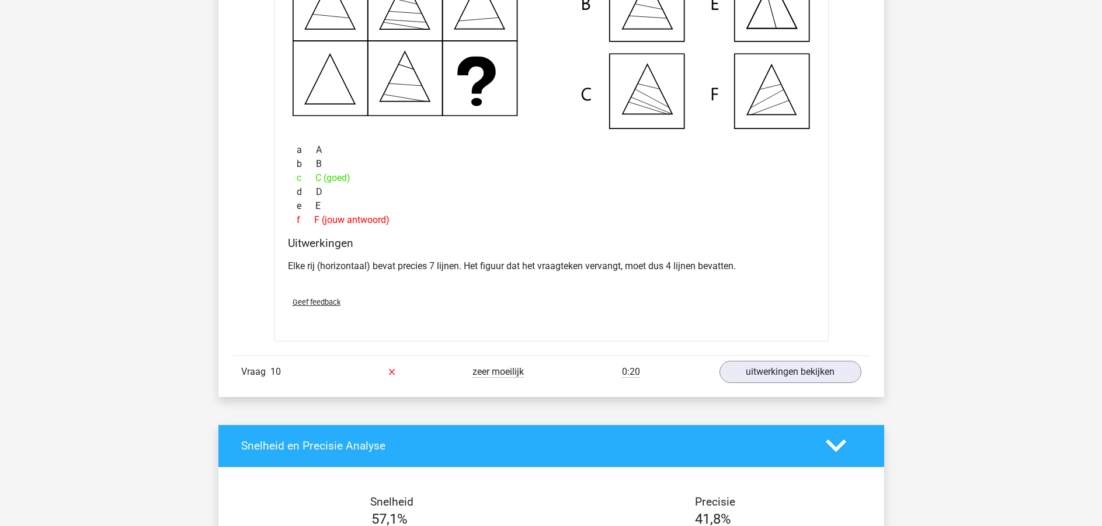
scroll to position [5865, 0]
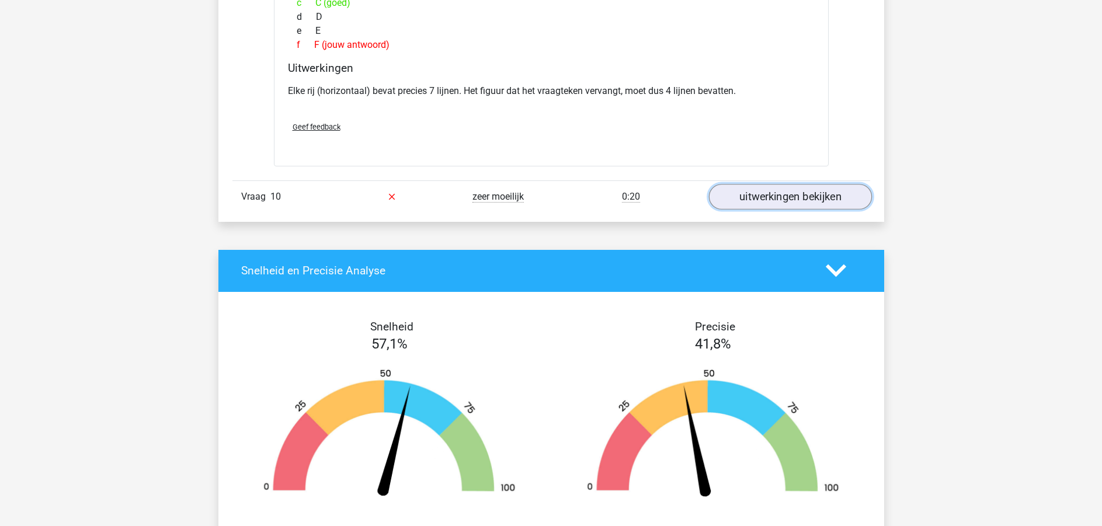
click at [803, 190] on link "uitwerkingen bekijken" at bounding box center [789, 197] width 163 height 26
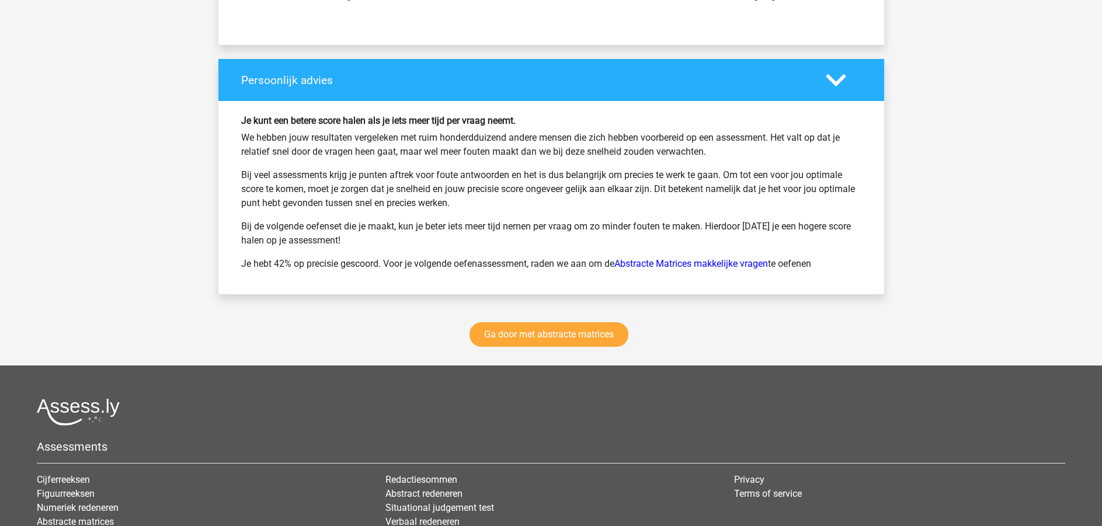
scroll to position [7091, 0]
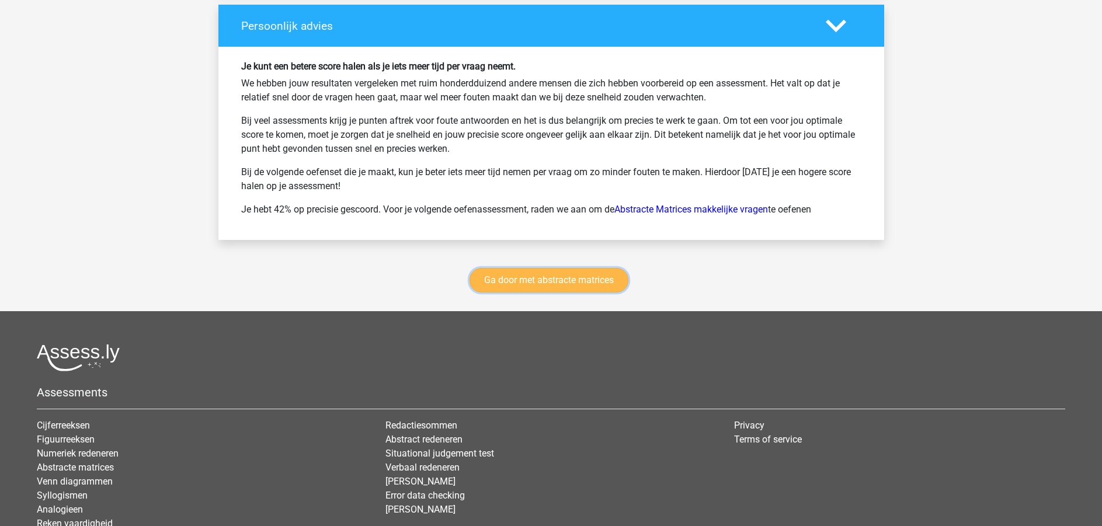
click at [545, 278] on link "Ga door met abstracte matrices" at bounding box center [548, 280] width 159 height 25
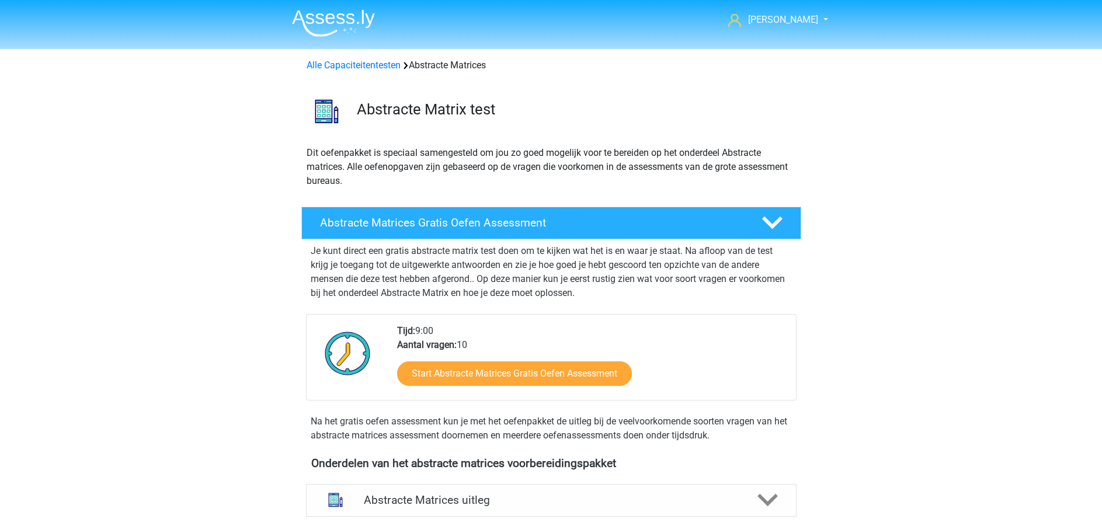
scroll to position [521, 0]
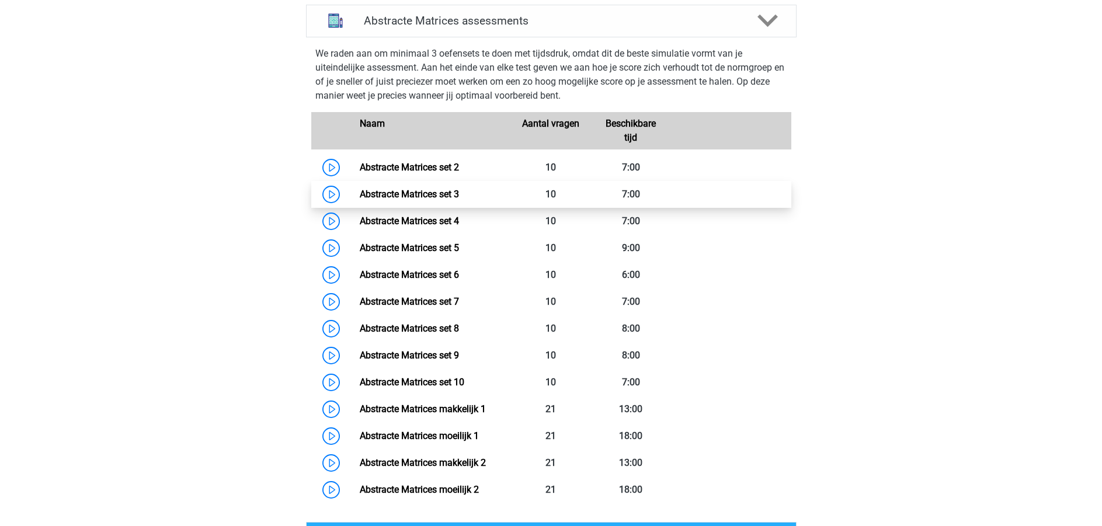
click at [383, 191] on link "Abstracte Matrices set 3" at bounding box center [409, 194] width 99 height 11
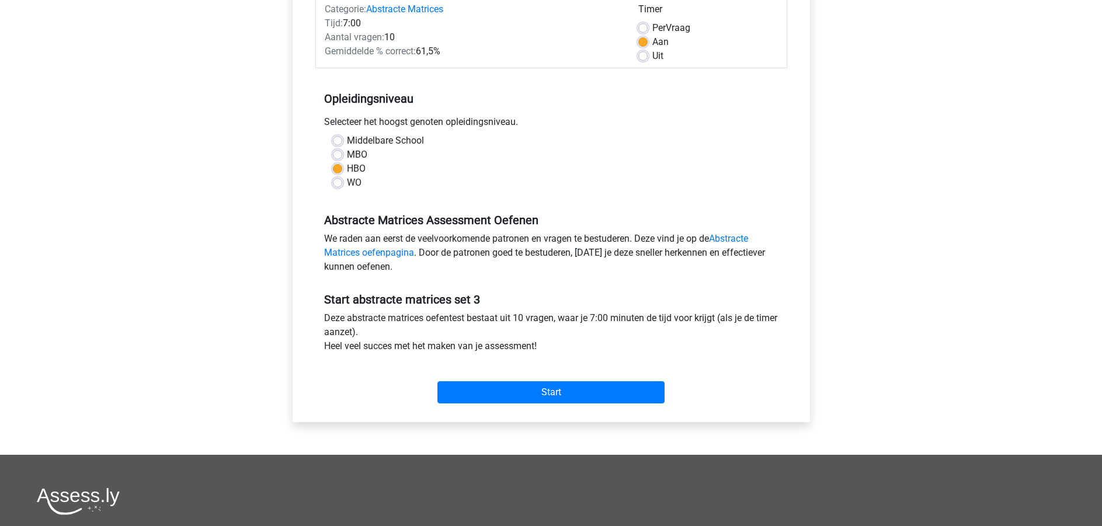
scroll to position [175, 0]
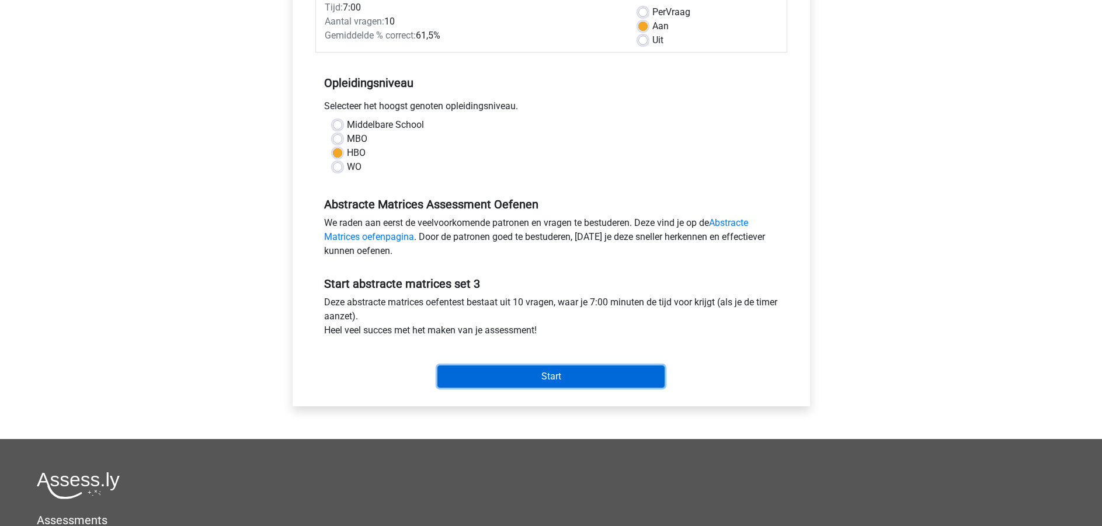
click at [539, 371] on input "Start" at bounding box center [550, 376] width 227 height 22
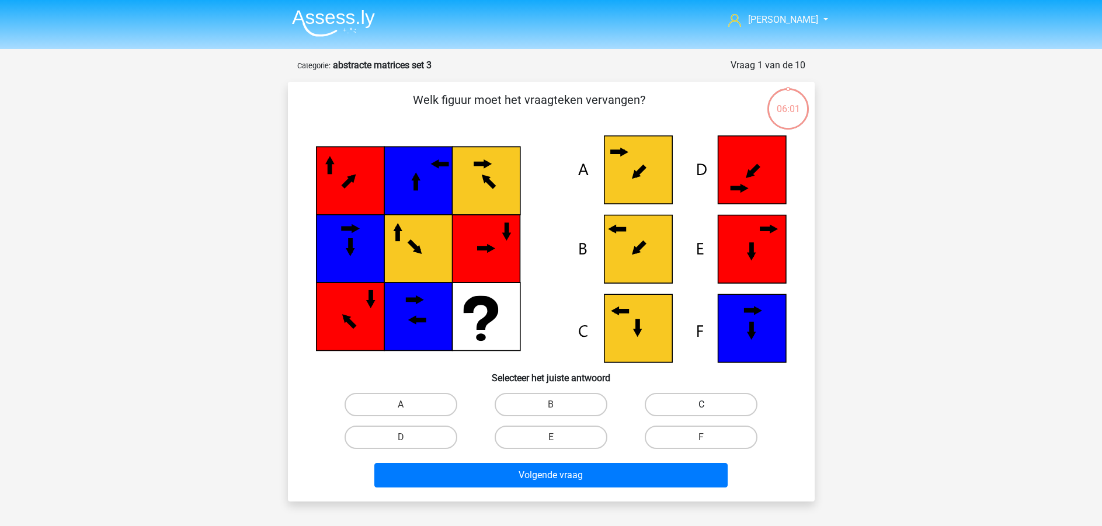
click at [681, 402] on label "C" at bounding box center [700, 404] width 113 height 23
click at [701, 405] on input "C" at bounding box center [705, 409] width 8 height 8
radio input "true"
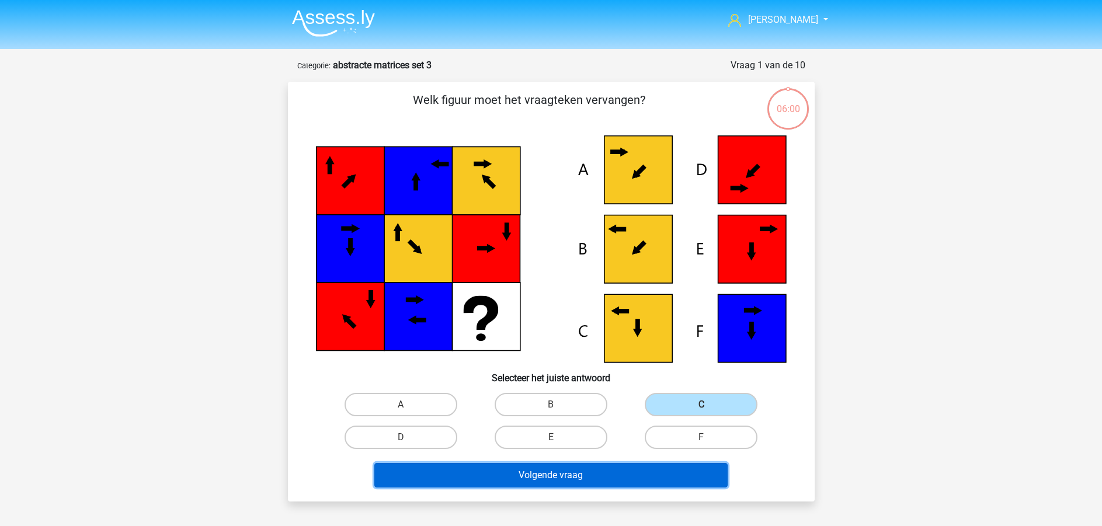
click at [601, 468] on button "Volgende vraag" at bounding box center [550, 475] width 353 height 25
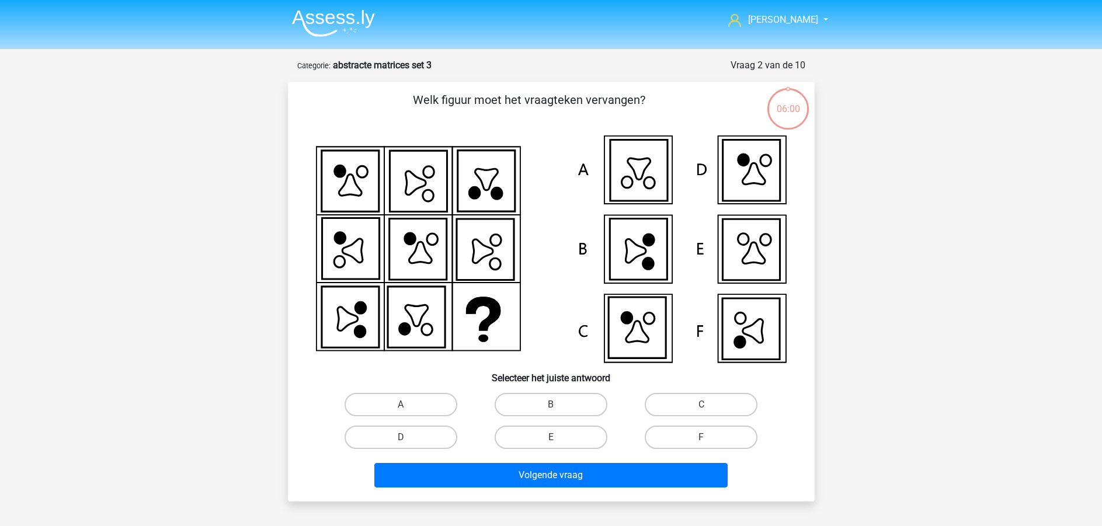
scroll to position [58, 0]
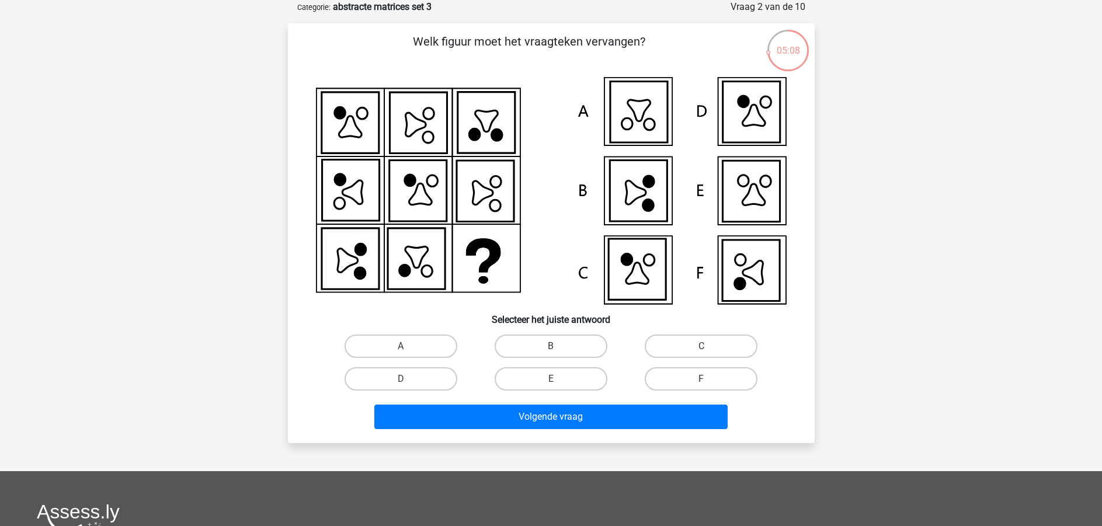
click at [703, 379] on input "F" at bounding box center [705, 383] width 8 height 8
radio input "true"
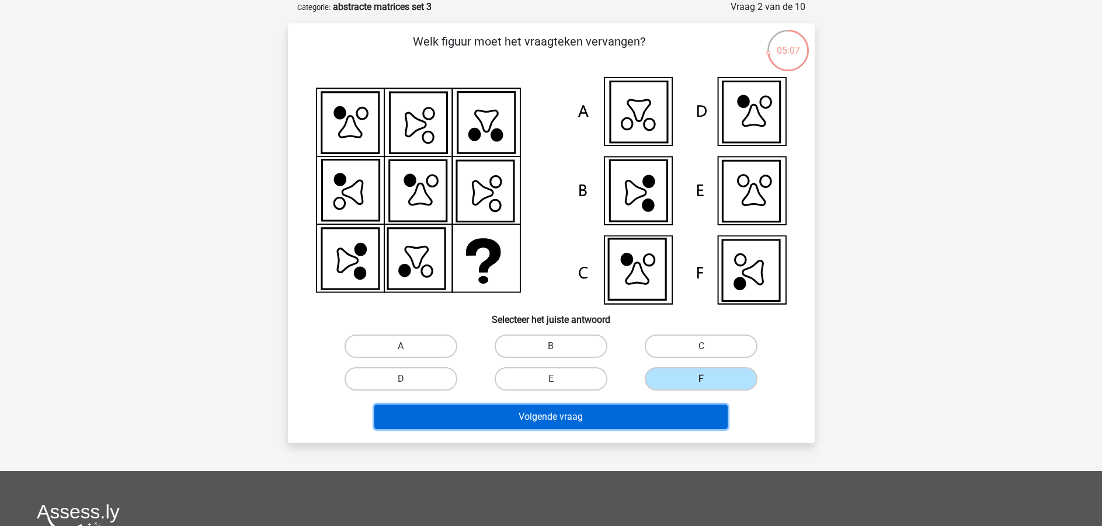
click at [583, 413] on button "Volgende vraag" at bounding box center [550, 417] width 353 height 25
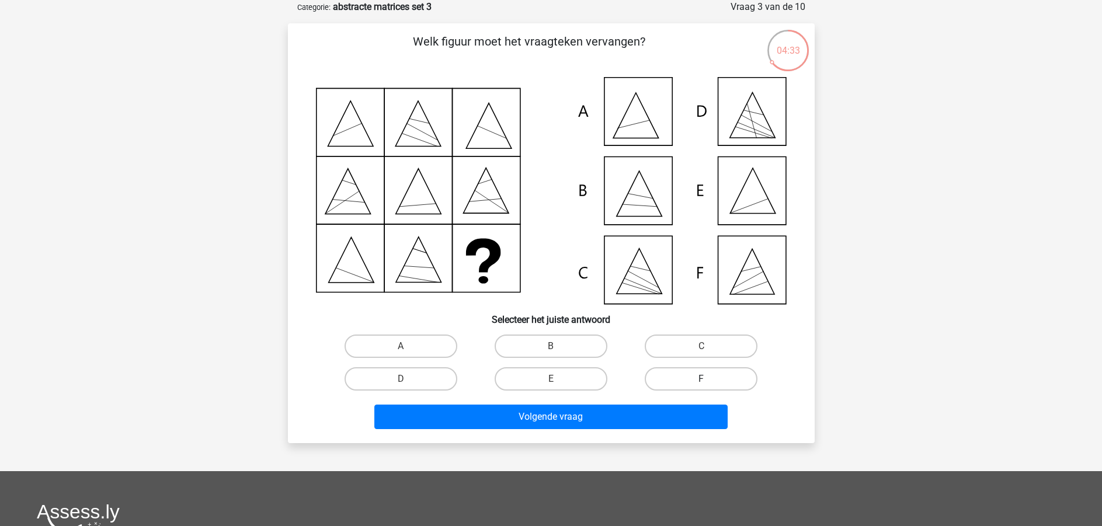
click at [707, 375] on label "F" at bounding box center [700, 378] width 113 height 23
click at [707, 379] on input "F" at bounding box center [705, 383] width 8 height 8
radio input "true"
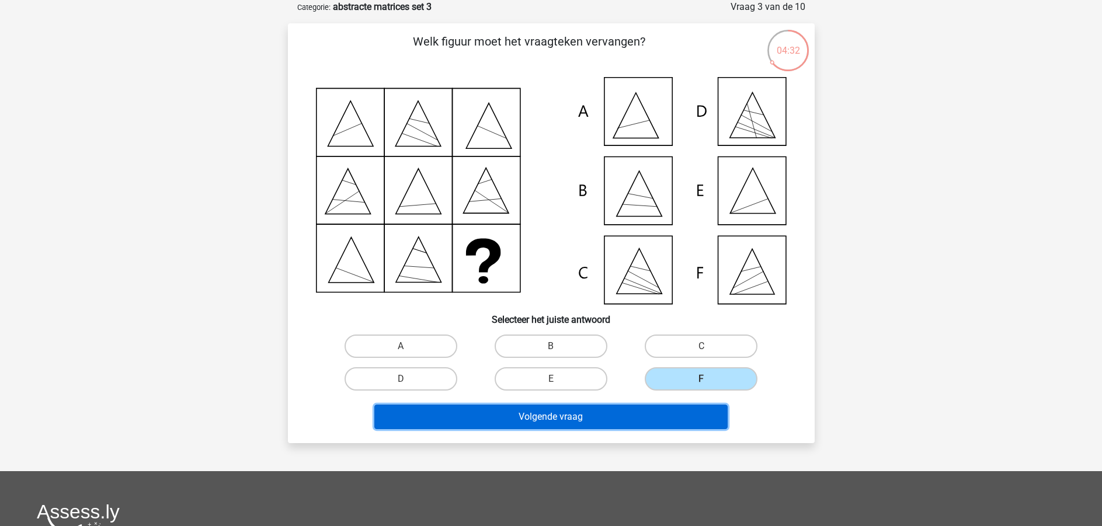
click at [637, 413] on button "Volgende vraag" at bounding box center [550, 417] width 353 height 25
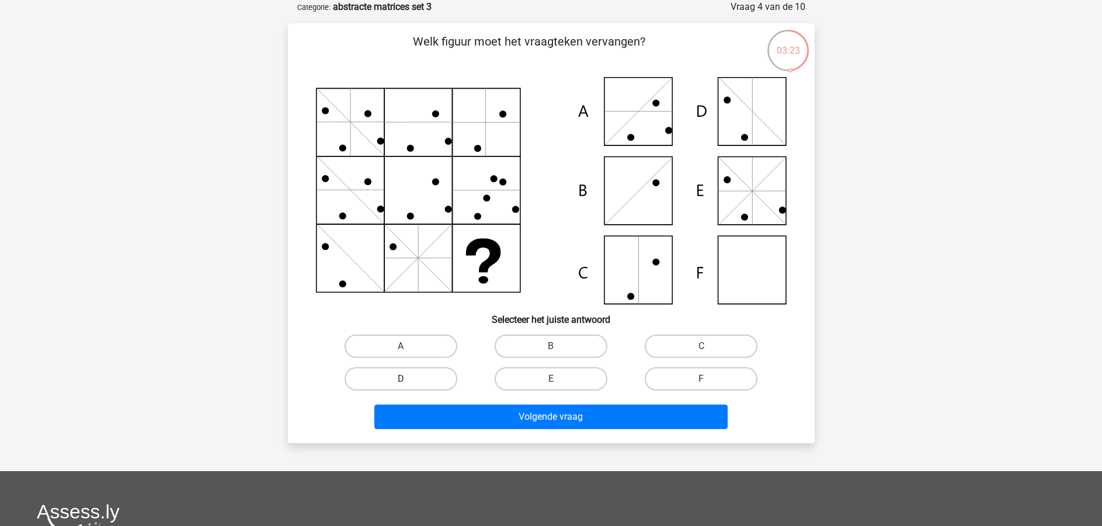
click at [405, 371] on label "D" at bounding box center [400, 378] width 113 height 23
click at [405, 379] on input "D" at bounding box center [404, 383] width 8 height 8
radio input "true"
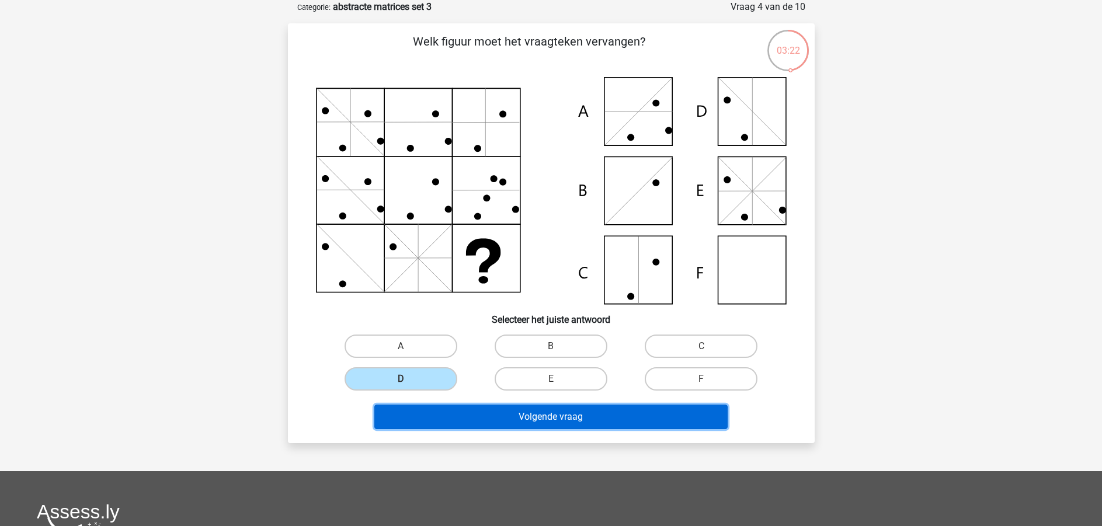
click at [586, 417] on button "Volgende vraag" at bounding box center [550, 417] width 353 height 25
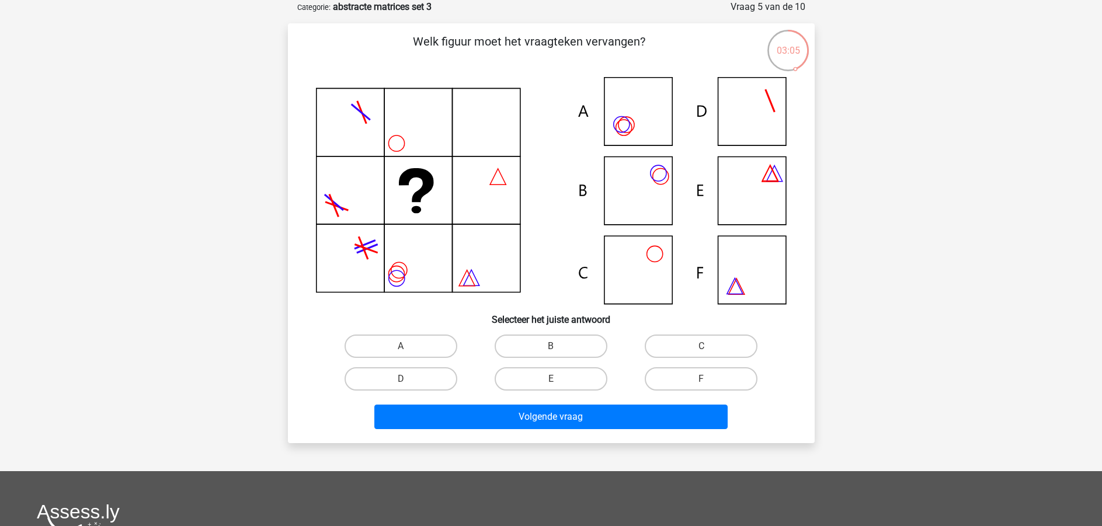
click at [558, 350] on input "B" at bounding box center [554, 350] width 8 height 8
radio input "true"
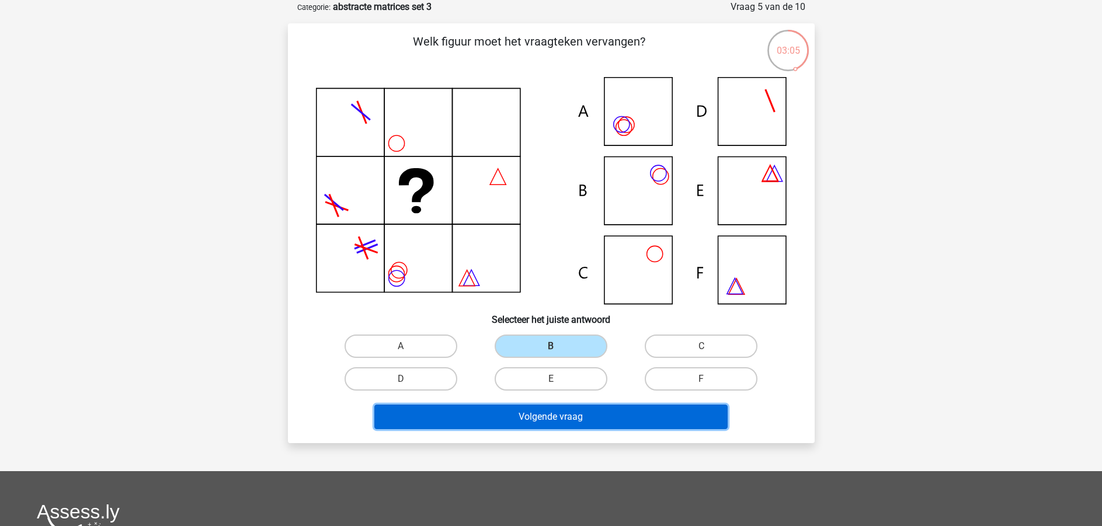
click at [586, 408] on button "Volgende vraag" at bounding box center [550, 417] width 353 height 25
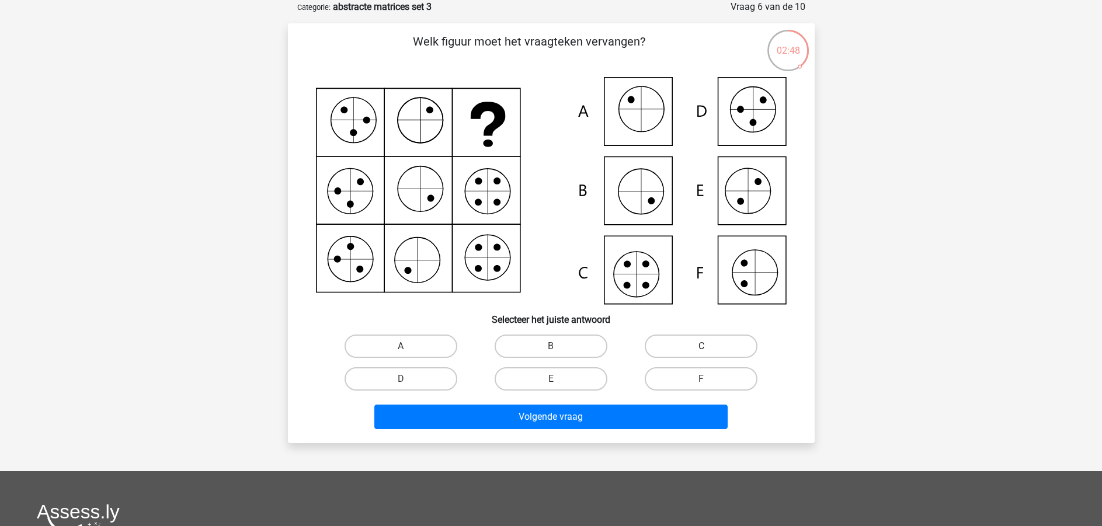
click at [701, 344] on label "C" at bounding box center [700, 345] width 113 height 23
click at [701, 346] on input "C" at bounding box center [705, 350] width 8 height 8
radio input "true"
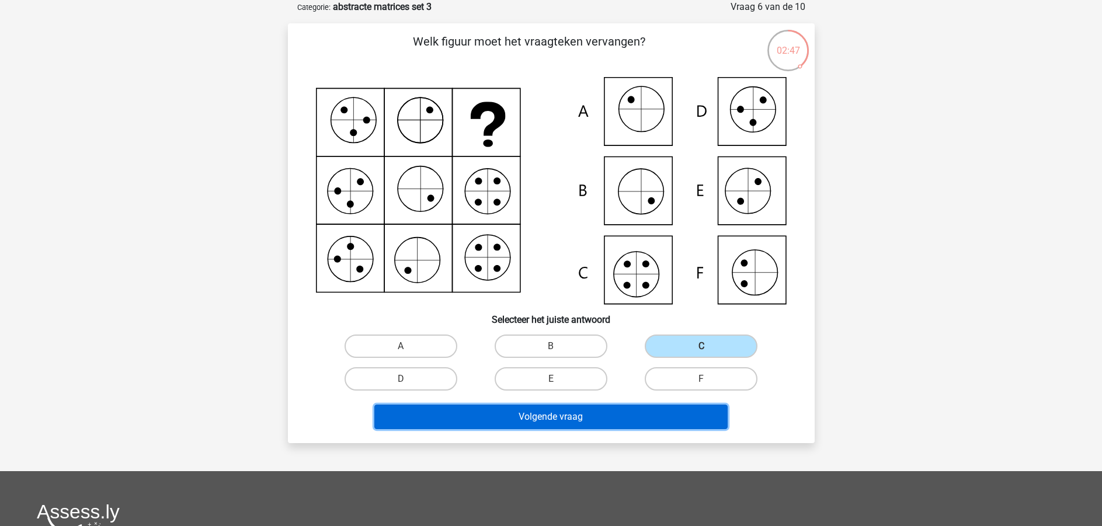
click at [594, 417] on button "Volgende vraag" at bounding box center [550, 417] width 353 height 25
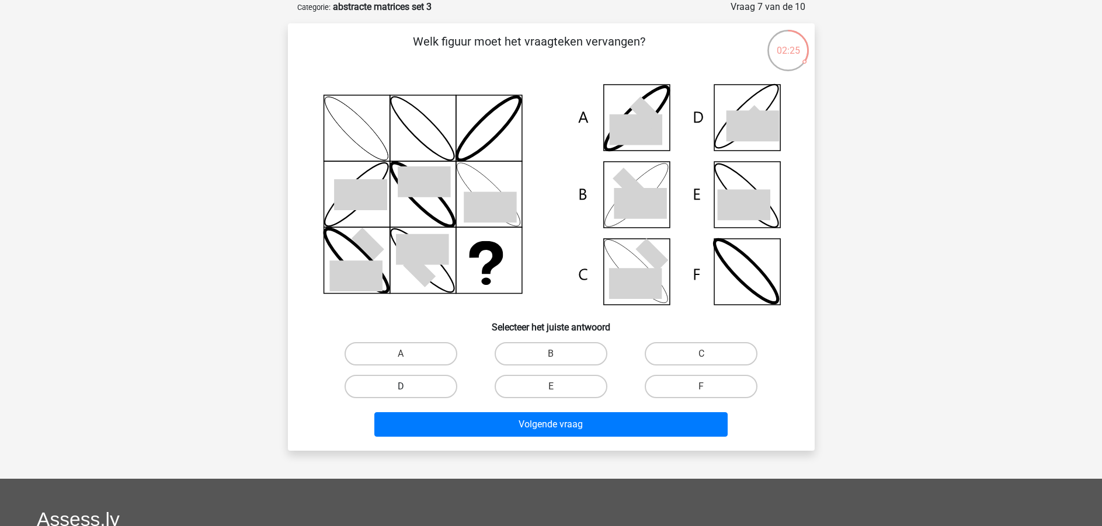
click at [408, 383] on label "D" at bounding box center [400, 386] width 113 height 23
click at [408, 386] on input "D" at bounding box center [404, 390] width 8 height 8
radio input "true"
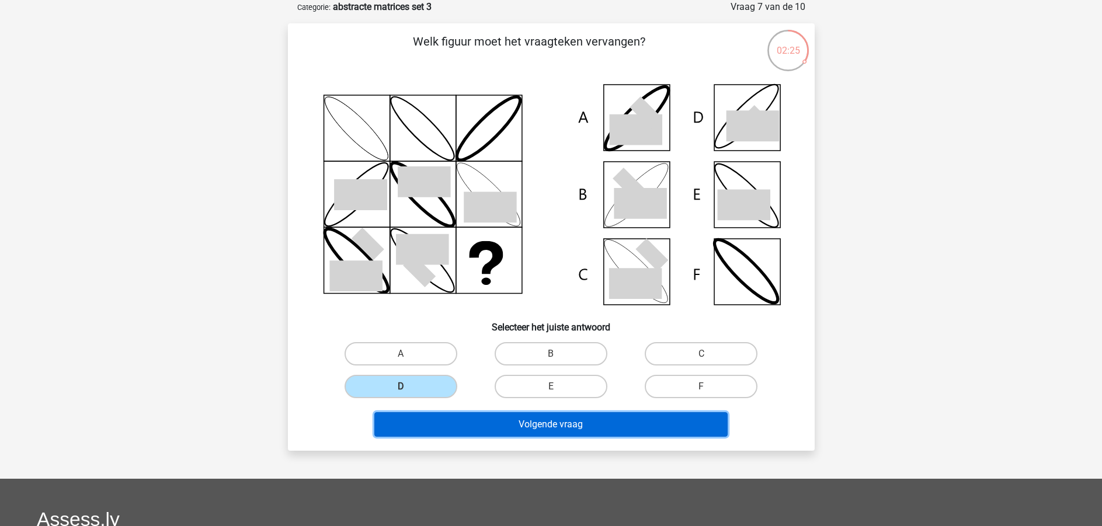
click at [545, 433] on button "Volgende vraag" at bounding box center [550, 424] width 353 height 25
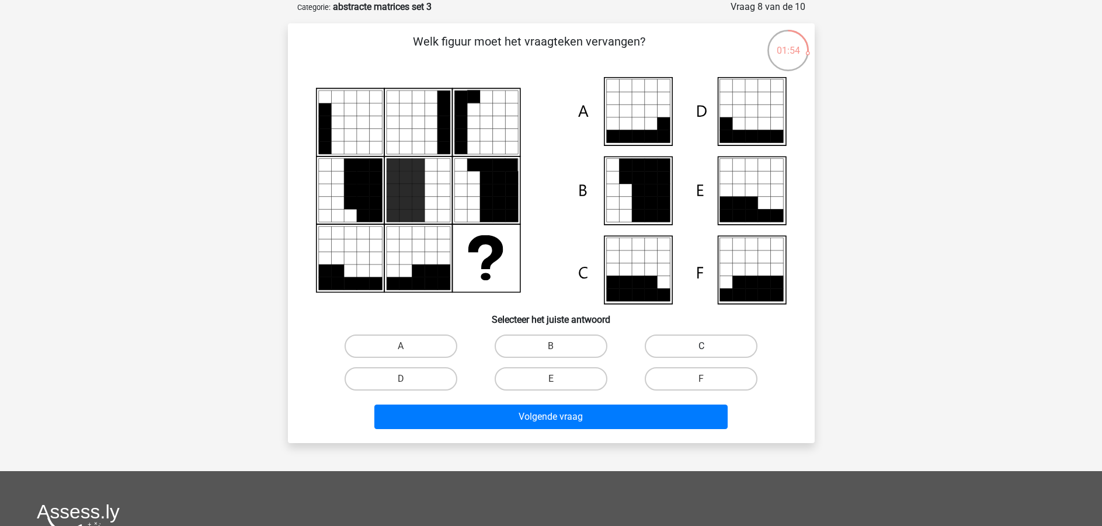
click at [696, 347] on label "C" at bounding box center [700, 345] width 113 height 23
click at [701, 347] on input "C" at bounding box center [705, 350] width 8 height 8
radio input "true"
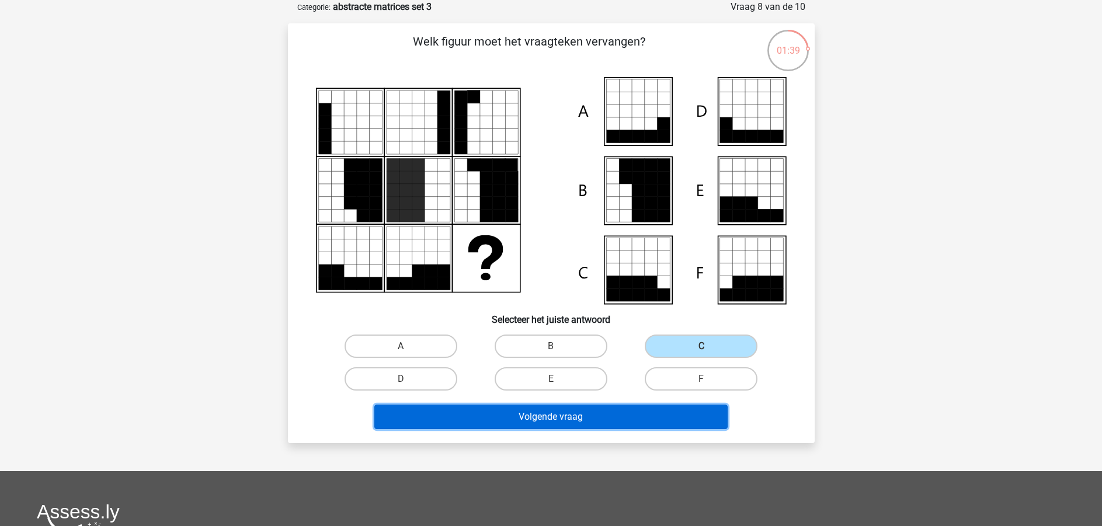
click at [600, 413] on button "Volgende vraag" at bounding box center [550, 417] width 353 height 25
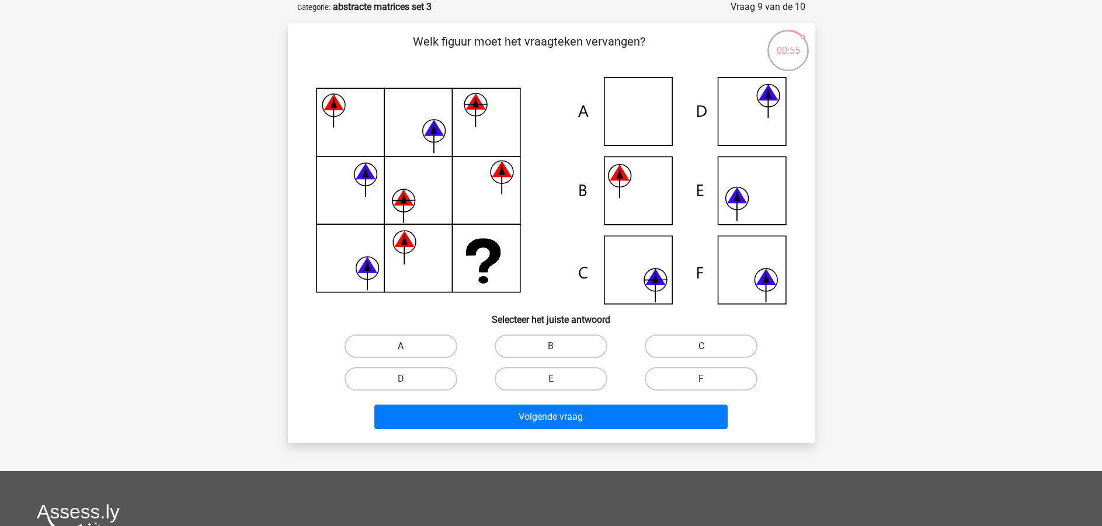
click at [691, 343] on label "C" at bounding box center [700, 345] width 113 height 23
click at [701, 346] on input "C" at bounding box center [705, 350] width 8 height 8
radio input "true"
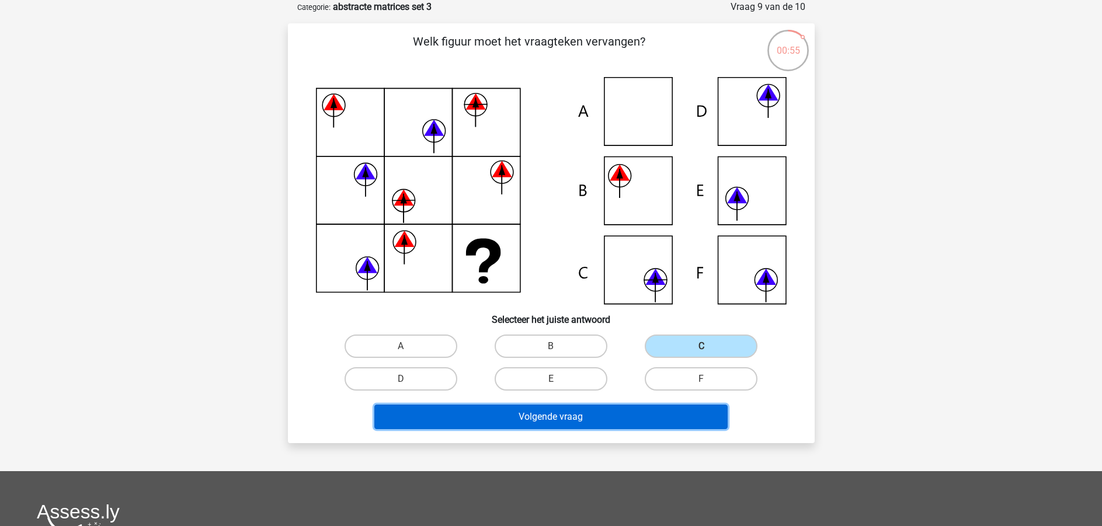
click at [614, 423] on button "Volgende vraag" at bounding box center [550, 417] width 353 height 25
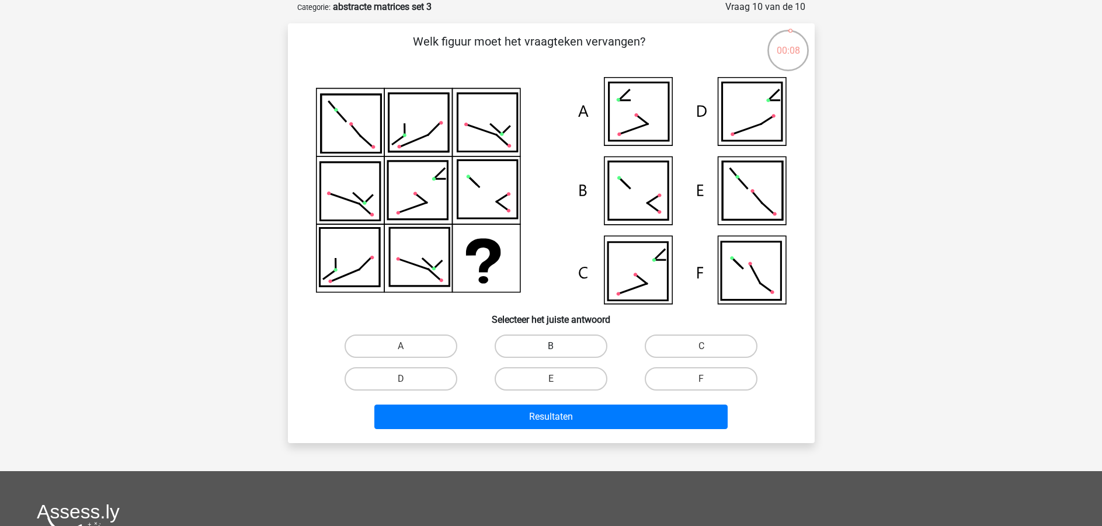
click at [564, 341] on label "B" at bounding box center [550, 345] width 113 height 23
click at [558, 346] on input "B" at bounding box center [554, 350] width 8 height 8
radio input "true"
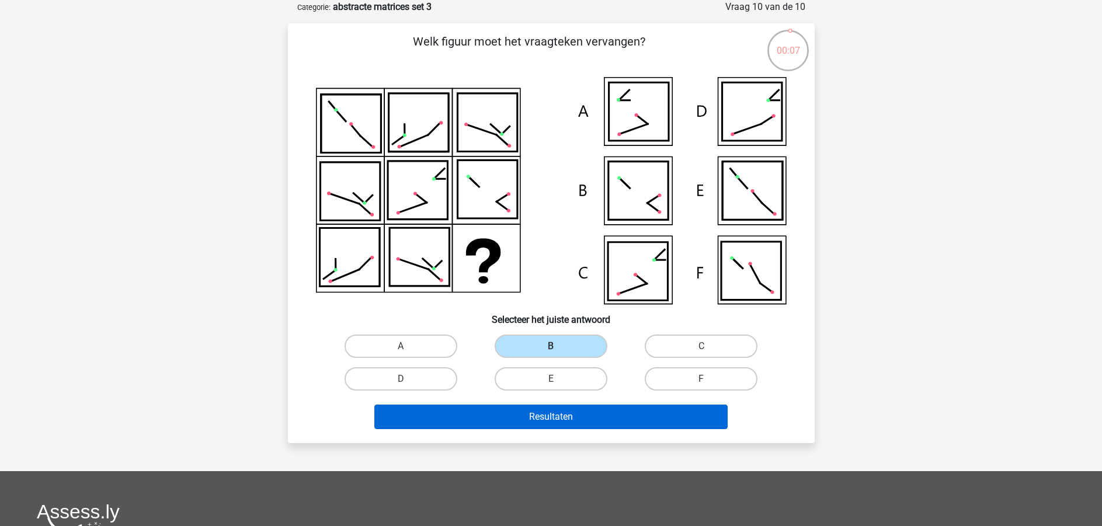
drag, startPoint x: 553, startPoint y: 437, endPoint x: 553, endPoint y: 424, distance: 12.8
click at [552, 436] on div "Welk figuur moet het vraagteken vervangen?" at bounding box center [551, 233] width 527 height 420
click at [561, 408] on button "Resultaten" at bounding box center [550, 417] width 353 height 25
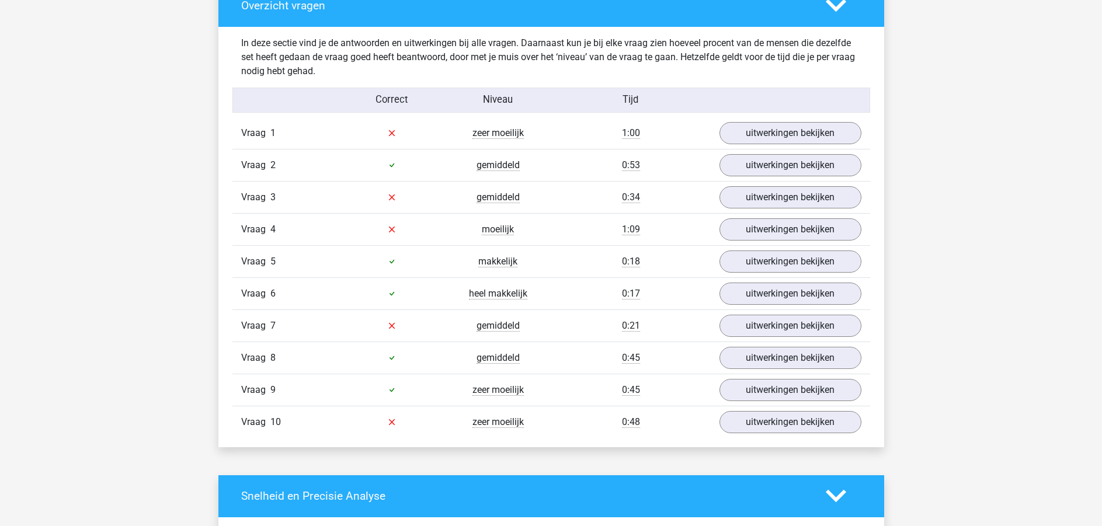
scroll to position [701, 0]
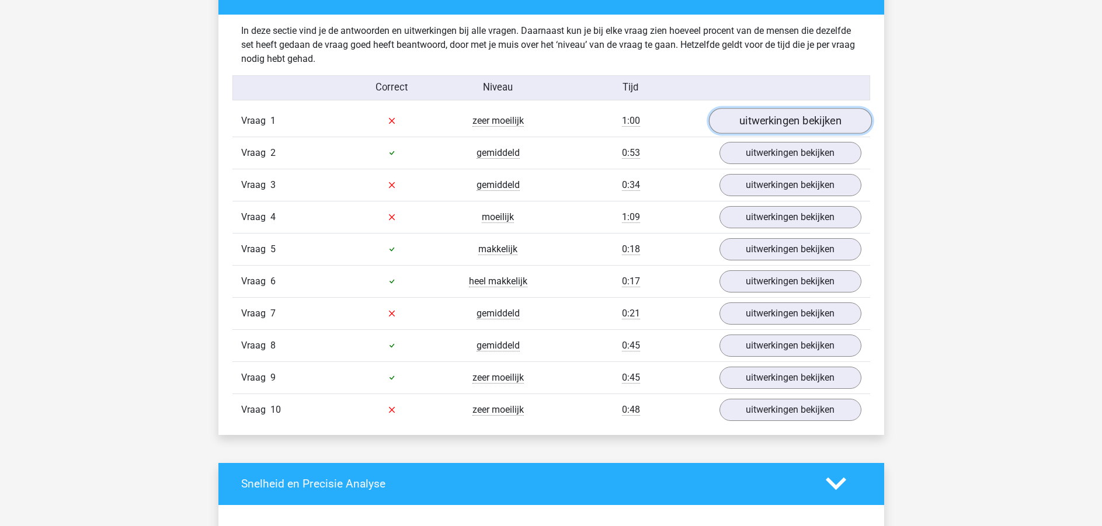
click at [803, 127] on link "uitwerkingen bekijken" at bounding box center [789, 121] width 163 height 26
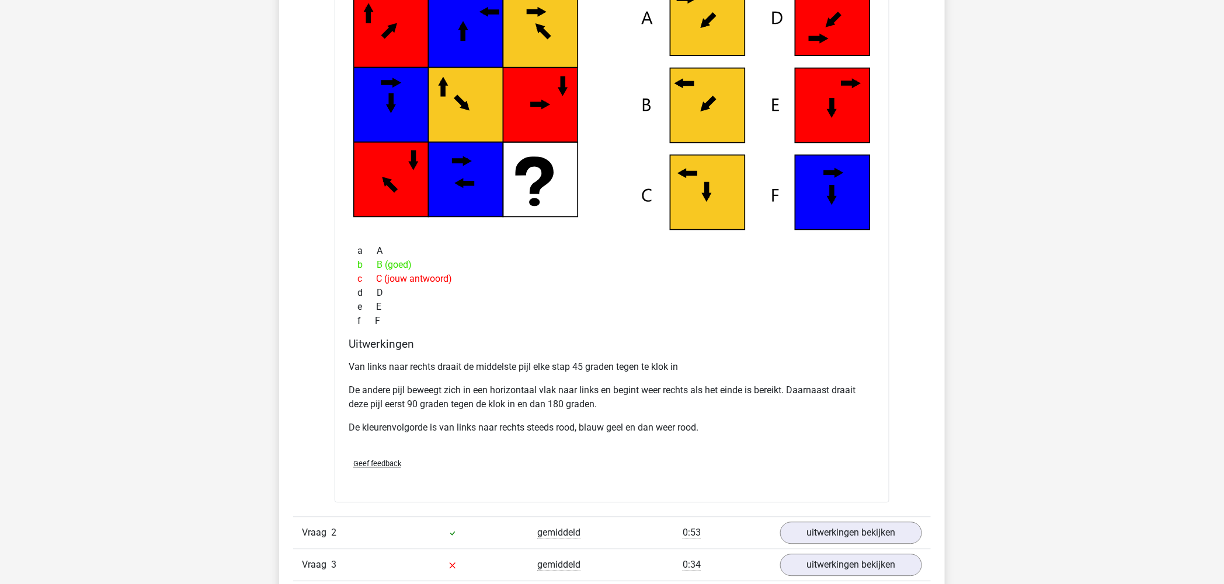
scroll to position [1089, 0]
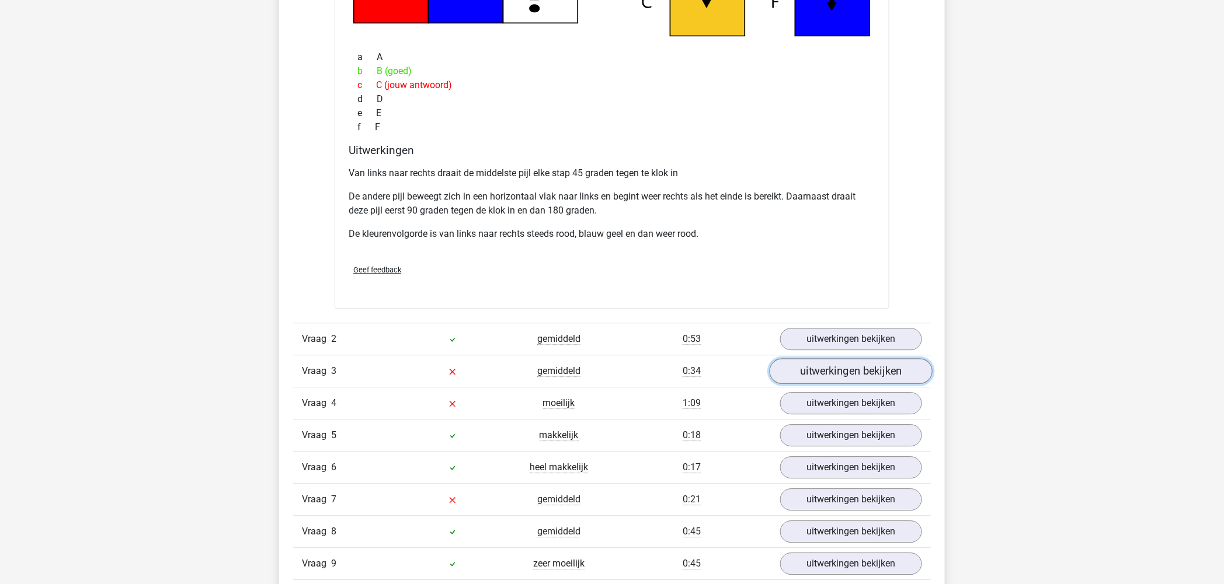
click at [866, 370] on link "uitwerkingen bekijken" at bounding box center [850, 371] width 163 height 26
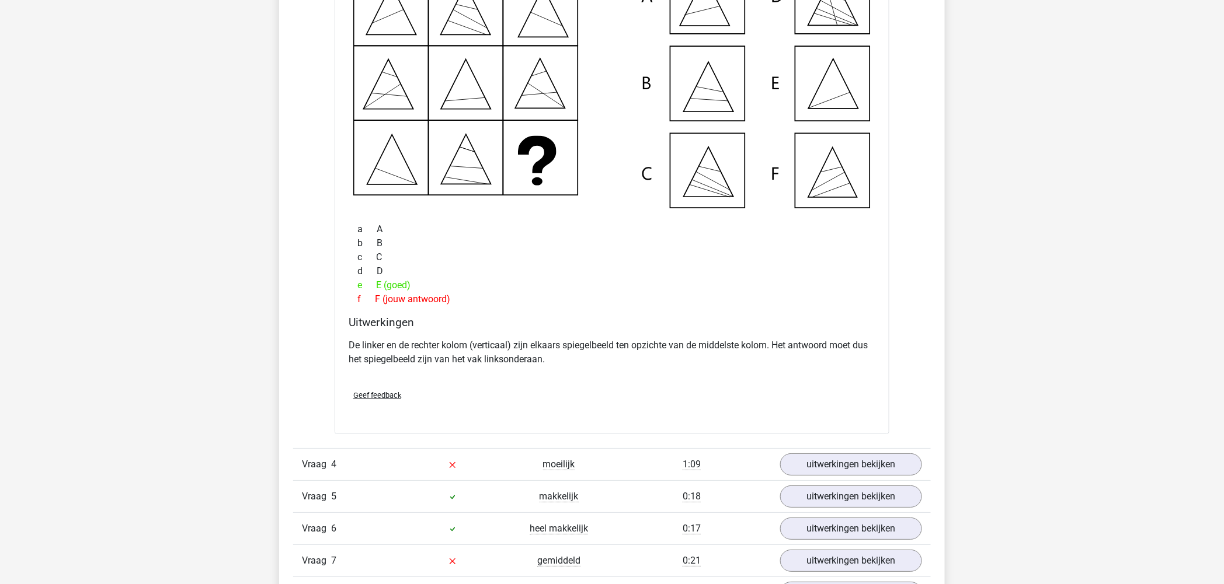
scroll to position [1574, 0]
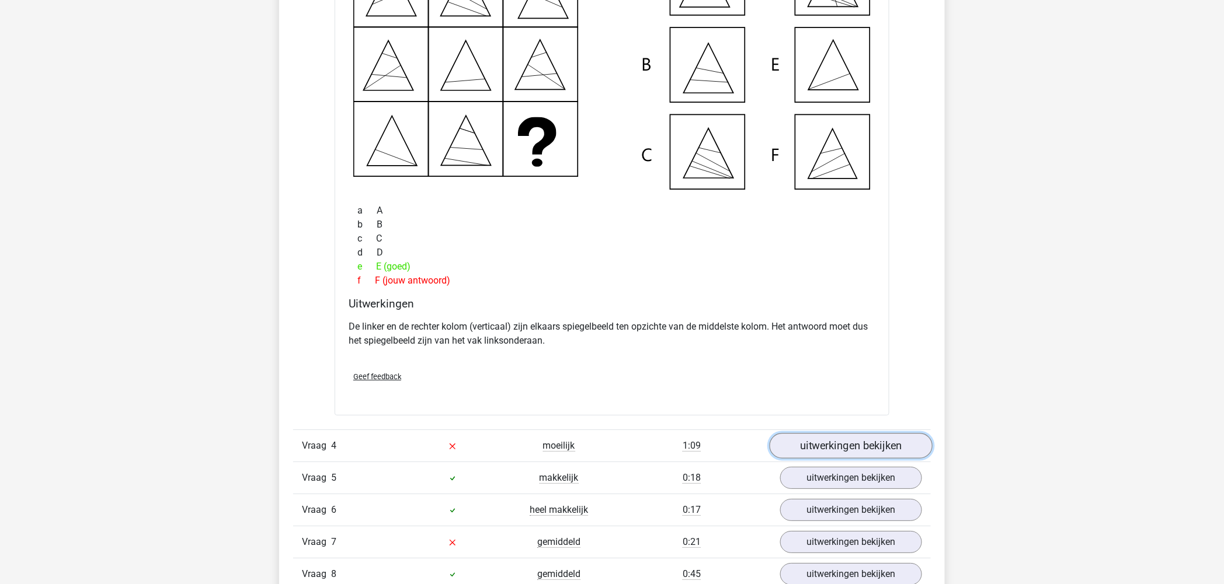
click at [837, 441] on link "uitwerkingen bekijken" at bounding box center [850, 446] width 163 height 26
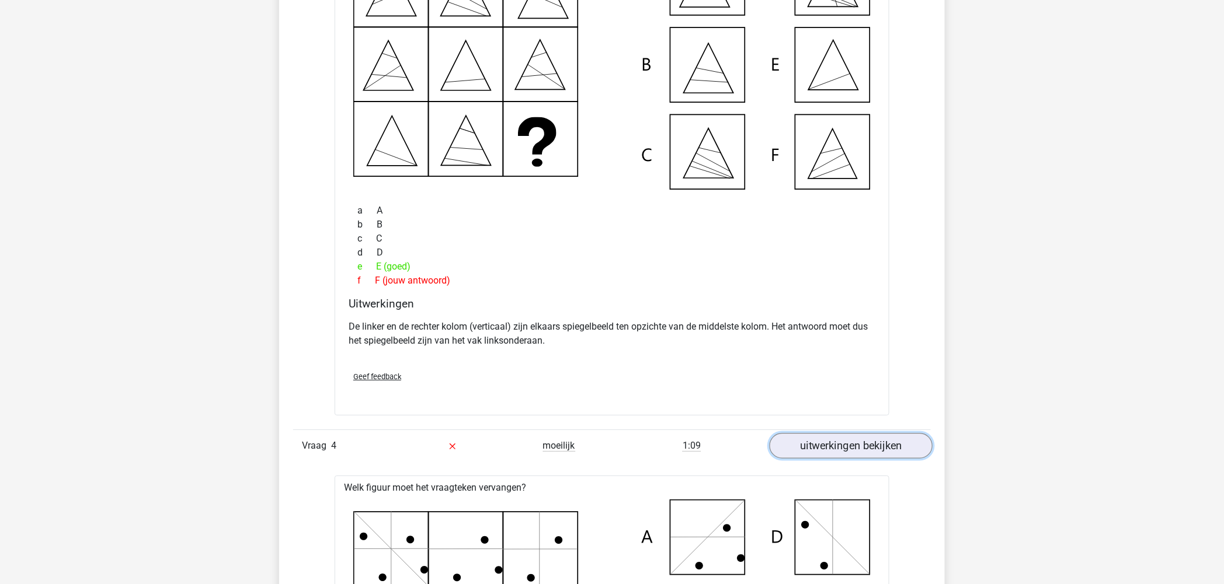
click at [853, 436] on link "uitwerkingen bekijken" at bounding box center [850, 446] width 163 height 26
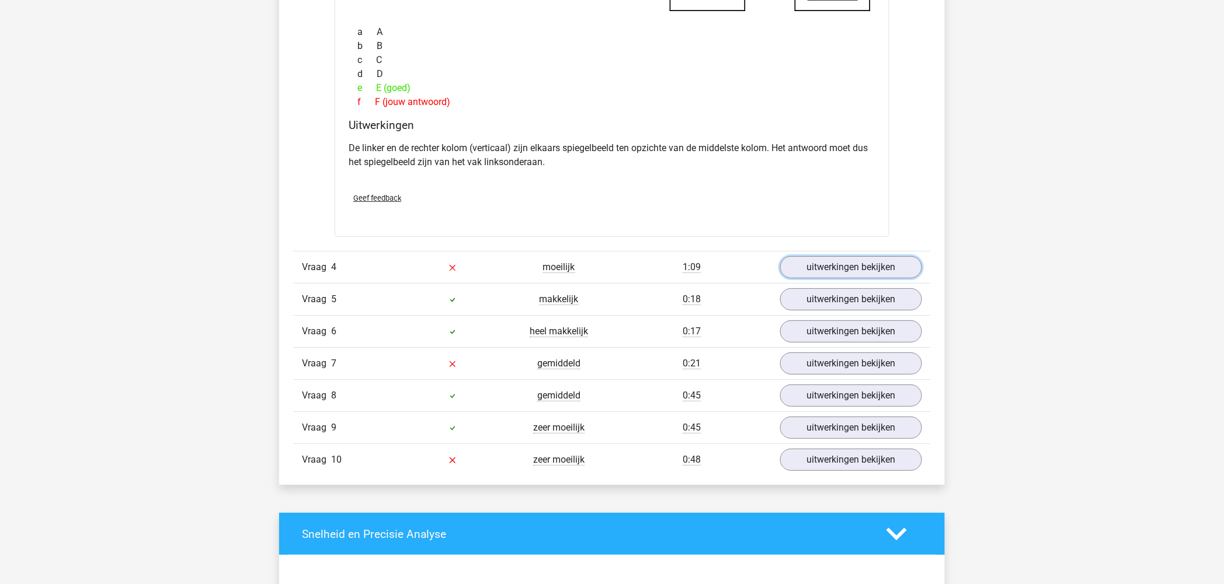
scroll to position [1769, 0]
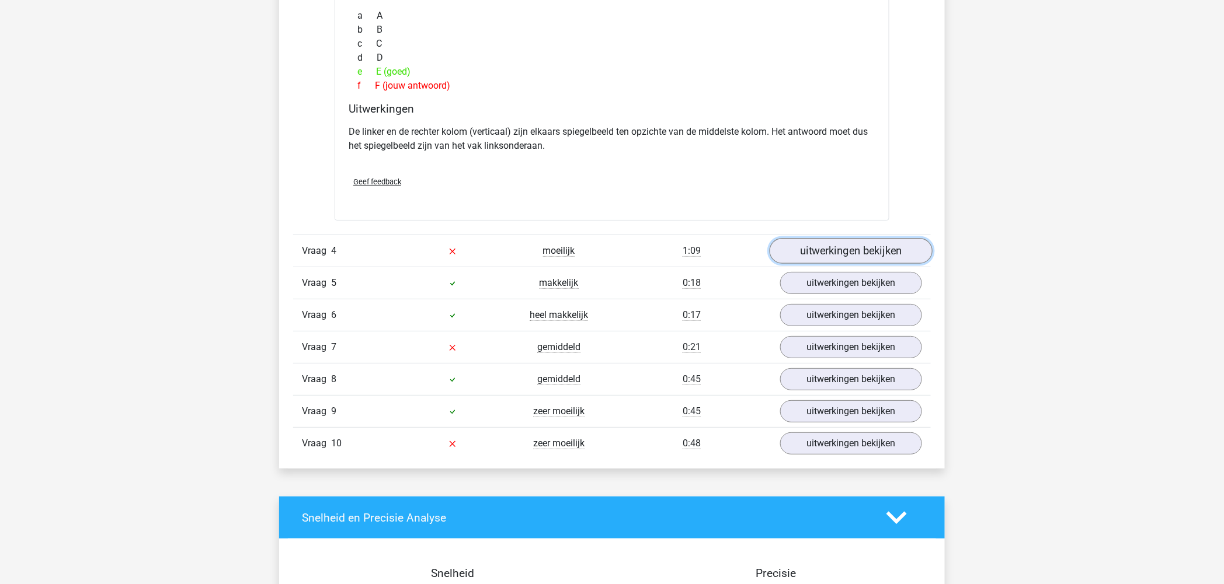
click at [853, 248] on link "uitwerkingen bekijken" at bounding box center [850, 251] width 163 height 26
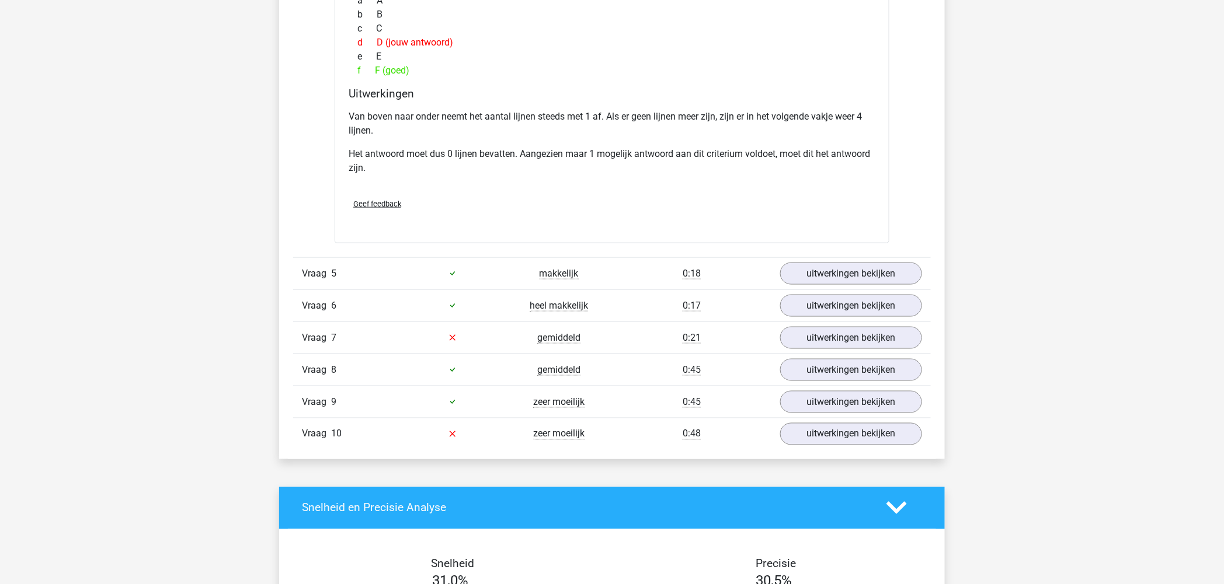
scroll to position [2353, 0]
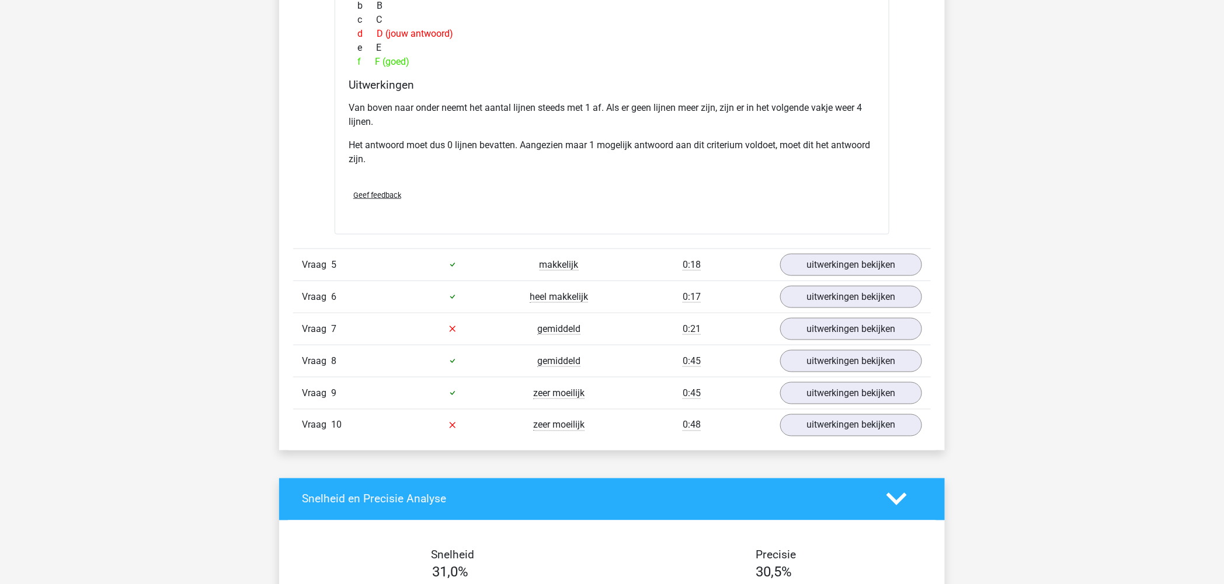
click at [862, 253] on div "Vraag 5 makkelijk 0:18 uitwerkingen bekijken" at bounding box center [611, 265] width 637 height 32
click at [841, 264] on link "uitwerkingen bekijken" at bounding box center [850, 265] width 163 height 26
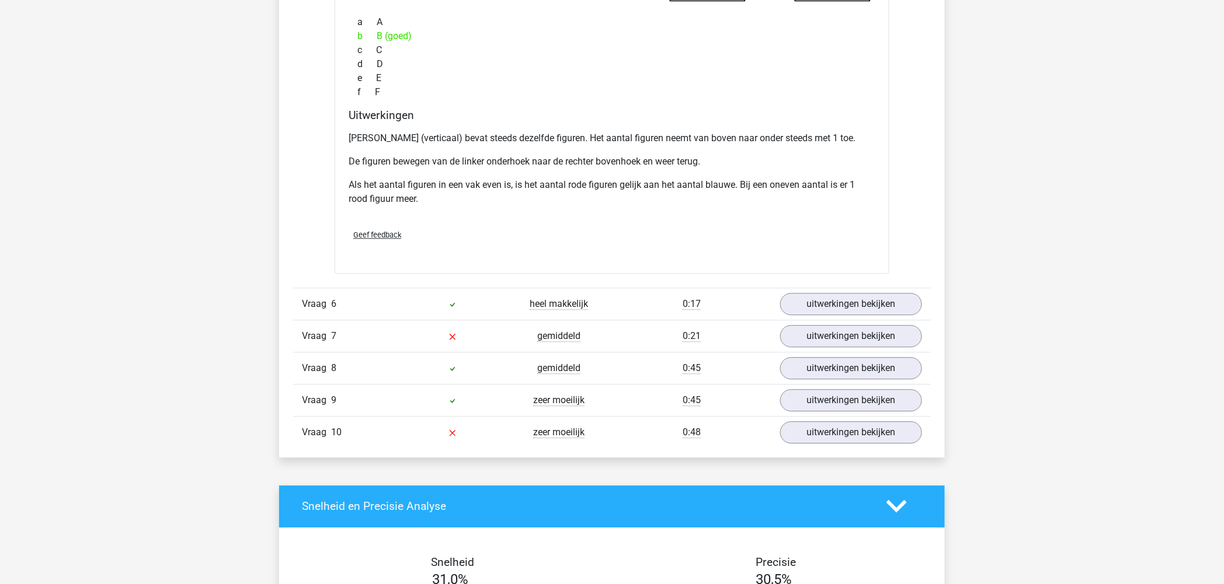
scroll to position [2937, 0]
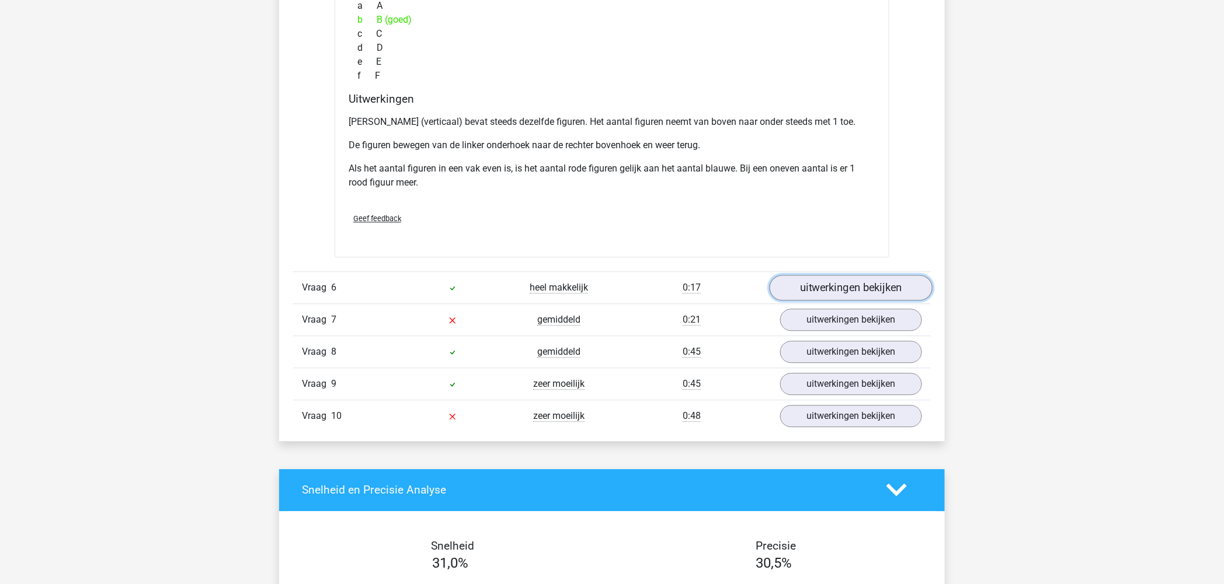
click at [827, 277] on link "uitwerkingen bekijken" at bounding box center [850, 288] width 163 height 26
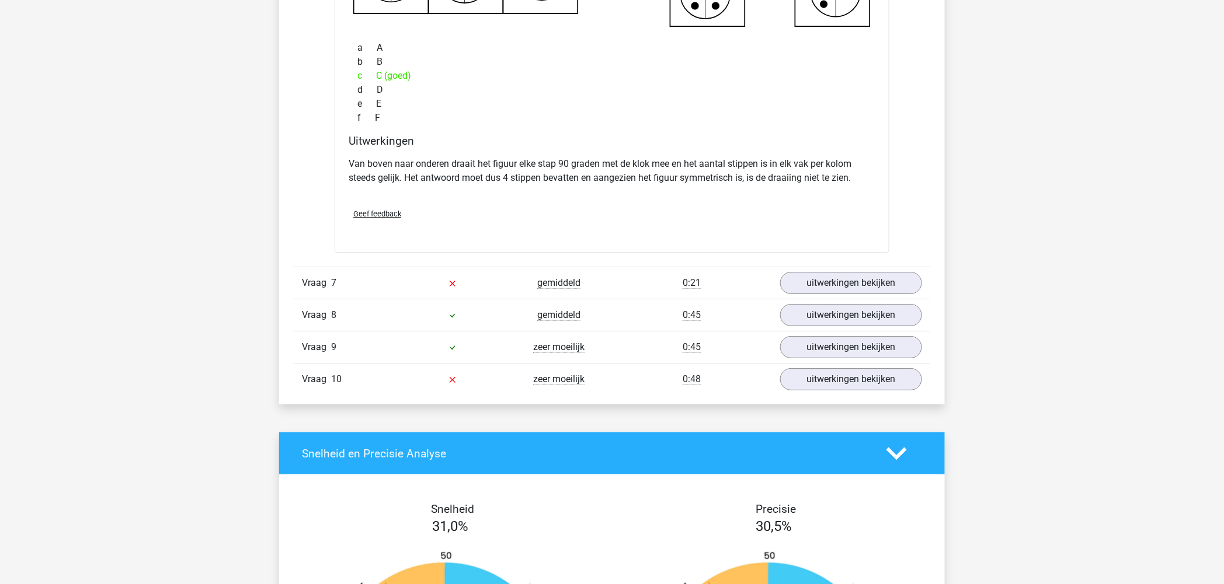
scroll to position [3521, 0]
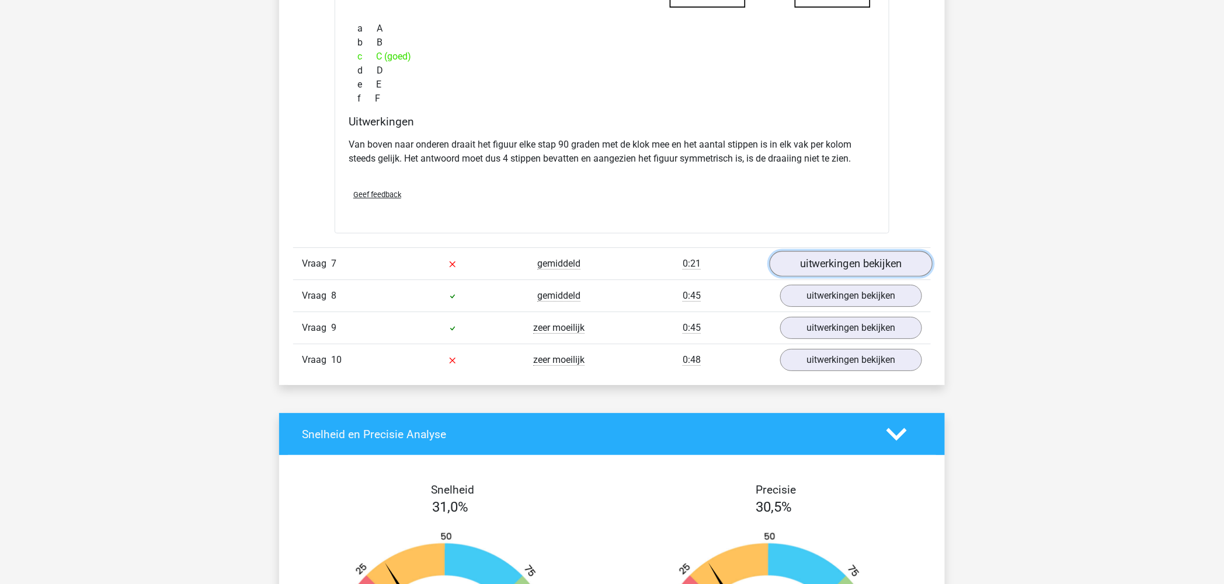
click at [818, 262] on link "uitwerkingen bekijken" at bounding box center [850, 264] width 163 height 26
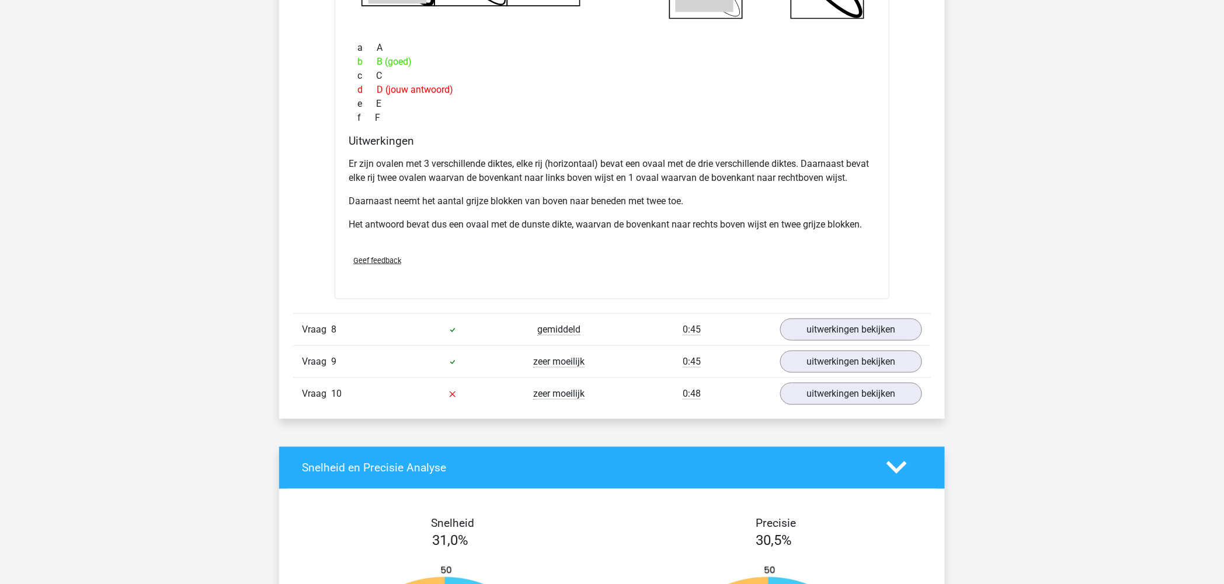
scroll to position [4104, 0]
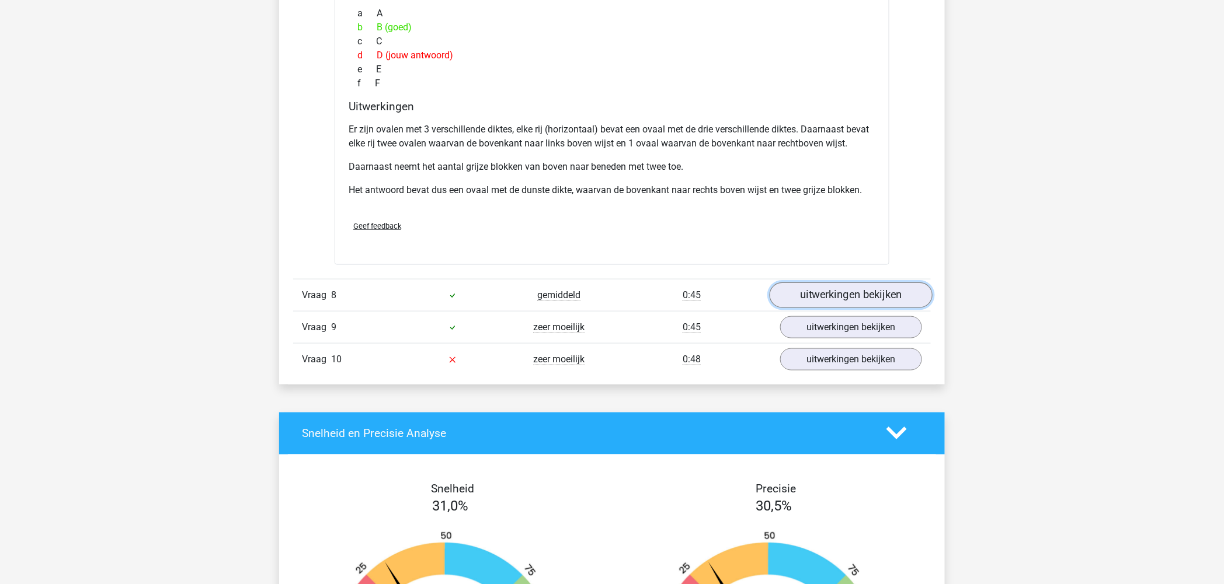
click at [820, 288] on link "uitwerkingen bekijken" at bounding box center [850, 296] width 163 height 26
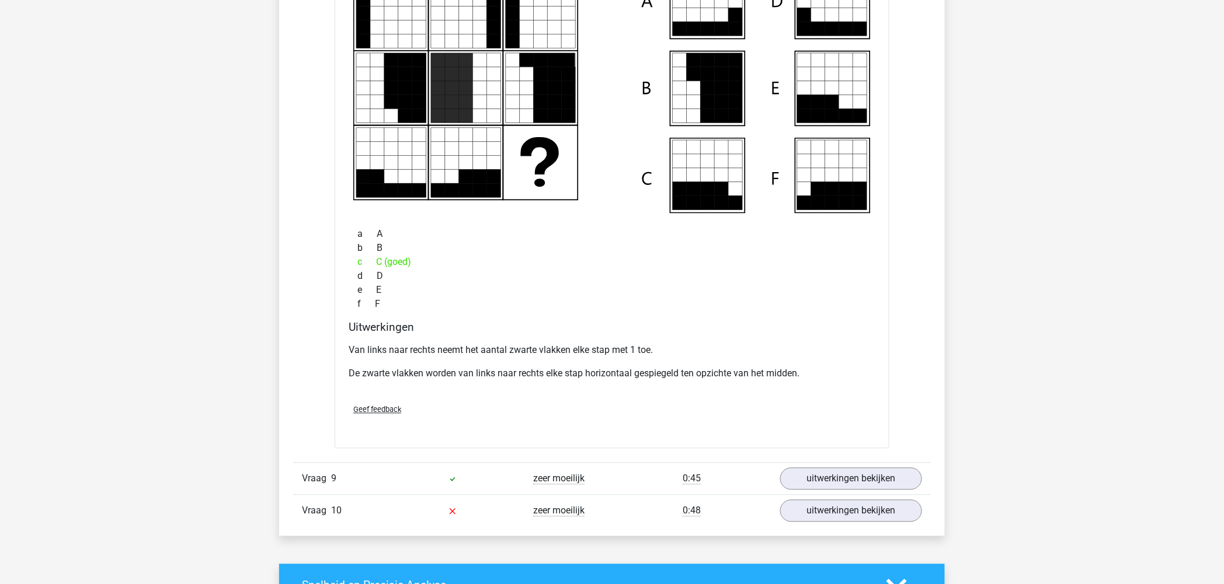
scroll to position [4493, 0]
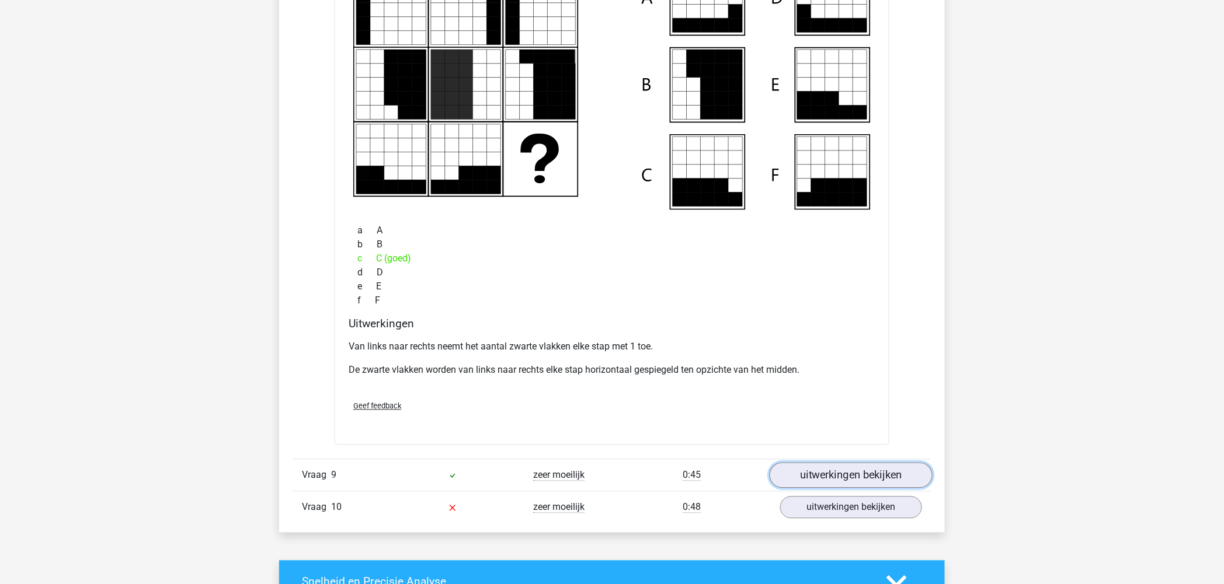
click at [828, 479] on link "uitwerkingen bekijken" at bounding box center [850, 476] width 163 height 26
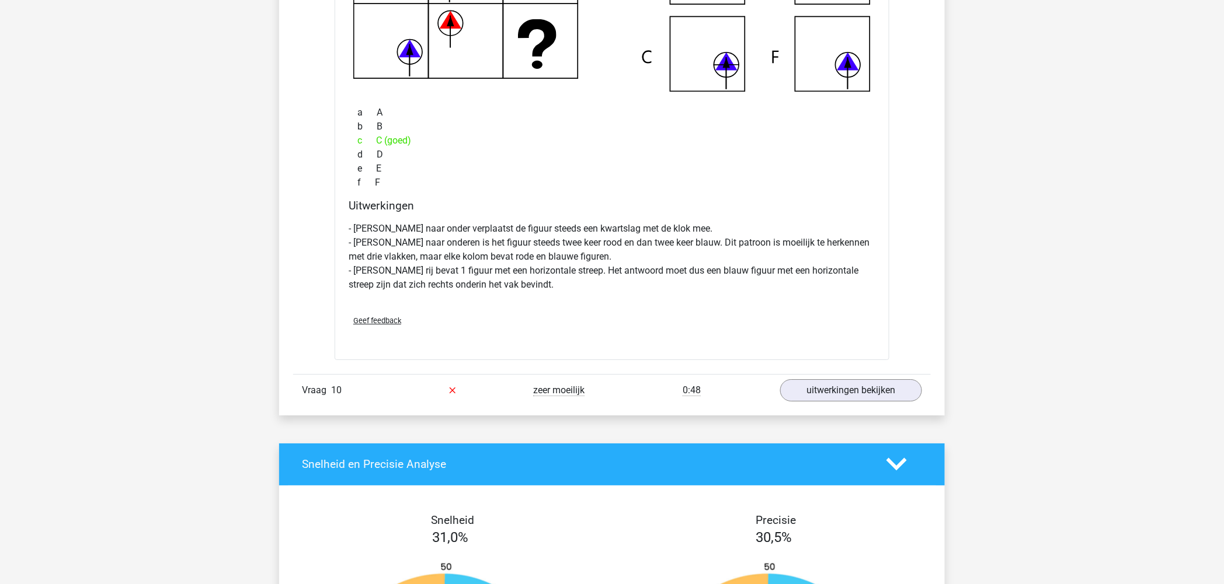
scroll to position [5200, 0]
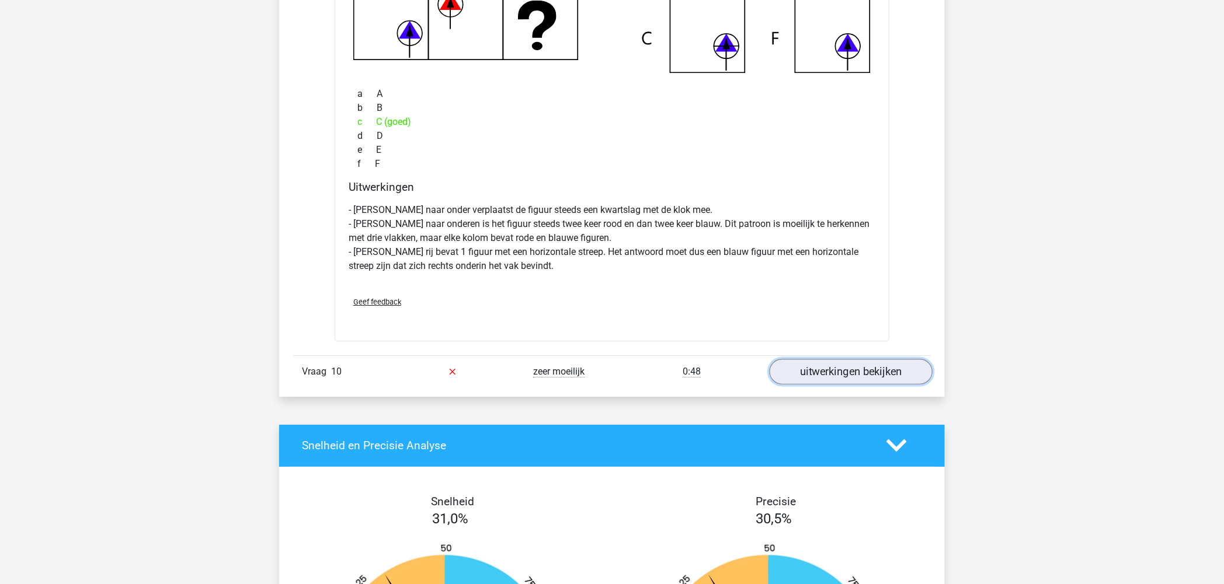
click at [823, 377] on link "uitwerkingen bekijken" at bounding box center [850, 372] width 163 height 26
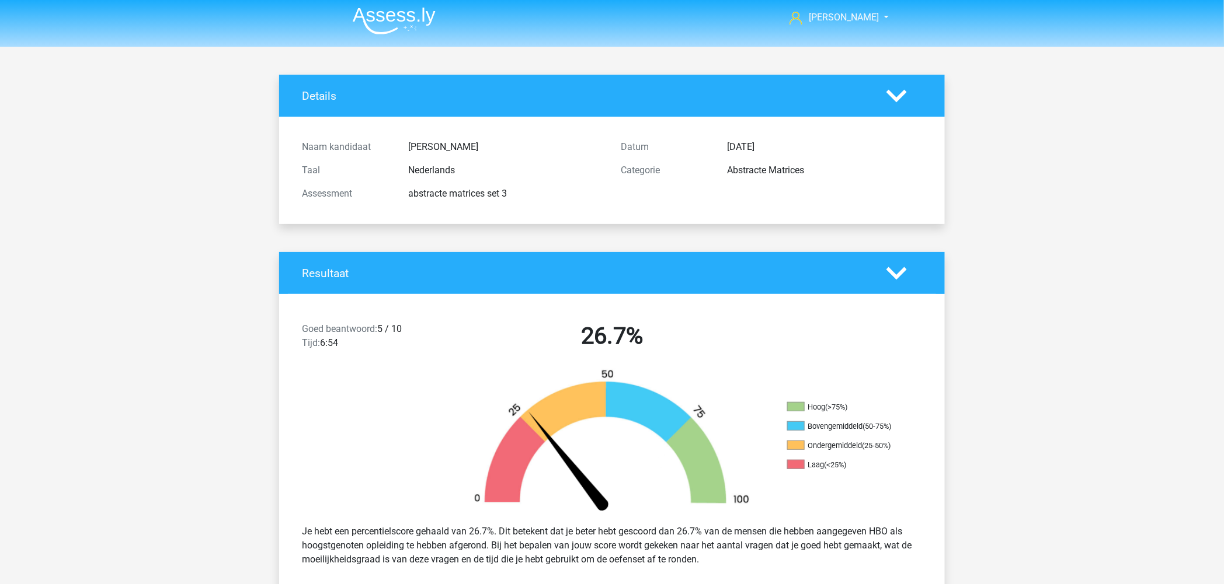
scroll to position [0, 0]
